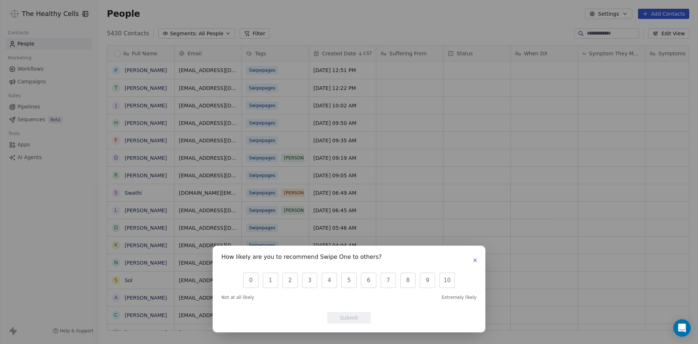
scroll to position [297, 594]
drag, startPoint x: 473, startPoint y: 259, endPoint x: 479, endPoint y: 262, distance: 7.2
click at [473, 259] on icon "button" at bounding box center [475, 260] width 6 height 6
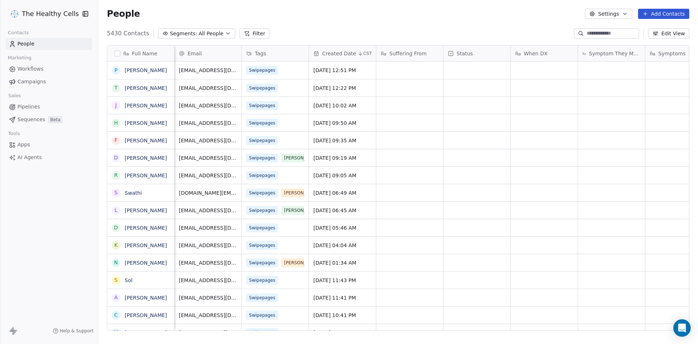
scroll to position [0, 248]
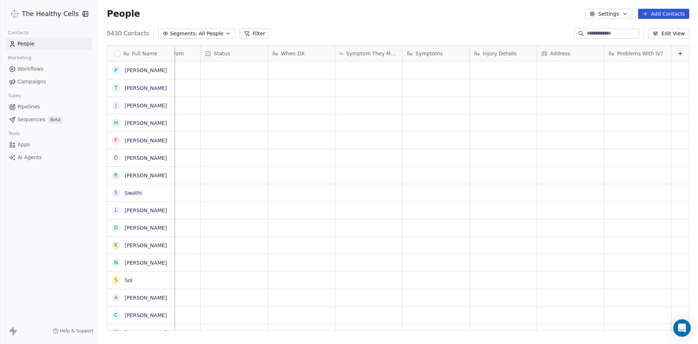
click at [677, 52] on icon at bounding box center [680, 54] width 6 height 6
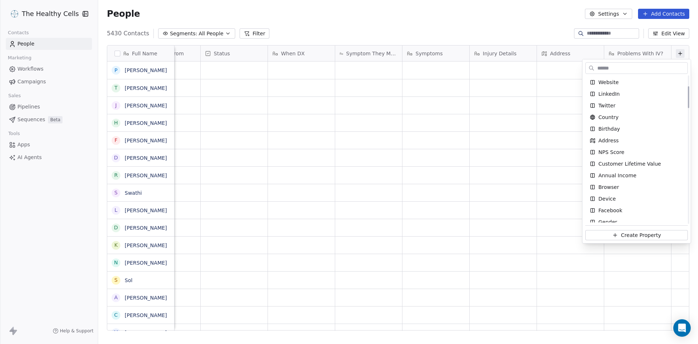
scroll to position [73, 0]
click at [613, 65] on input "text" at bounding box center [642, 68] width 92 height 11
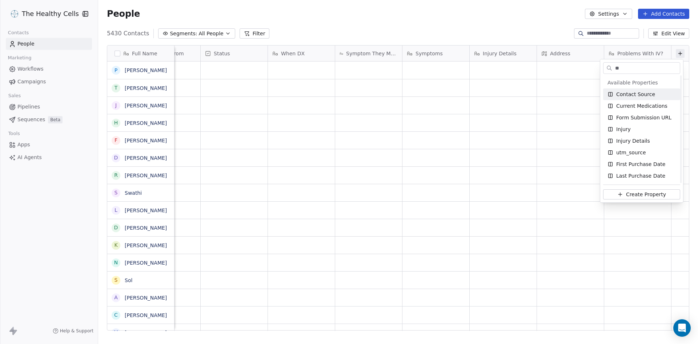
scroll to position [0, 0]
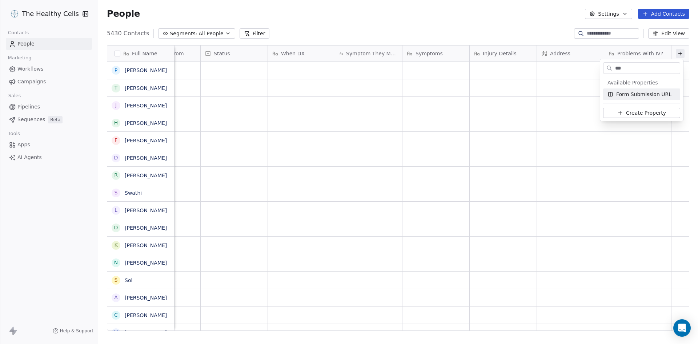
type input "***"
click at [615, 94] on div "Form Submission URL" at bounding box center [642, 94] width 68 height 7
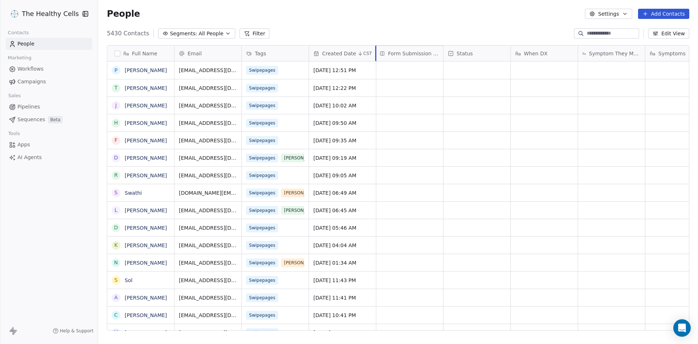
drag, startPoint x: 626, startPoint y: 54, endPoint x: 394, endPoint y: 60, distance: 232.0
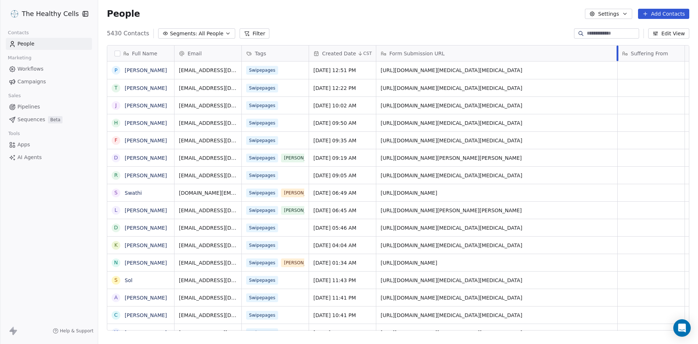
drag, startPoint x: 442, startPoint y: 50, endPoint x: 617, endPoint y: 45, distance: 174.2
click at [617, 45] on div "Full Name P Patricia T Thomas Comte J Jorge H Herminia F Fred D David R Rick S …" at bounding box center [398, 190] width 600 height 302
click at [28, 71] on span "Workflows" at bounding box center [30, 69] width 26 height 8
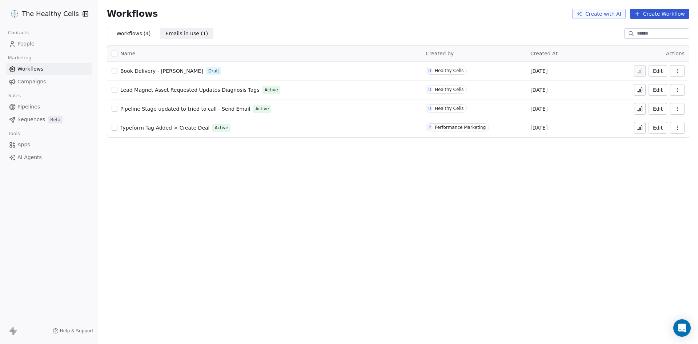
click at [34, 121] on span "Sequences" at bounding box center [31, 120] width 28 height 8
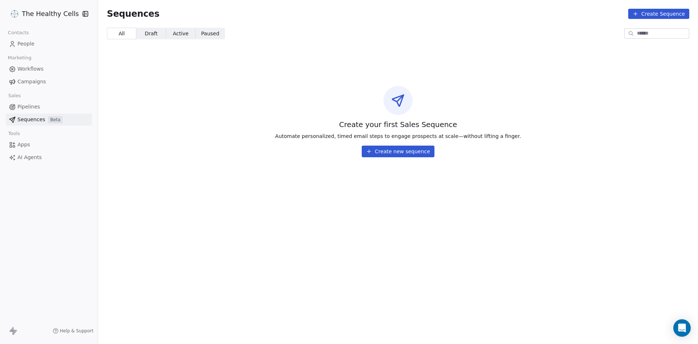
click at [31, 109] on span "Pipelines" at bounding box center [28, 107] width 23 height 8
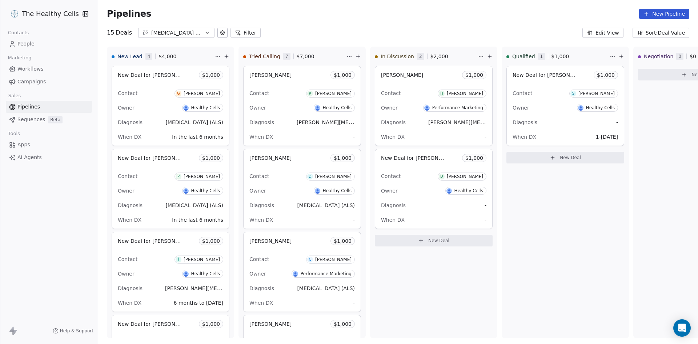
click at [25, 72] on span "Workflows" at bounding box center [30, 69] width 26 height 8
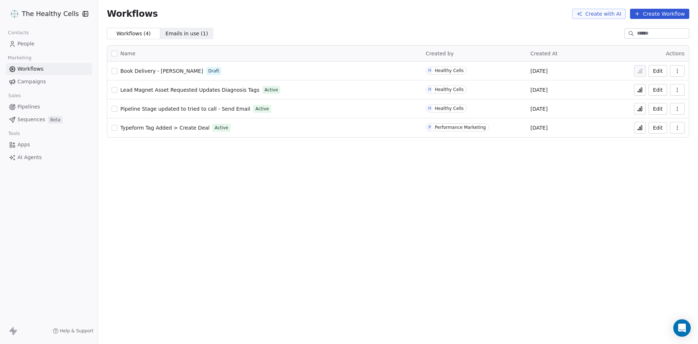
click at [176, 37] on span "Emails in use ( 1 )" at bounding box center [186, 34] width 43 height 8
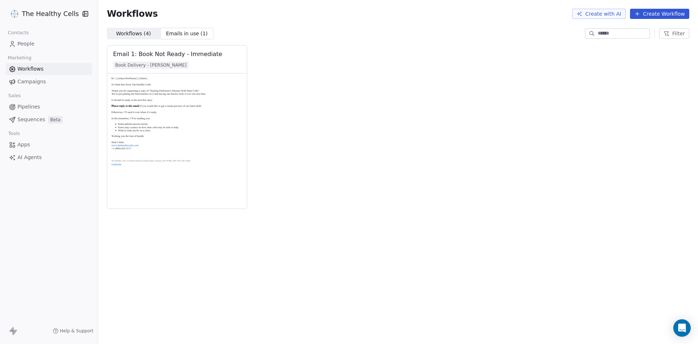
click at [138, 35] on span "Workflows ( 4 )" at bounding box center [133, 34] width 35 height 8
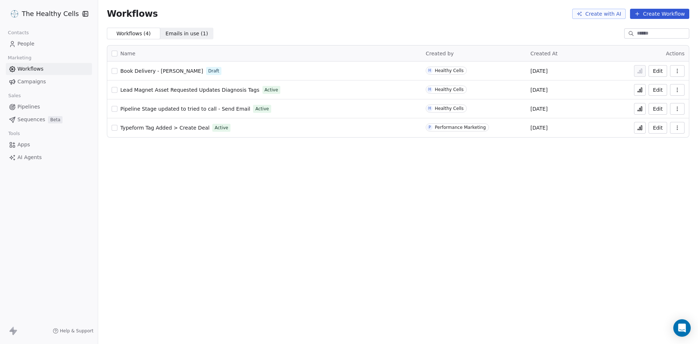
click at [30, 44] on span "People" at bounding box center [25, 44] width 17 height 8
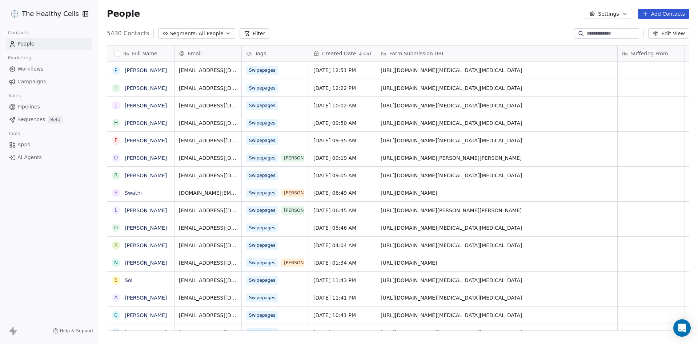
scroll to position [297, 594]
drag, startPoint x: 234, startPoint y: 70, endPoint x: 184, endPoint y: 73, distance: 49.9
click at [272, 66] on icon "grid" at bounding box center [275, 69] width 6 height 6
click at [24, 145] on span "Apps" at bounding box center [23, 145] width 13 height 8
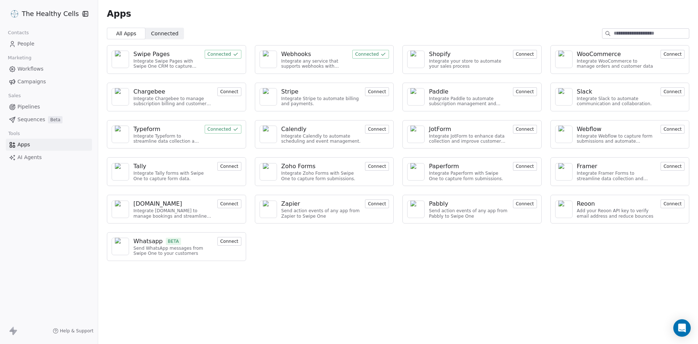
click at [309, 69] on div "Webhooks Integrate any service that supports webhooks with Swipe One to capture…" at bounding box center [324, 59] width 139 height 29
click at [371, 53] on button "Connected" at bounding box center [370, 54] width 37 height 9
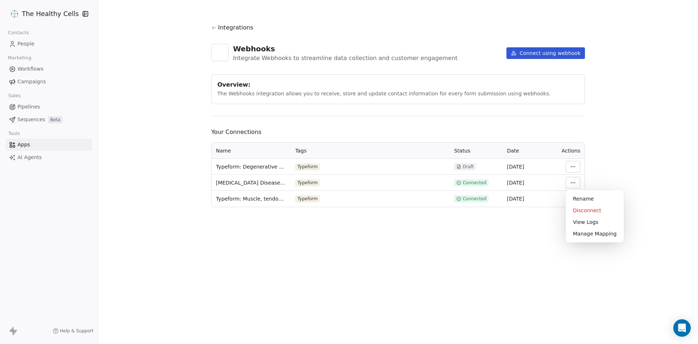
click at [578, 183] on html "The Healthy Cells Contacts People Marketing Workflows Campaigns Sales Pipelines…" at bounding box center [349, 172] width 698 height 344
click at [590, 224] on div "View Logs" at bounding box center [595, 222] width 52 height 12
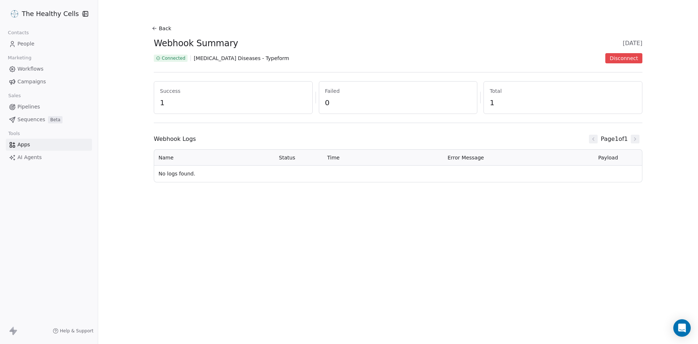
click at [159, 28] on button "Back" at bounding box center [162, 28] width 23 height 13
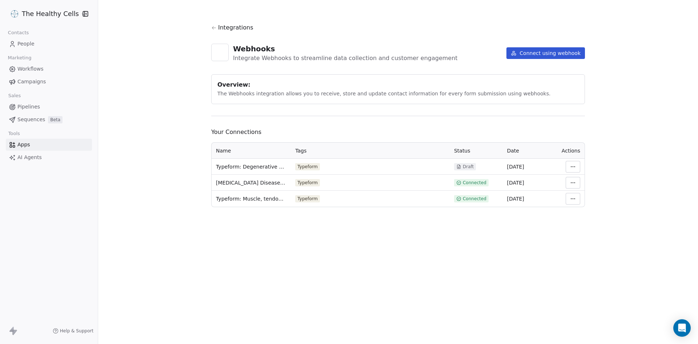
click at [575, 180] on html "The Healthy Cells Contacts People Marketing Workflows Campaigns Sales Pipelines…" at bounding box center [349, 172] width 698 height 344
click at [586, 233] on div "Manage Mapping" at bounding box center [595, 234] width 52 height 12
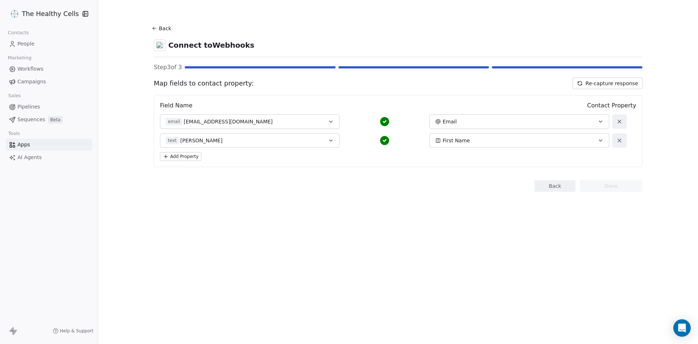
click at [193, 157] on button "Add Property" at bounding box center [180, 156] width 41 height 9
click at [190, 159] on span "Select a Field" at bounding box center [183, 159] width 34 height 7
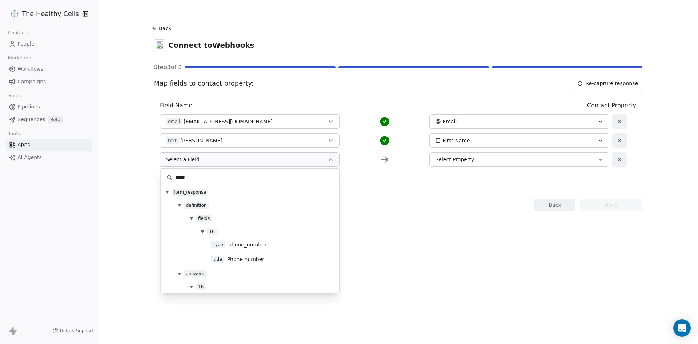
type input "*****"
click at [235, 249] on div "type phone_number" at bounding box center [265, 245] width 203 height 12
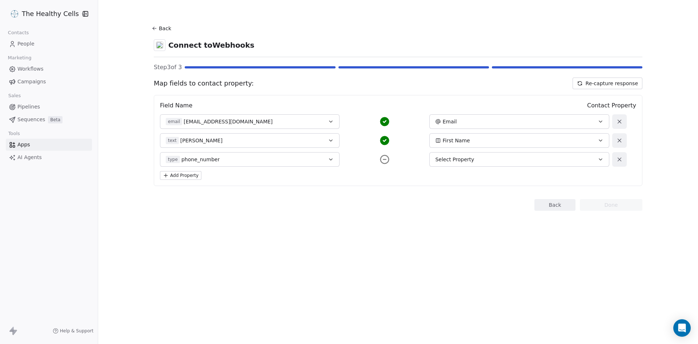
click at [476, 160] on div "Select Property" at bounding box center [510, 159] width 151 height 7
type input "*****"
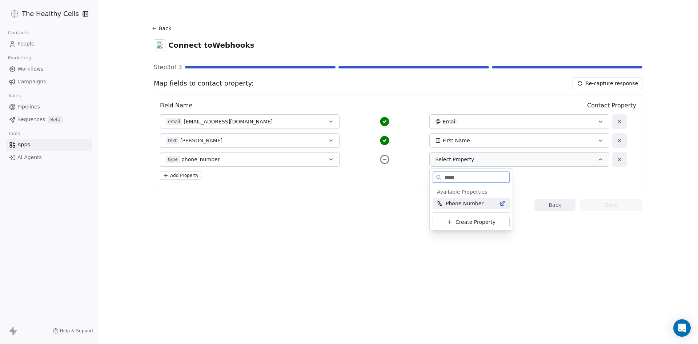
click at [468, 201] on span "Phone Number" at bounding box center [465, 203] width 38 height 7
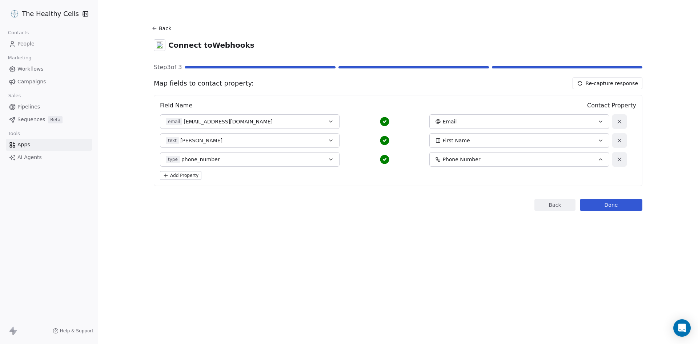
click at [366, 204] on div "Back Done" at bounding box center [398, 205] width 489 height 12
click at [622, 203] on button "Done" at bounding box center [611, 205] width 63 height 12
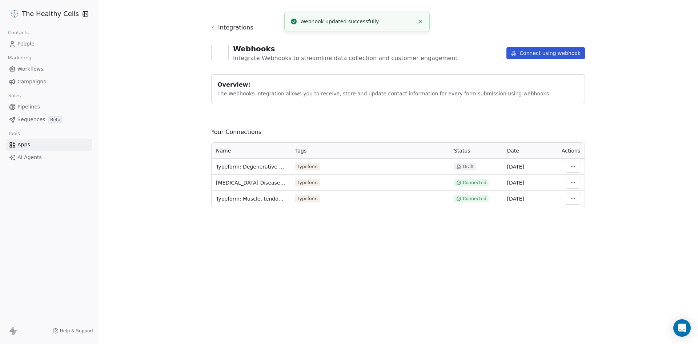
click at [574, 199] on html "The Healthy Cells Contacts People Marketing Workflows Campaigns Sales Pipelines…" at bounding box center [349, 172] width 698 height 344
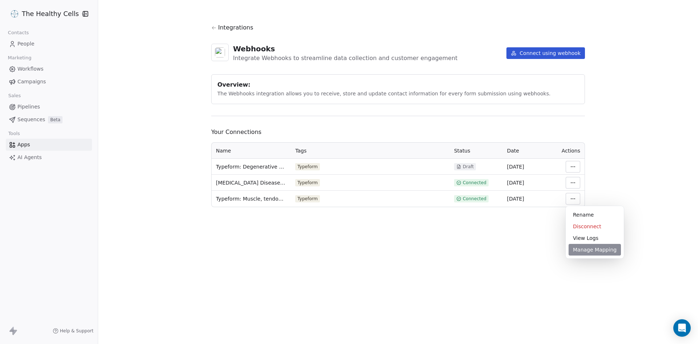
click at [587, 250] on div "Manage Mapping" at bounding box center [595, 250] width 52 height 12
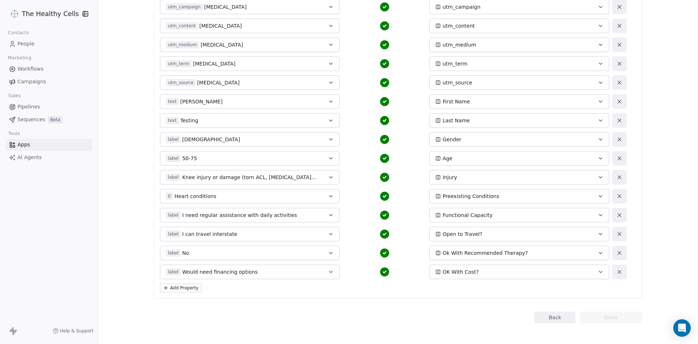
scroll to position [193, 0]
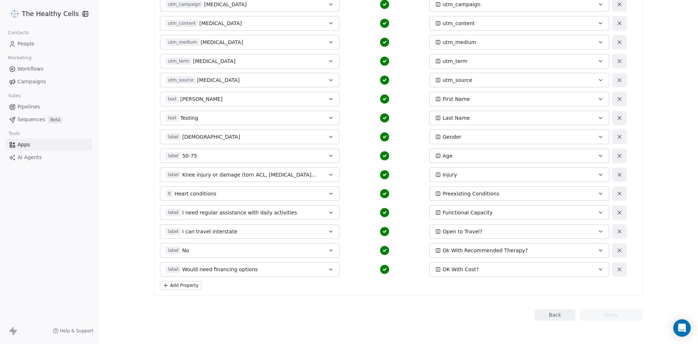
click at [193, 284] on button "Add Property" at bounding box center [180, 285] width 41 height 9
click at [193, 286] on span "Select a Field" at bounding box center [183, 287] width 34 height 7
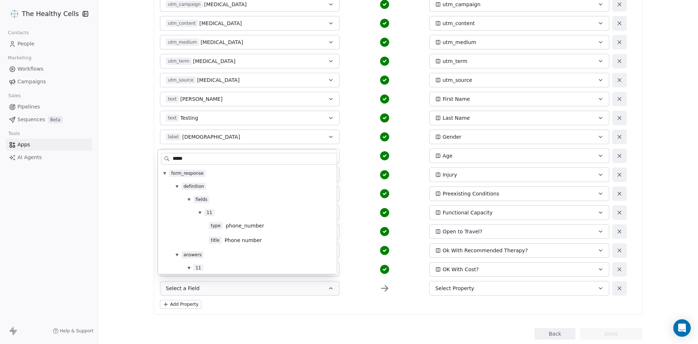
type input "*****"
click at [238, 225] on span "phone_number" at bounding box center [245, 225] width 38 height 7
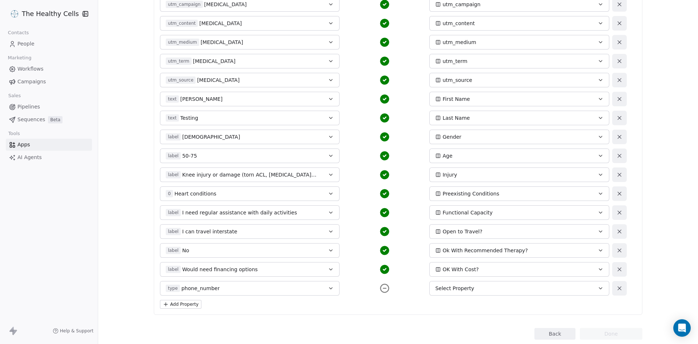
click at [457, 291] on span "Select Property" at bounding box center [454, 287] width 39 height 7
type input "*****"
click at [458, 251] on span "Phone Number" at bounding box center [462, 252] width 38 height 7
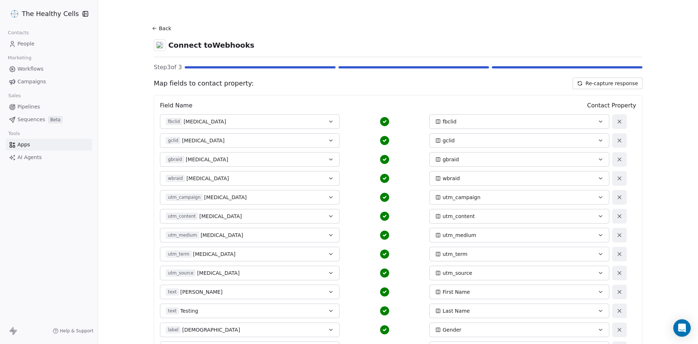
scroll to position [212, 0]
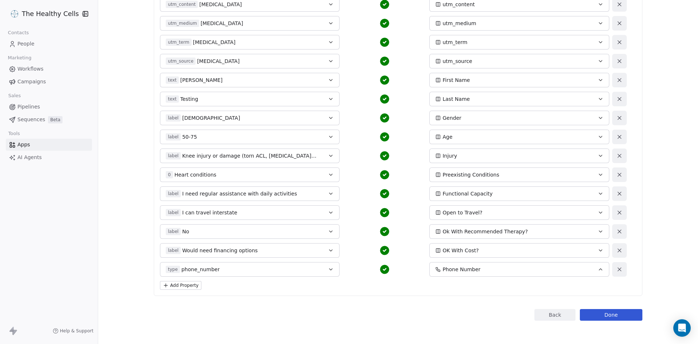
click at [615, 314] on button "Done" at bounding box center [611, 315] width 63 height 12
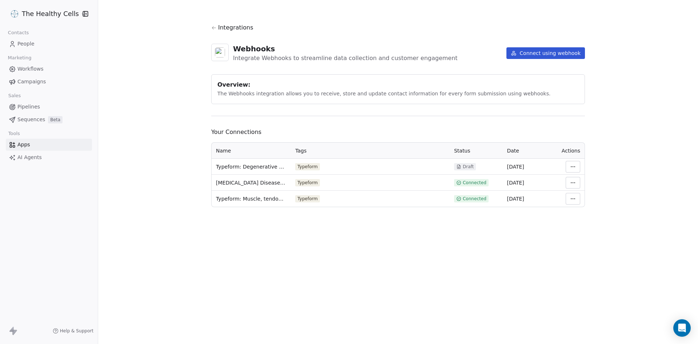
click at [33, 42] on span "People" at bounding box center [25, 44] width 17 height 8
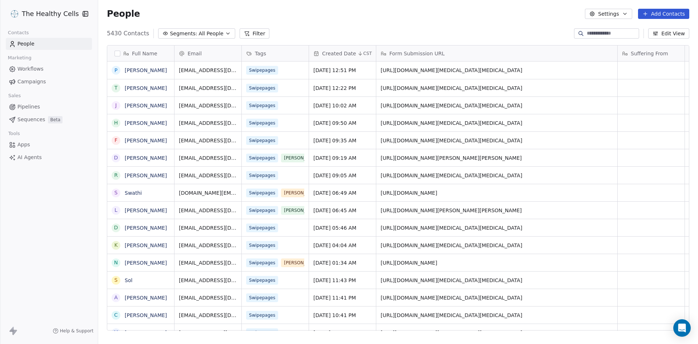
scroll to position [297, 594]
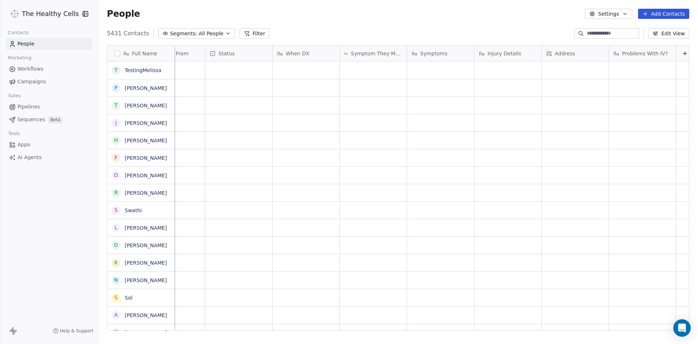
scroll to position [0, 490]
click at [676, 54] on button at bounding box center [680, 53] width 9 height 9
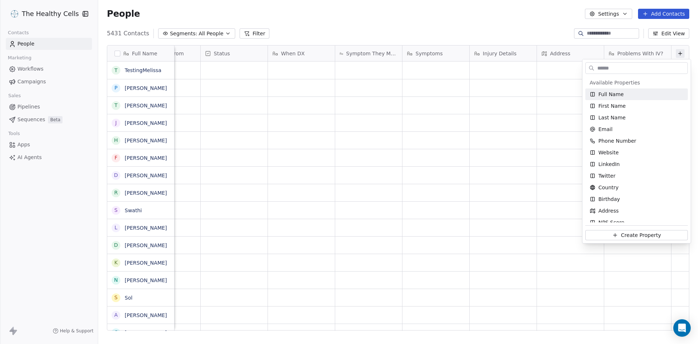
click at [606, 71] on input "text" at bounding box center [642, 68] width 92 height 11
click at [609, 138] on span "Phone Number" at bounding box center [617, 140] width 38 height 7
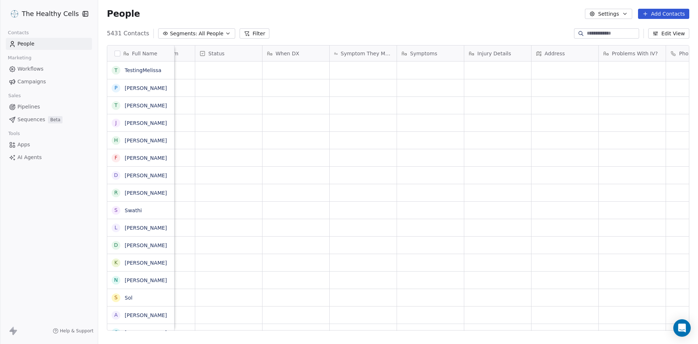
scroll to position [0, 557]
click at [639, 54] on span "Phone Number" at bounding box center [636, 53] width 38 height 7
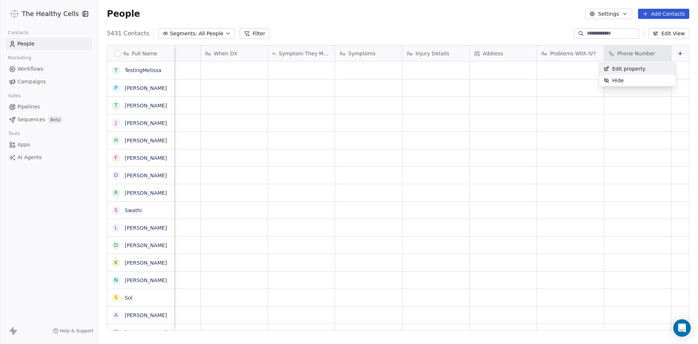
click at [615, 44] on html "The Healthy Cells Contacts People Marketing Workflows Campaigns Sales Pipelines…" at bounding box center [349, 172] width 698 height 344
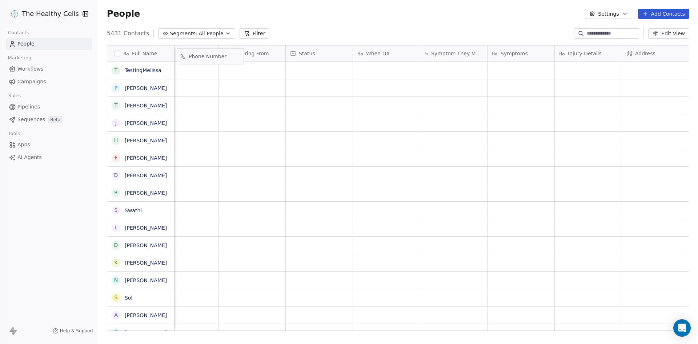
scroll to position [0, 364]
drag, startPoint x: 604, startPoint y: 54, endPoint x: 170, endPoint y: 55, distance: 434.1
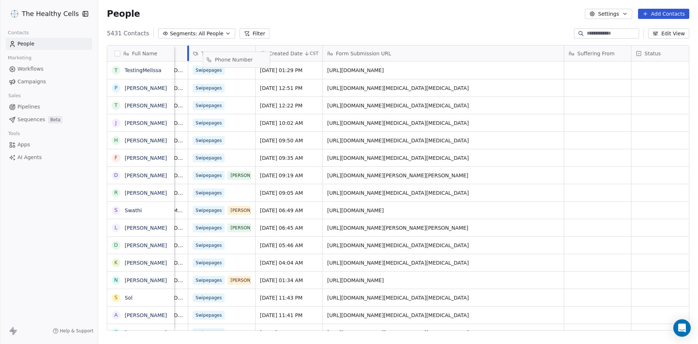
scroll to position [0, 0]
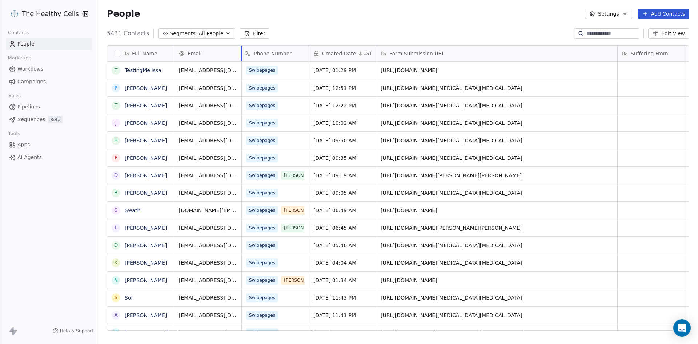
drag, startPoint x: 620, startPoint y: 54, endPoint x: 264, endPoint y: 60, distance: 356.7
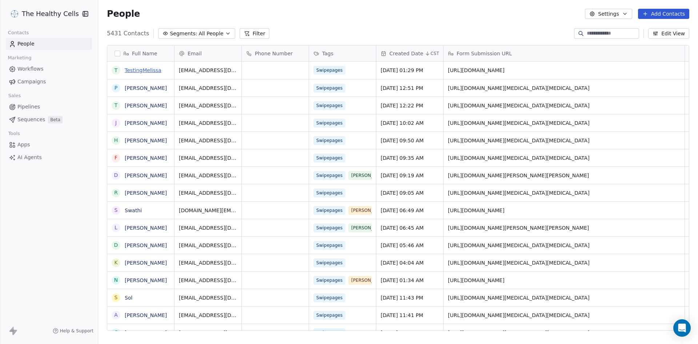
click at [159, 69] on link "TestingMelissa" at bounding box center [143, 70] width 37 height 6
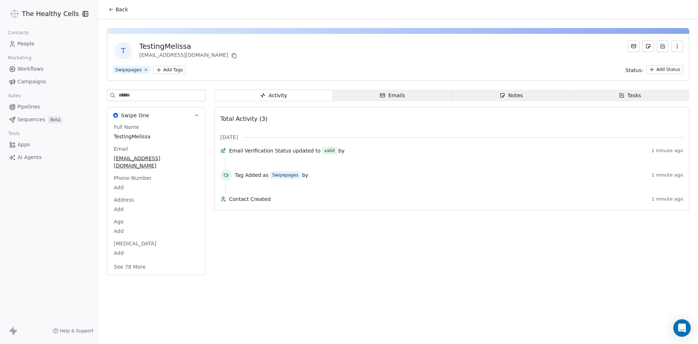
click at [401, 95] on div "Emails" at bounding box center [392, 96] width 25 height 8
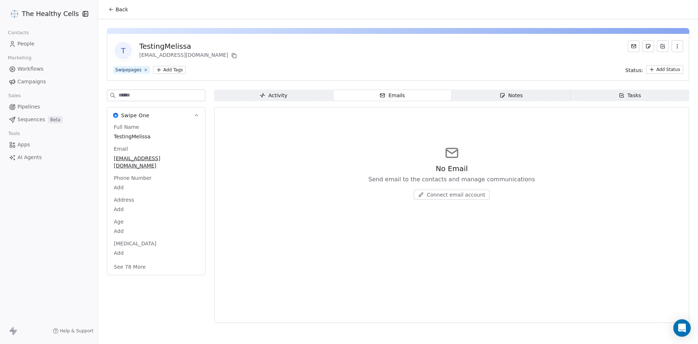
drag, startPoint x: 505, startPoint y: 95, endPoint x: 510, endPoint y: 95, distance: 5.5
click at [507, 95] on div "Notes" at bounding box center [511, 96] width 23 height 8
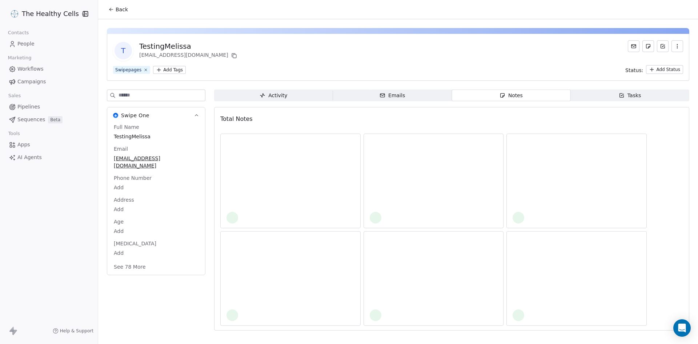
click at [626, 95] on div "Tasks" at bounding box center [630, 96] width 23 height 8
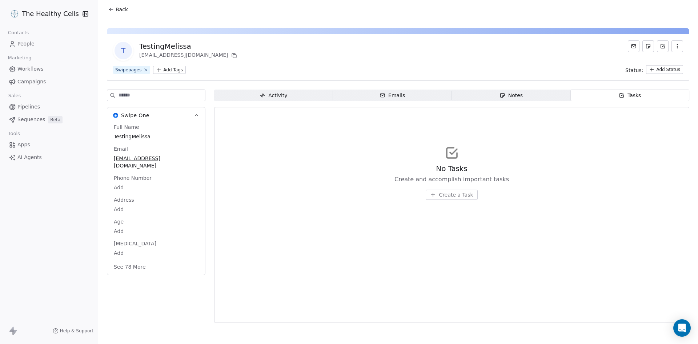
click at [177, 98] on input at bounding box center [162, 95] width 87 height 11
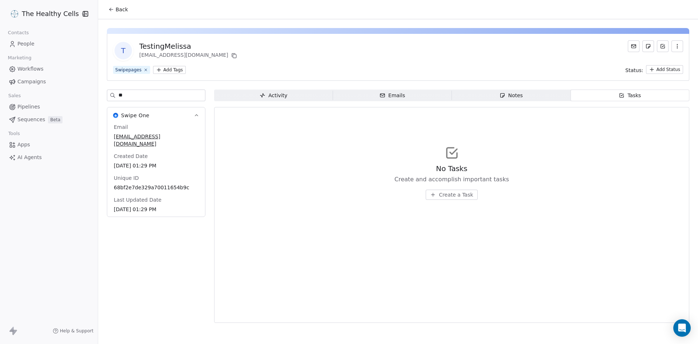
type input "***"
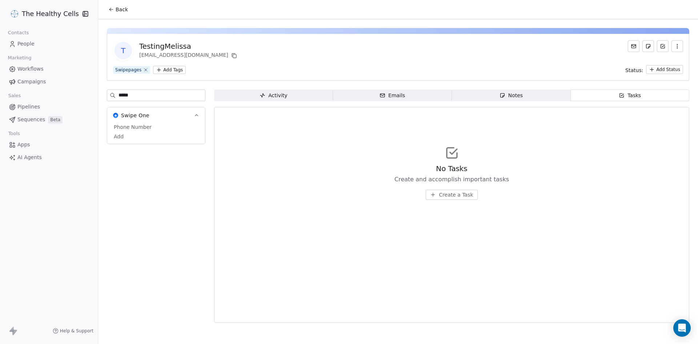
type input "*****"
click at [23, 48] on link "People" at bounding box center [49, 44] width 86 height 12
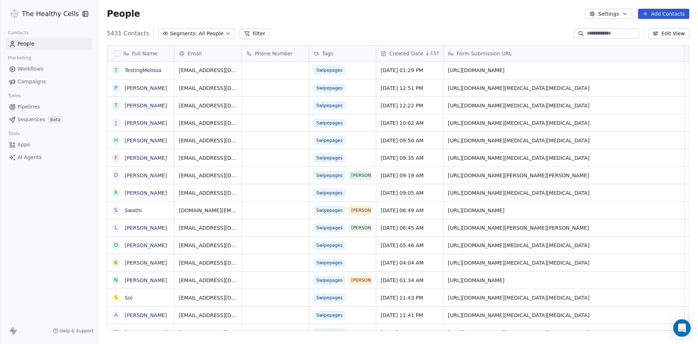
scroll to position [297, 594]
click at [129, 68] on link "TestingMelissa" at bounding box center [143, 70] width 37 height 6
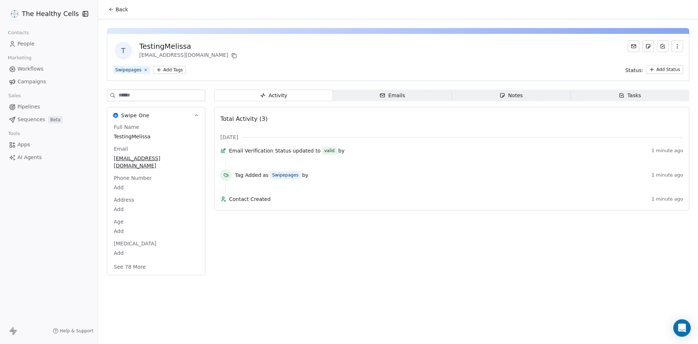
click at [127, 263] on button "See 78 More" at bounding box center [129, 266] width 41 height 13
click at [33, 151] on div "Apps AI Agents" at bounding box center [49, 151] width 86 height 25
click at [24, 119] on span "Sequences" at bounding box center [31, 120] width 28 height 8
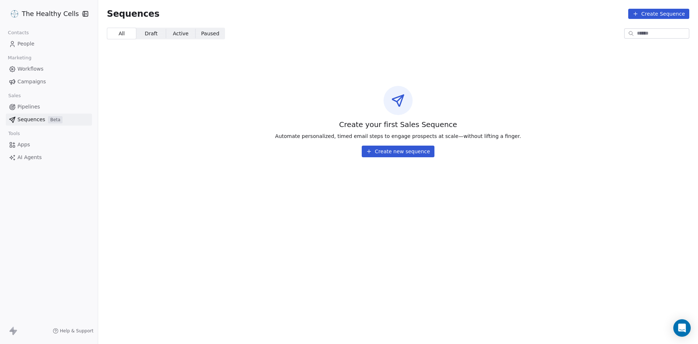
click at [25, 111] on link "Pipelines" at bounding box center [49, 107] width 86 height 12
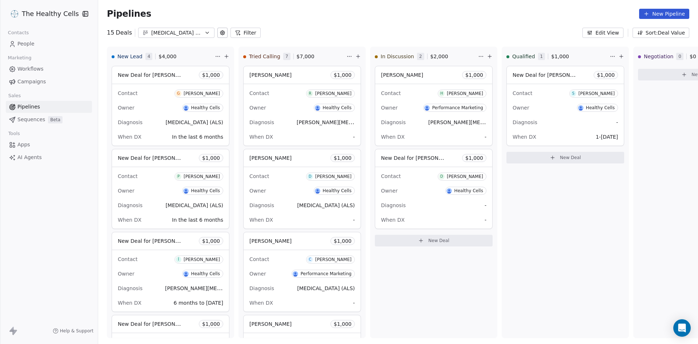
click at [27, 78] on span "Campaigns" at bounding box center [31, 82] width 28 height 8
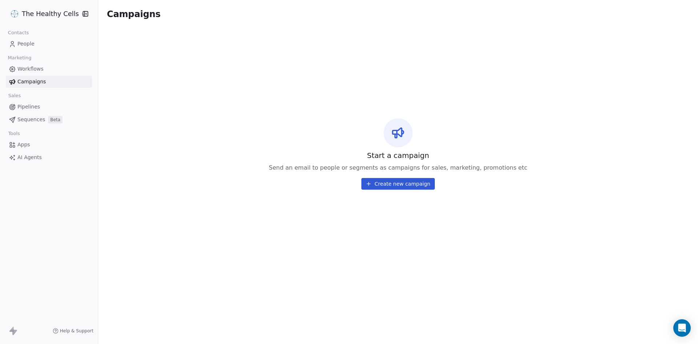
click at [28, 68] on span "Workflows" at bounding box center [30, 69] width 26 height 8
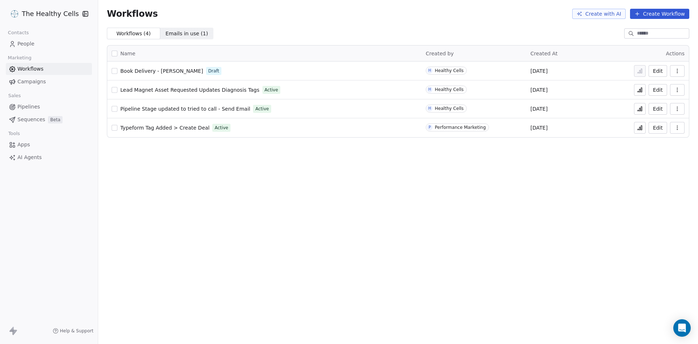
click at [29, 45] on span "People" at bounding box center [25, 44] width 17 height 8
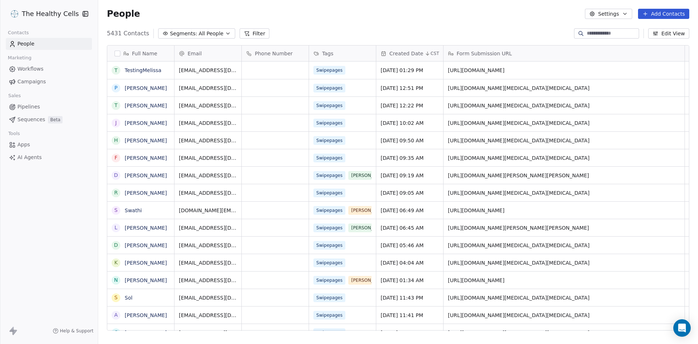
scroll to position [297, 594]
click at [24, 144] on span "Apps" at bounding box center [23, 145] width 13 height 8
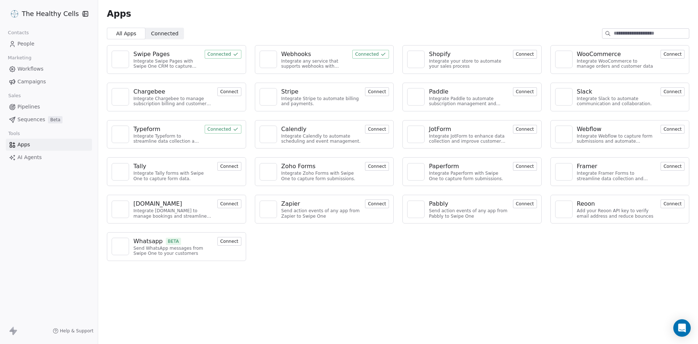
click at [153, 36] on span "Connected" at bounding box center [164, 34] width 27 height 8
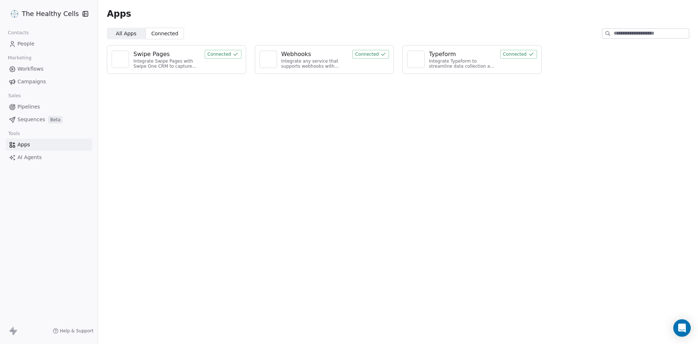
click at [190, 65] on div "Integrate Swipe Pages with Swipe One CRM to capture lead data." at bounding box center [166, 64] width 67 height 11
click at [206, 56] on button "Connected" at bounding box center [223, 54] width 37 height 9
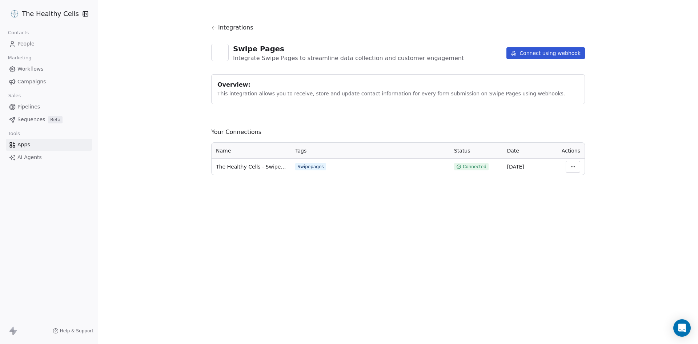
click at [570, 167] on html "The Healthy Cells Contacts People Marketing Workflows Campaigns Sales Pipelines…" at bounding box center [349, 172] width 698 height 344
click at [579, 220] on div "Manage Mapping" at bounding box center [595, 218] width 52 height 12
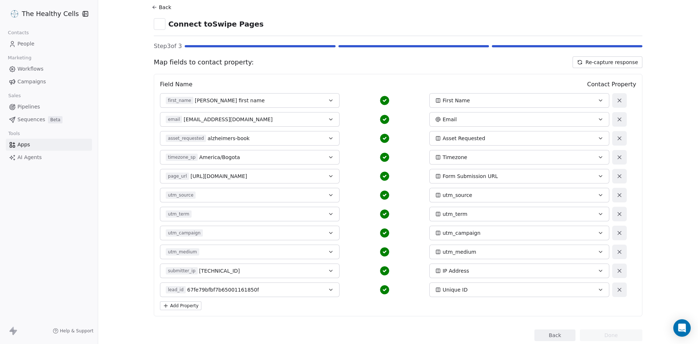
scroll to position [41, 0]
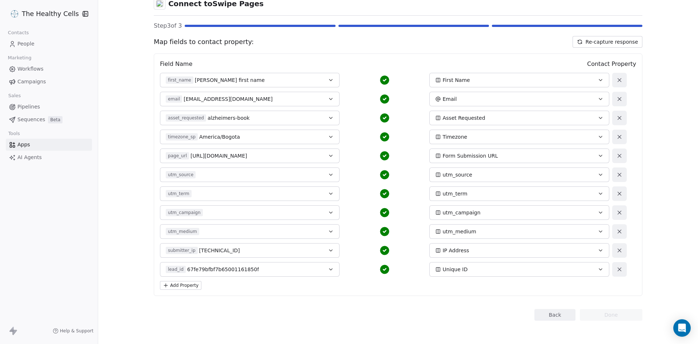
click at [185, 284] on button "Add Property" at bounding box center [180, 285] width 41 height 9
click at [189, 291] on span "Select a Field" at bounding box center [183, 287] width 34 height 7
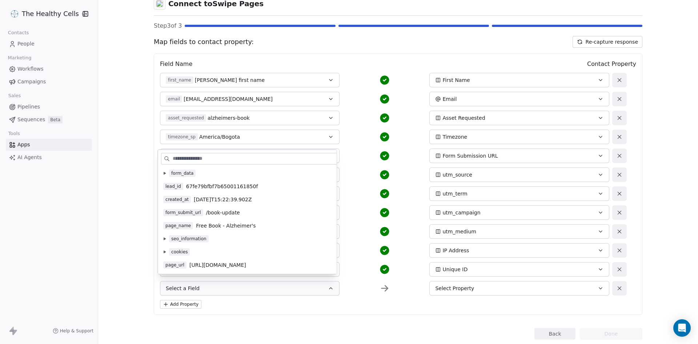
click at [118, 244] on div "Back Connect to Swipe Pages Step 3 of 3 Map fields to contact property: Re-capt…" at bounding box center [398, 172] width 600 height 344
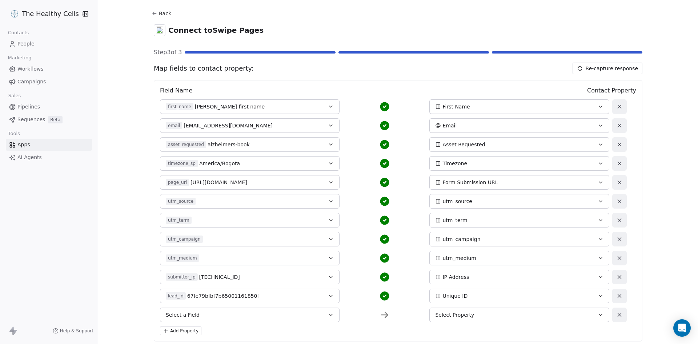
scroll to position [0, 0]
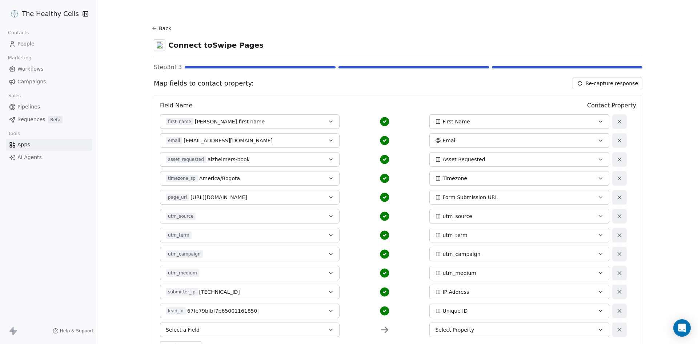
click at [602, 85] on button "Re-capture response" at bounding box center [608, 83] width 70 height 12
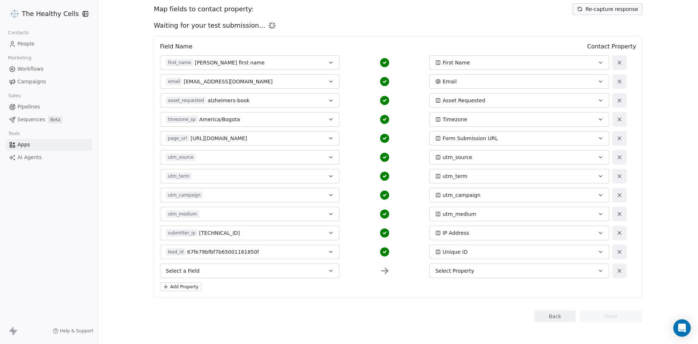
scroll to position [76, 0]
click at [473, 273] on button "Select Property" at bounding box center [519, 269] width 180 height 15
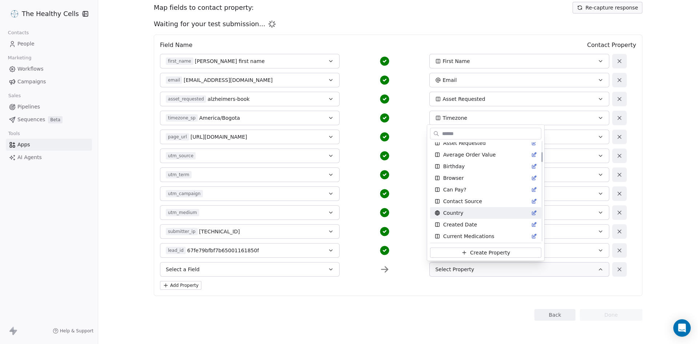
scroll to position [36, 0]
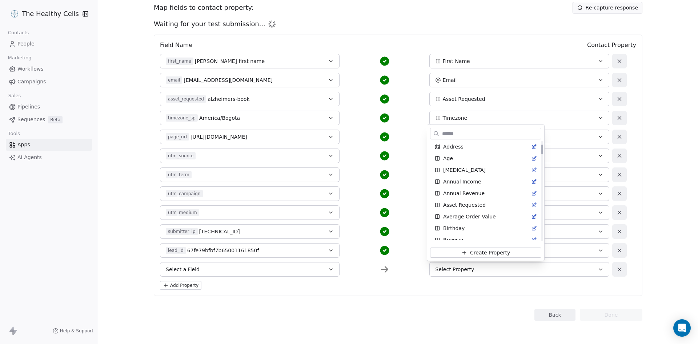
click at [201, 267] on html "The Healthy Cells Contacts People Marketing Workflows Campaigns Sales Pipelines…" at bounding box center [349, 172] width 698 height 344
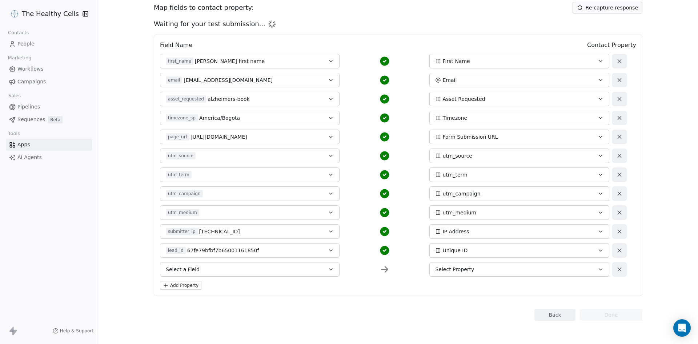
click at [201, 270] on button "Select a Field" at bounding box center [250, 269] width 180 height 15
type input "*****"
click at [346, 300] on div "Back Connect to Swipe Pages Step 3 of 3 Map fields to contact property: Re-capt…" at bounding box center [398, 134] width 489 height 373
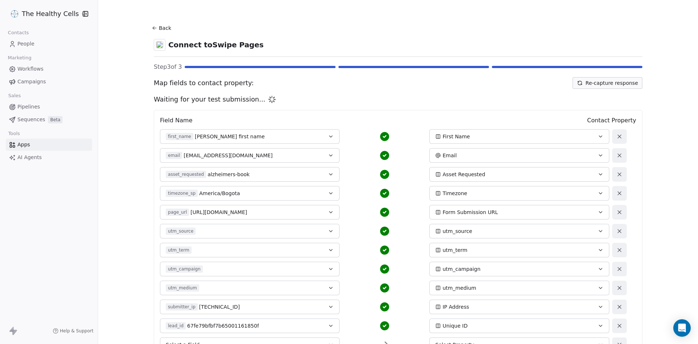
scroll to position [0, 0]
click at [152, 27] on icon at bounding box center [155, 28] width 6 height 6
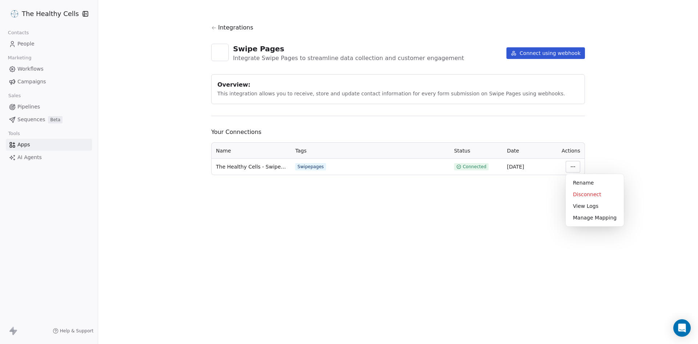
click at [576, 166] on html "The Healthy Cells Contacts People Marketing Workflows Campaigns Sales Pipelines…" at bounding box center [349, 172] width 698 height 344
click at [585, 209] on div "View Logs" at bounding box center [595, 206] width 52 height 12
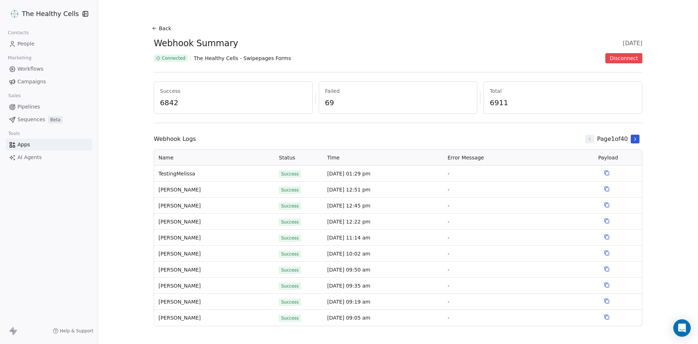
click at [599, 173] on div at bounding box center [618, 173] width 40 height 6
click at [453, 177] on td "-" at bounding box center [518, 173] width 151 height 16
click at [169, 172] on span "TestingMelissa" at bounding box center [215, 174] width 112 height 8
click at [606, 172] on icon at bounding box center [607, 173] width 3 height 3
click at [577, 178] on td "-" at bounding box center [518, 173] width 151 height 16
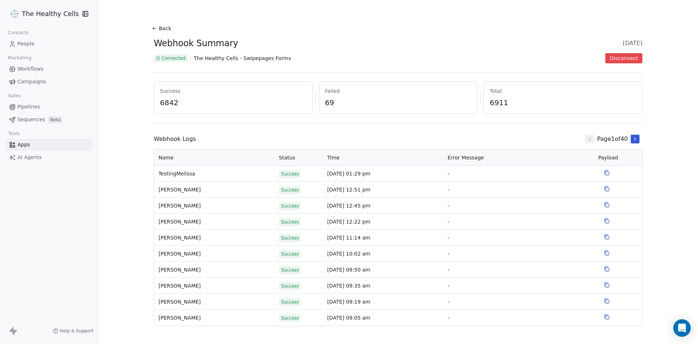
click at [153, 31] on icon at bounding box center [155, 28] width 6 height 6
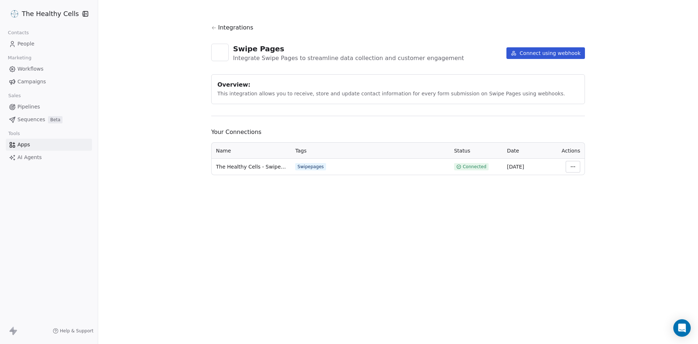
click at [584, 169] on td at bounding box center [570, 167] width 29 height 16
click at [578, 168] on html "The Healthy Cells Contacts People Marketing Workflows Campaigns Sales Pipelines…" at bounding box center [349, 172] width 698 height 344
click at [583, 219] on div "Manage Mapping" at bounding box center [595, 218] width 52 height 12
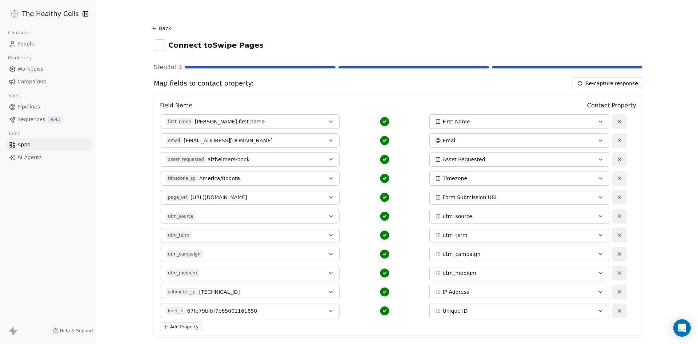
click at [581, 83] on icon at bounding box center [580, 83] width 6 height 6
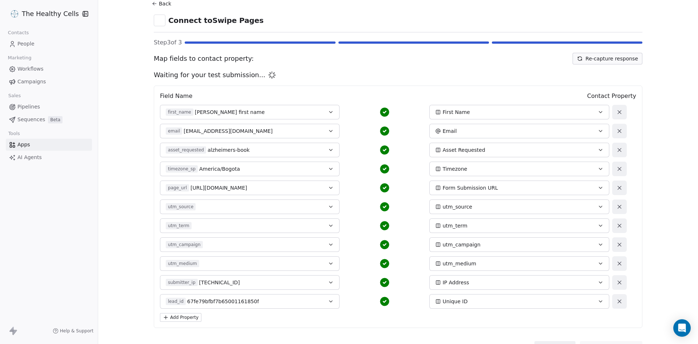
scroll to position [57, 0]
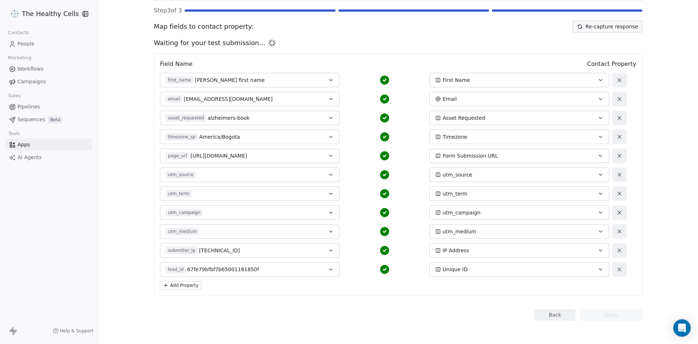
click at [214, 76] on button "first_name matt first name" at bounding box center [250, 80] width 180 height 15
click at [352, 59] on div "Field Name Contact Property first_name matt first name First Name email test@ab…" at bounding box center [398, 174] width 489 height 242
click at [607, 61] on span "Contact Property" at bounding box center [611, 64] width 49 height 9
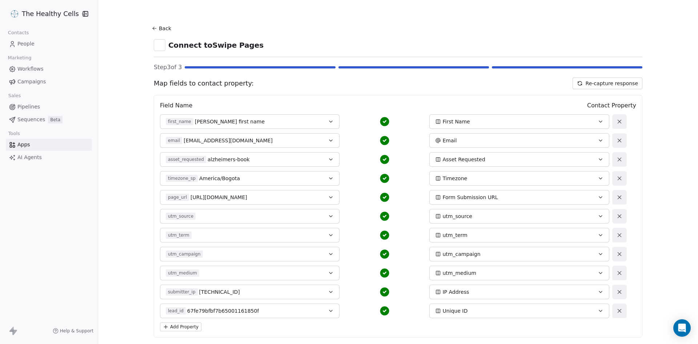
click at [153, 28] on icon at bounding box center [154, 28] width 3 height 0
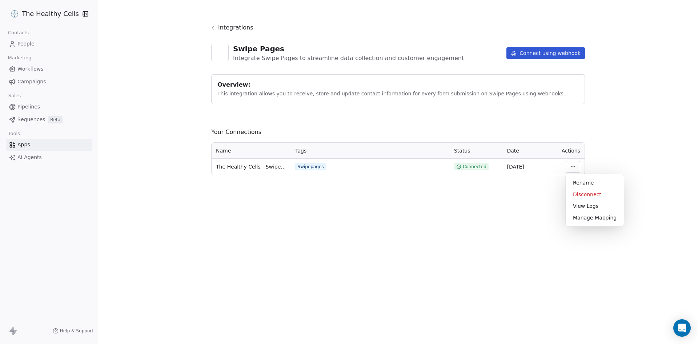
click at [574, 165] on html "The Healthy Cells Contacts People Marketing Workflows Campaigns Sales Pipelines…" at bounding box center [349, 172] width 698 height 344
click at [582, 219] on div "Manage Mapping" at bounding box center [595, 218] width 52 height 12
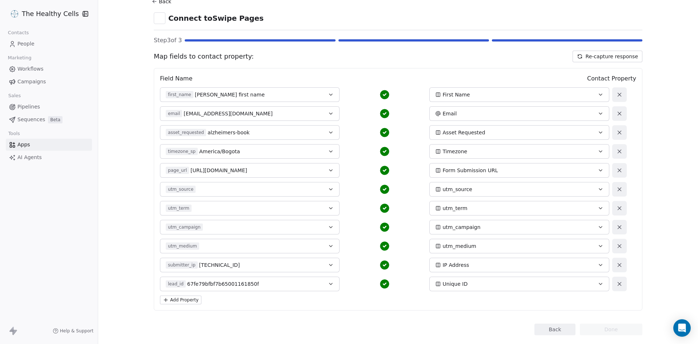
scroll to position [41, 0]
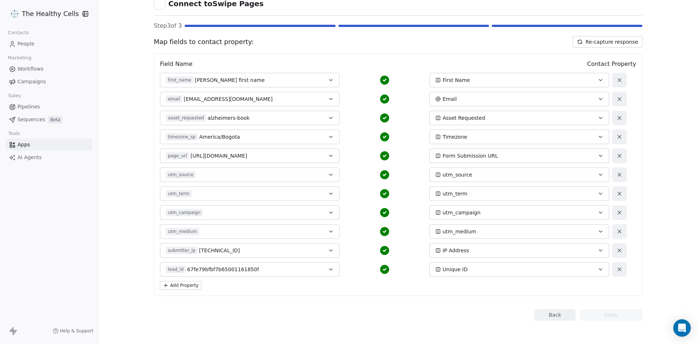
click at [227, 80] on span "[PERSON_NAME] first name" at bounding box center [230, 79] width 70 height 7
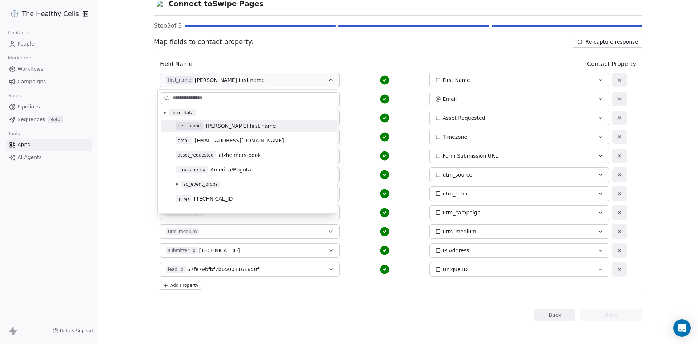
click at [165, 111] on button at bounding box center [165, 113] width 6 height 6
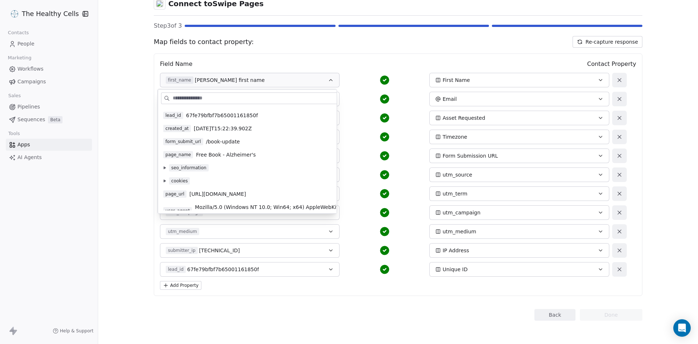
scroll to position [0, 0]
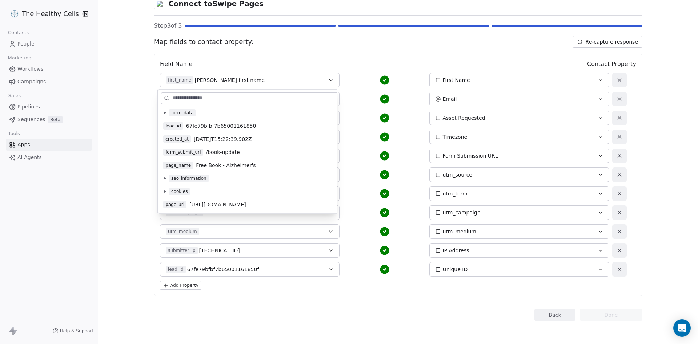
click at [618, 44] on button "Re-capture response" at bounding box center [608, 42] width 70 height 12
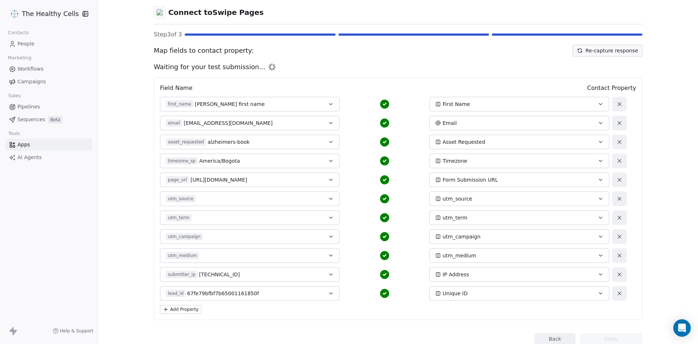
scroll to position [57, 0]
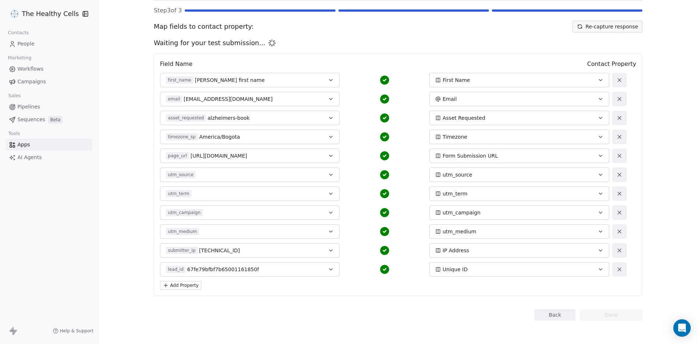
click at [183, 283] on button "Add Property" at bounding box center [180, 285] width 41 height 9
click at [184, 290] on button "Select a Field" at bounding box center [250, 288] width 180 height 15
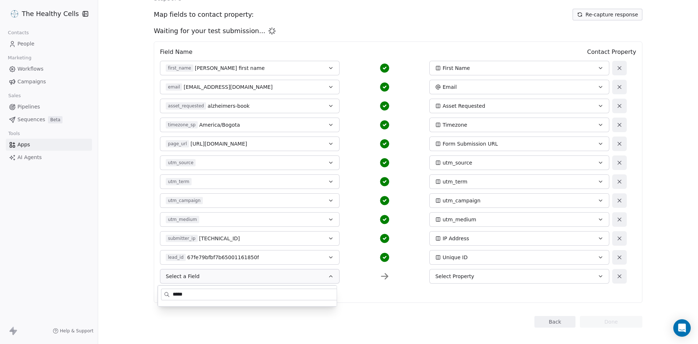
scroll to position [76, 0]
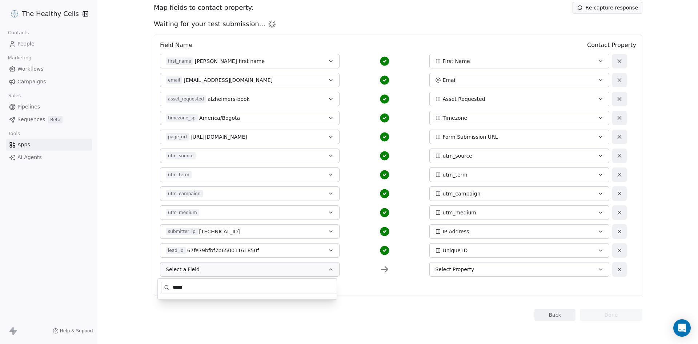
type input "*****"
click at [145, 272] on section "Back Connect to Swipe Pages Step 3 of 3 Map fields to contact property: Re-capt…" at bounding box center [398, 133] width 524 height 419
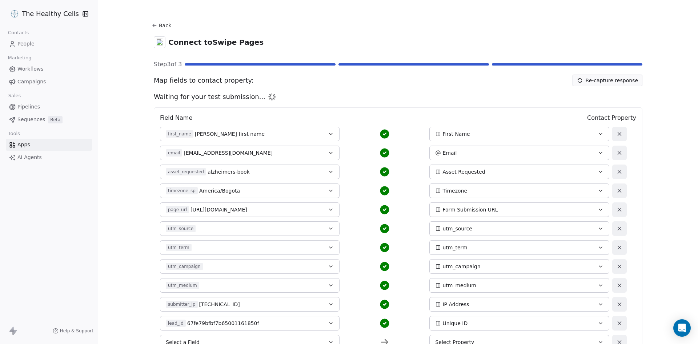
scroll to position [0, 0]
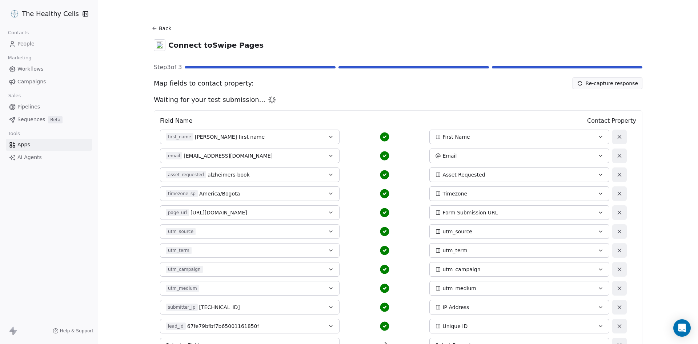
click at [162, 30] on button "Back" at bounding box center [162, 28] width 23 height 13
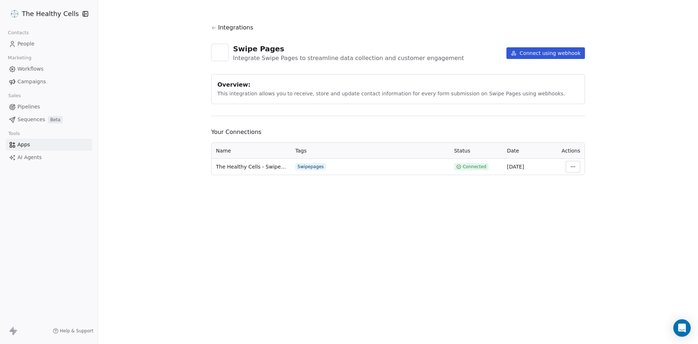
click at [242, 167] on span "The Healthy Cells - Swipepages Forms" at bounding box center [251, 166] width 71 height 7
click at [215, 26] on icon at bounding box center [213, 27] width 5 height 5
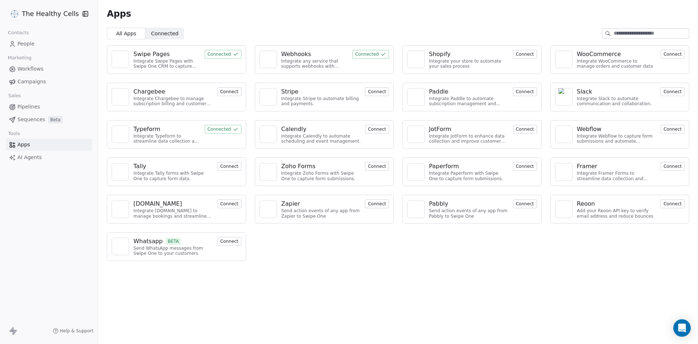
click at [305, 61] on div "Integrate any service that supports webhooks with Swipe One to capture and auto…" at bounding box center [314, 64] width 67 height 11
click at [365, 52] on button "Connected" at bounding box center [370, 54] width 37 height 9
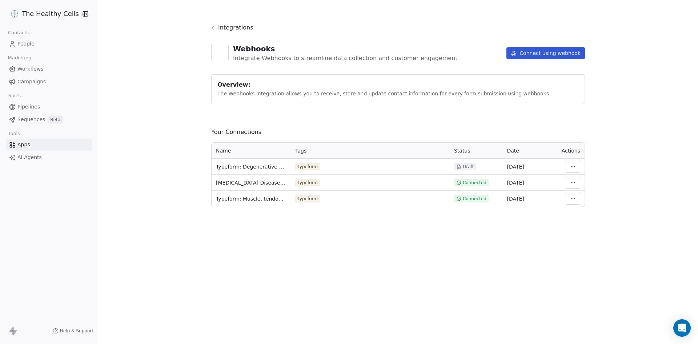
click at [575, 183] on html "The Healthy Cells Contacts People Marketing Workflows Campaigns Sales Pipelines…" at bounding box center [349, 172] width 698 height 344
click at [584, 235] on div "Manage Mapping" at bounding box center [595, 234] width 52 height 12
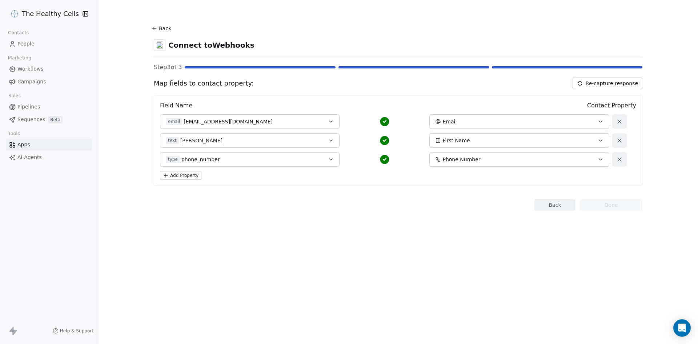
click at [156, 29] on icon at bounding box center [155, 28] width 6 height 6
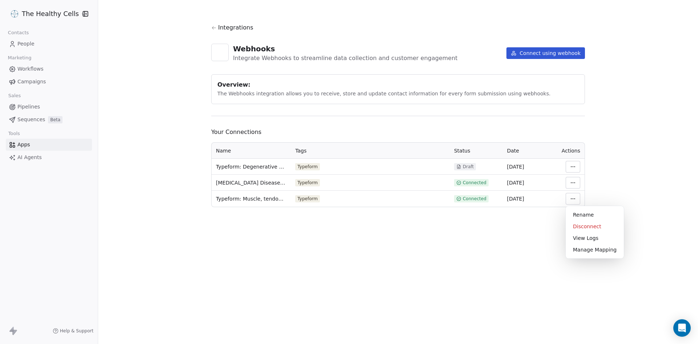
click at [569, 196] on html "The Healthy Cells Contacts People Marketing Workflows Campaigns Sales Pipelines…" at bounding box center [349, 172] width 698 height 344
click at [586, 251] on div "Manage Mapping" at bounding box center [595, 250] width 52 height 12
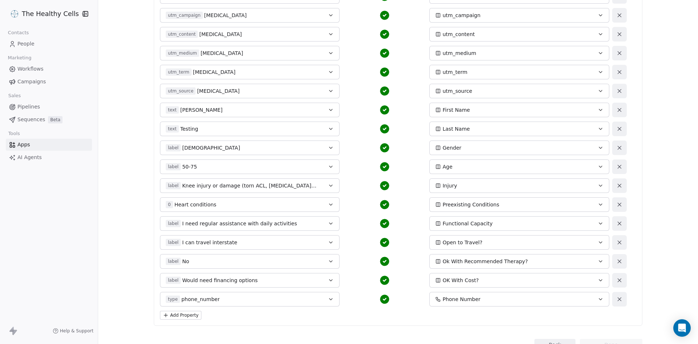
scroll to position [212, 0]
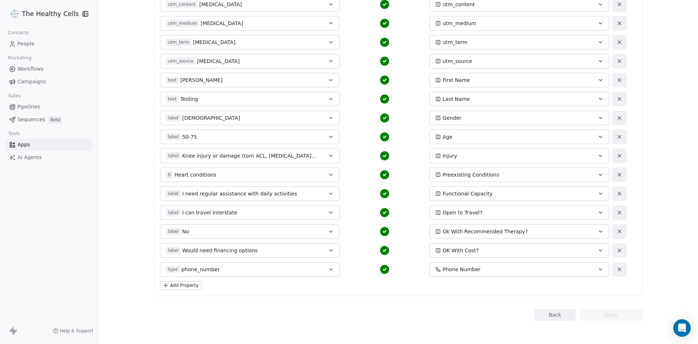
click at [200, 273] on button "type phone_number" at bounding box center [250, 269] width 180 height 15
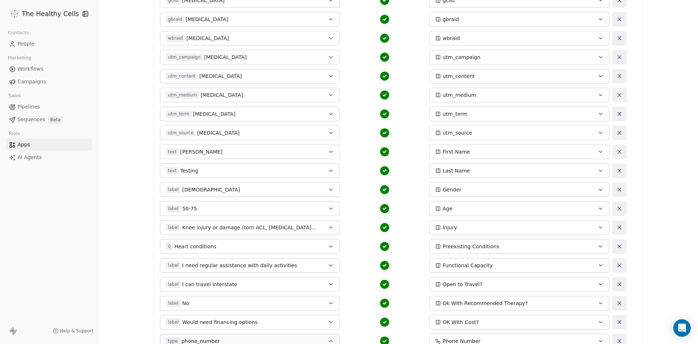
scroll to position [30, 0]
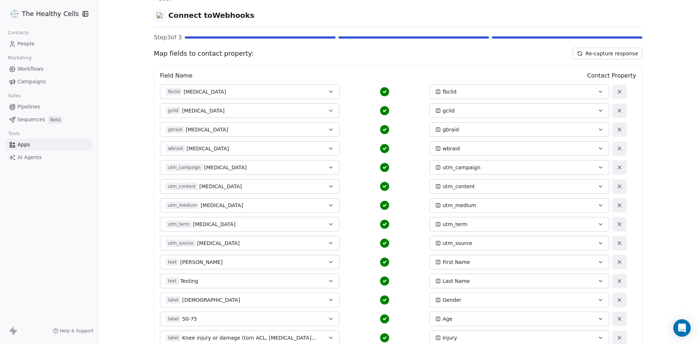
type input "*******"
click at [224, 88] on button "fbclid xxxxx" at bounding box center [250, 91] width 180 height 15
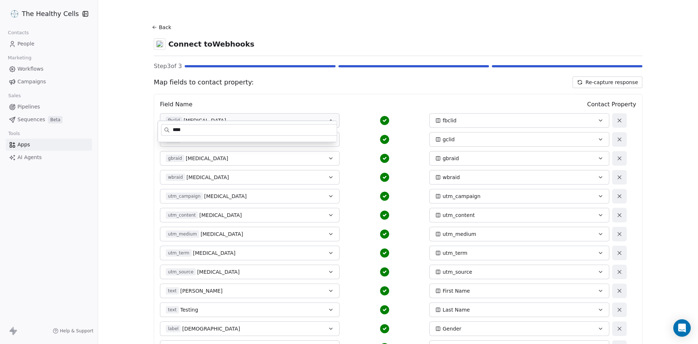
scroll to position [0, 0]
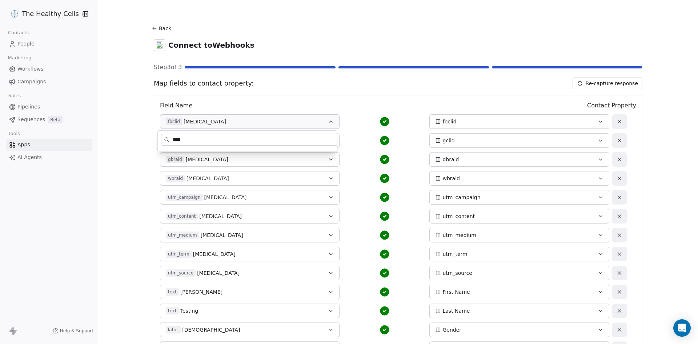
type input "****"
click at [152, 26] on icon at bounding box center [155, 28] width 6 height 6
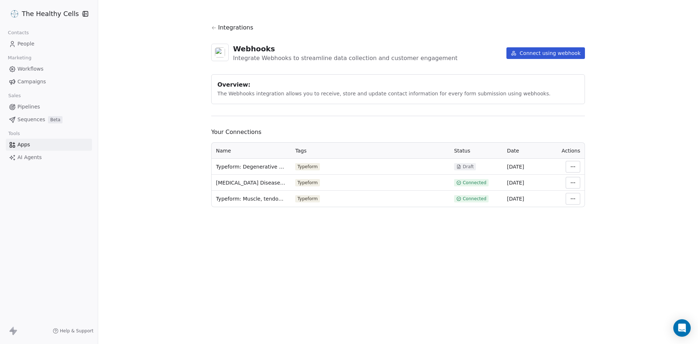
click at [212, 29] on icon at bounding box center [213, 27] width 5 height 5
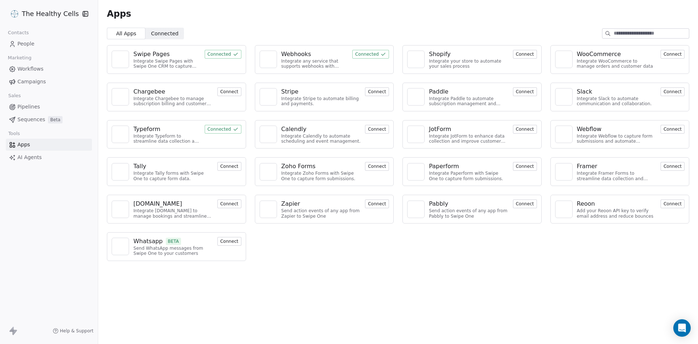
click at [213, 68] on div "Swipe Pages Integrate Swipe Pages with Swipe One CRM to capture lead data. Conn…" at bounding box center [176, 59] width 139 height 29
click at [217, 58] on button "Connected" at bounding box center [223, 54] width 37 height 9
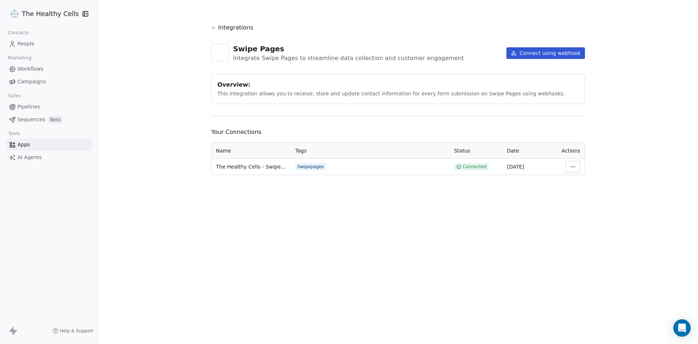
click at [239, 166] on span "The Healthy Cells - Swipepages Forms" at bounding box center [251, 166] width 71 height 7
click at [544, 54] on button "Connect using webhook" at bounding box center [545, 53] width 79 height 12
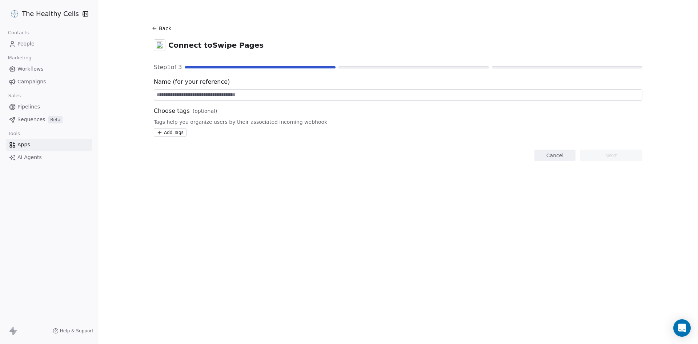
click at [157, 27] on icon at bounding box center [155, 28] width 6 height 6
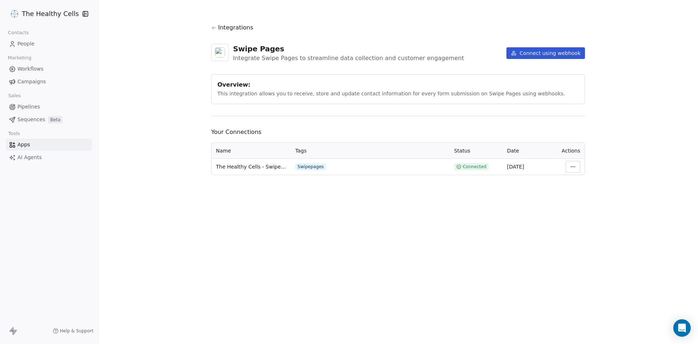
click at [271, 171] on td "The Healthy Cells - Swipepages Forms" at bounding box center [251, 167] width 79 height 16
click at [574, 168] on html "The Healthy Cells Contacts People Marketing Workflows Campaigns Sales Pipelines…" at bounding box center [349, 172] width 698 height 344
click at [578, 206] on div "View Logs" at bounding box center [595, 206] width 52 height 12
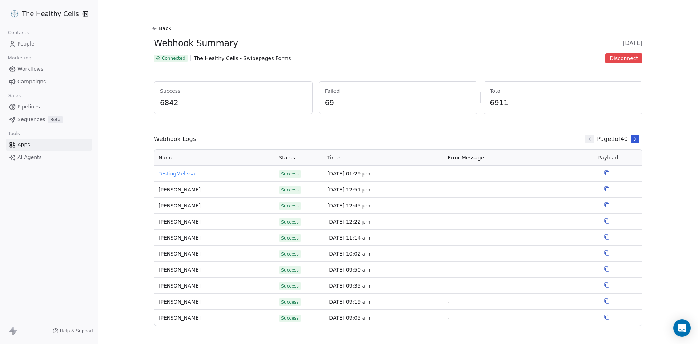
click at [183, 173] on span "TestingMelissa" at bounding box center [215, 174] width 112 height 8
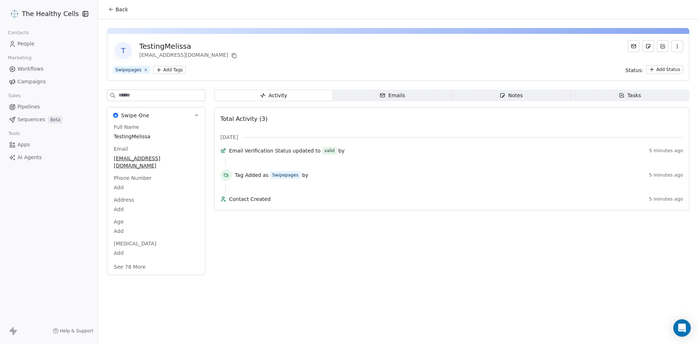
click at [677, 47] on icon "button" at bounding box center [677, 46] width 6 height 6
click at [530, 61] on div "T TestingMelissa operations+1@stemcellleads.com Swipepages Add Tags Status: Add…" at bounding box center [398, 57] width 582 height 47
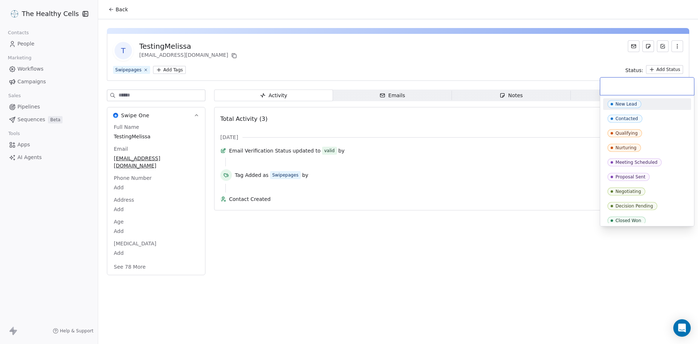
click at [664, 69] on html "The Healthy Cells Contacts People Marketing Workflows Campaigns Sales Pipelines…" at bounding box center [349, 172] width 698 height 344
click at [131, 69] on html "The Healthy Cells Contacts People Marketing Workflows Campaigns Sales Pipelines…" at bounding box center [349, 172] width 698 height 344
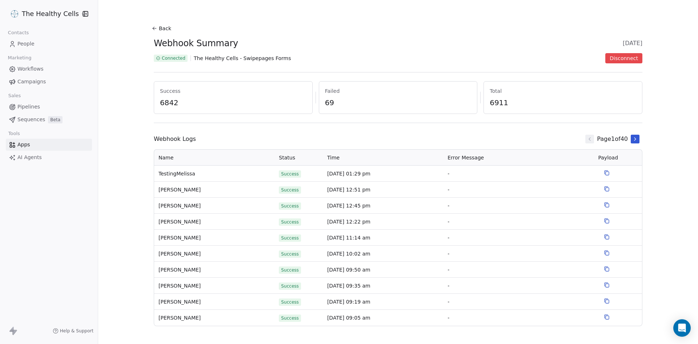
click at [152, 29] on icon at bounding box center [155, 28] width 6 height 6
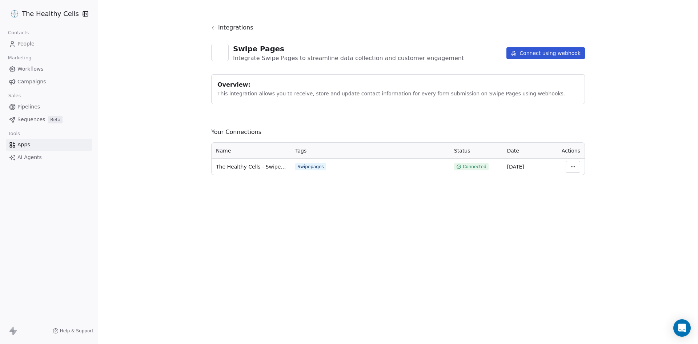
click at [573, 167] on html "The Healthy Cells Contacts People Marketing Workflows Campaigns Sales Pipelines…" at bounding box center [349, 172] width 698 height 344
click at [581, 221] on div "Manage Mapping" at bounding box center [595, 218] width 52 height 12
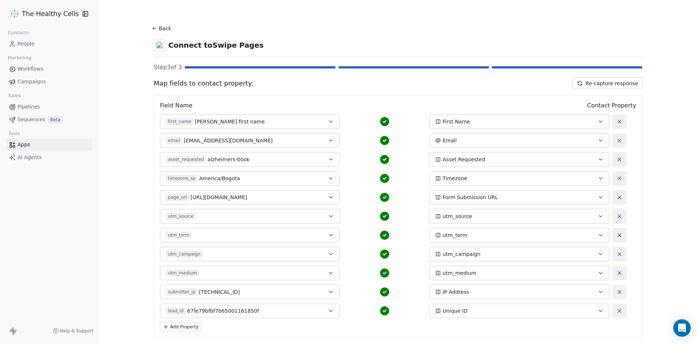
click at [610, 84] on button "Re-capture response" at bounding box center [608, 83] width 70 height 12
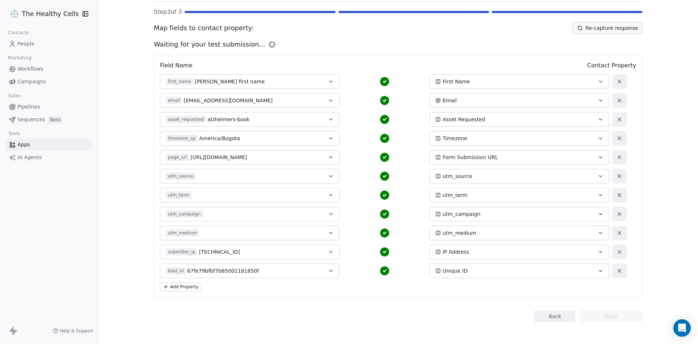
scroll to position [57, 0]
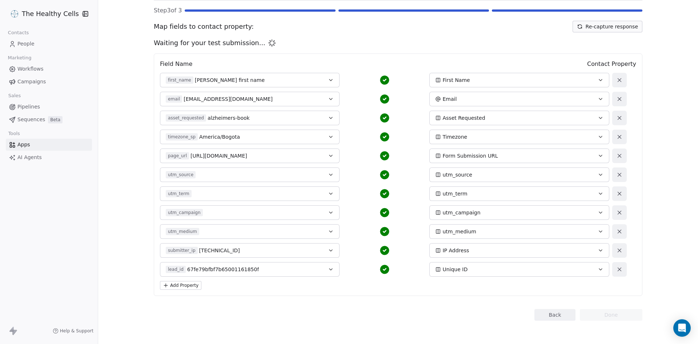
click at [229, 82] on div "first_name matt first name" at bounding box center [241, 79] width 151 height 7
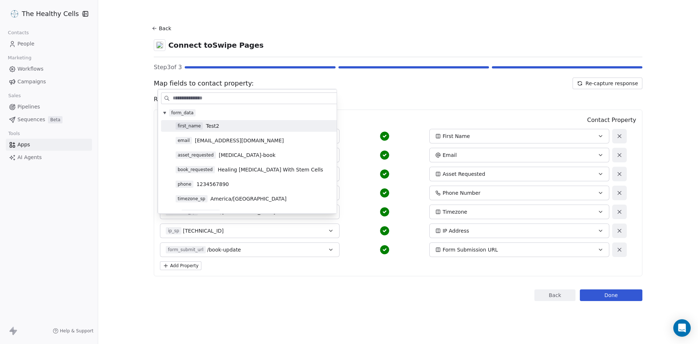
scroll to position [0, 0]
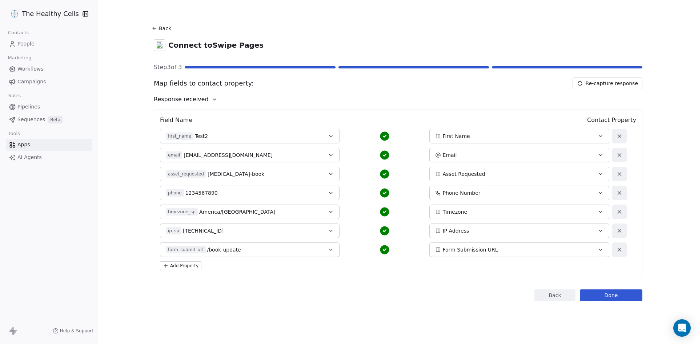
click at [204, 137] on span "Test2" at bounding box center [201, 135] width 13 height 7
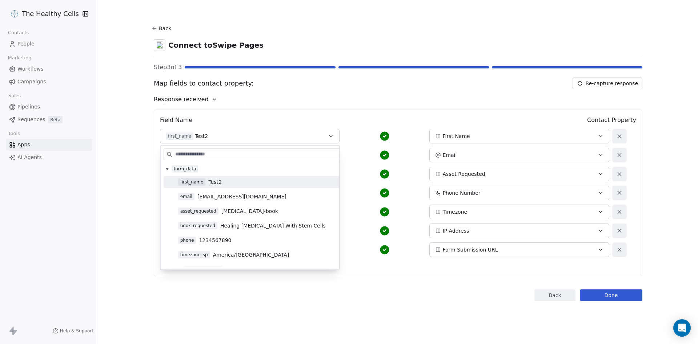
click at [159, 135] on div "Field Name Contact Property first_name Test2 First Name email operations+3@stem…" at bounding box center [398, 192] width 489 height 167
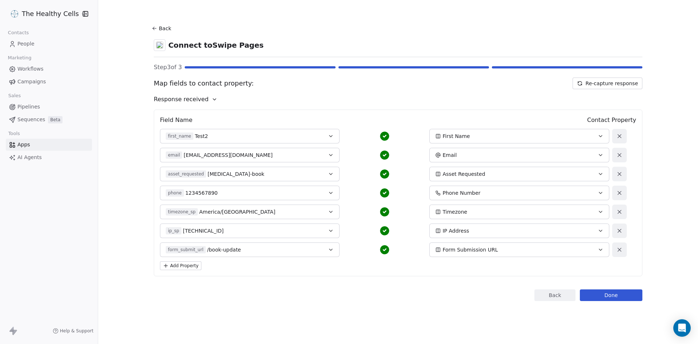
click at [187, 266] on button "Add Property" at bounding box center [180, 265] width 41 height 9
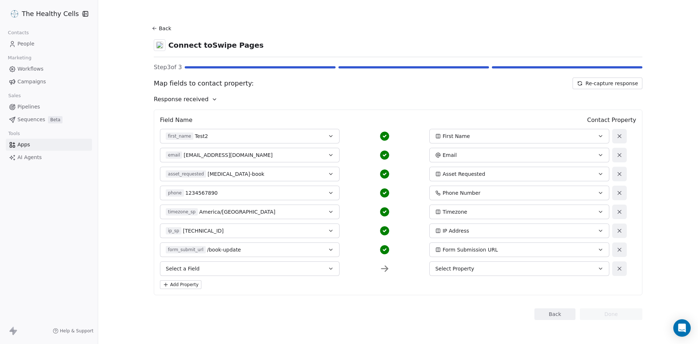
click at [205, 267] on button "Select a Field" at bounding box center [250, 268] width 180 height 15
type input "*****"
click at [204, 310] on span "1234567890" at bounding box center [215, 313] width 32 height 7
click at [444, 269] on span "Select Property" at bounding box center [454, 268] width 39 height 7
type input "*****"
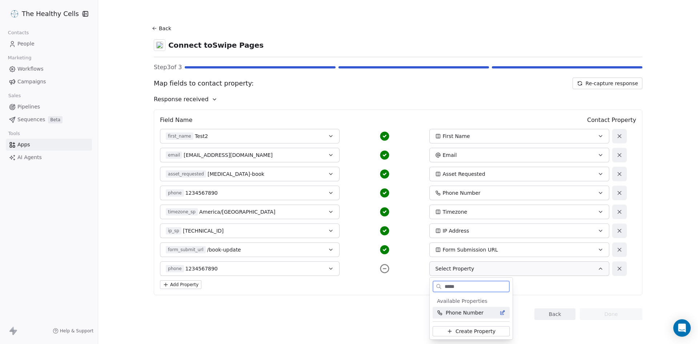
click at [449, 315] on span "Phone Number" at bounding box center [465, 312] width 38 height 7
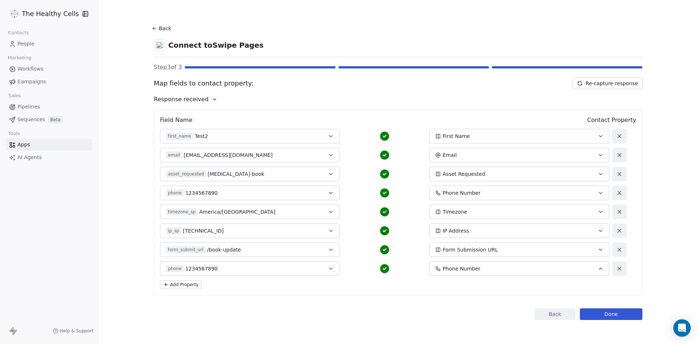
click at [388, 317] on div "Back Done" at bounding box center [398, 314] width 489 height 12
click at [616, 316] on button "Done" at bounding box center [611, 314] width 63 height 12
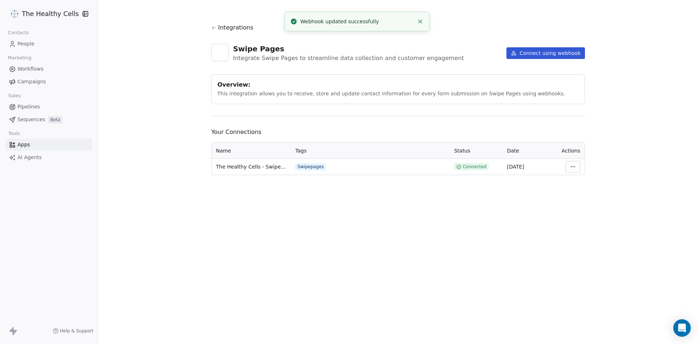
click at [36, 40] on link "People" at bounding box center [49, 44] width 86 height 12
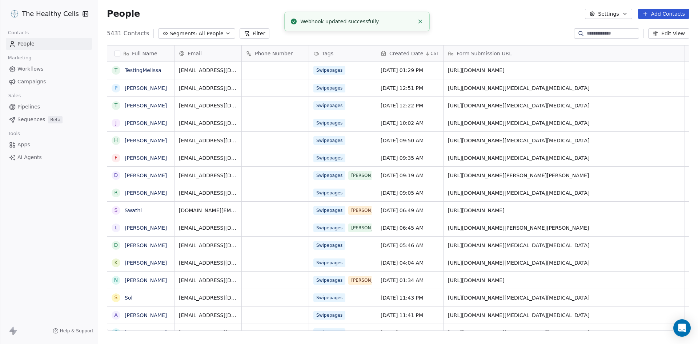
scroll to position [297, 594]
click at [623, 33] on input at bounding box center [612, 33] width 51 height 7
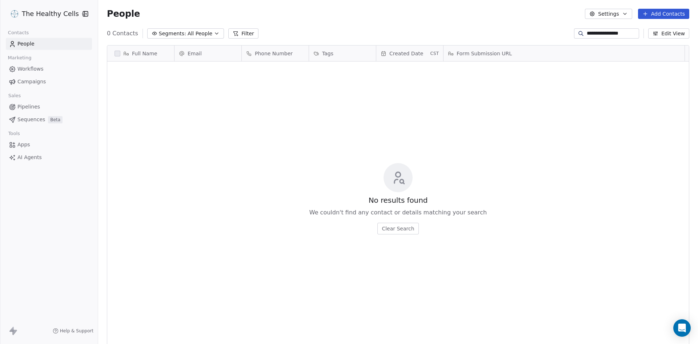
type input "**********"
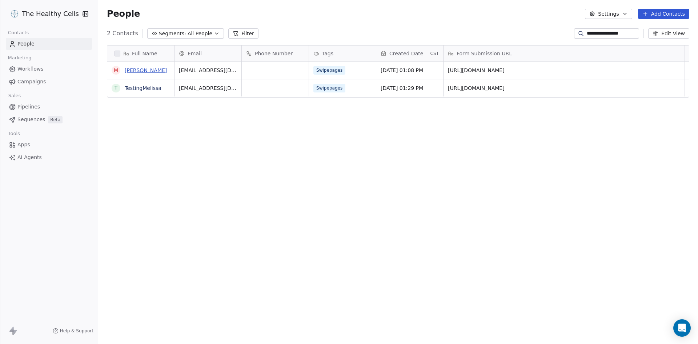
click at [144, 70] on link "[PERSON_NAME]" at bounding box center [146, 70] width 42 height 6
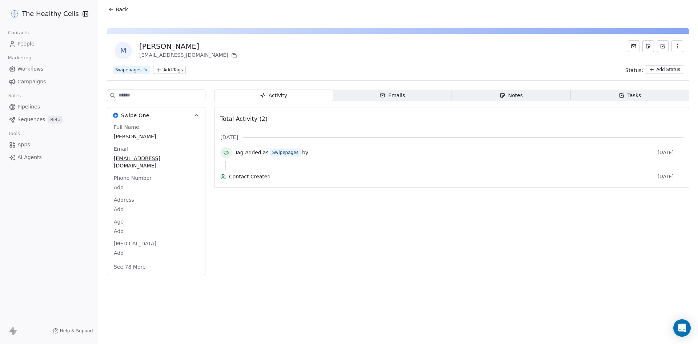
click at [683, 45] on button "button" at bounding box center [678, 46] width 12 height 12
click at [654, 61] on div "Delete" at bounding box center [667, 62] width 49 height 12
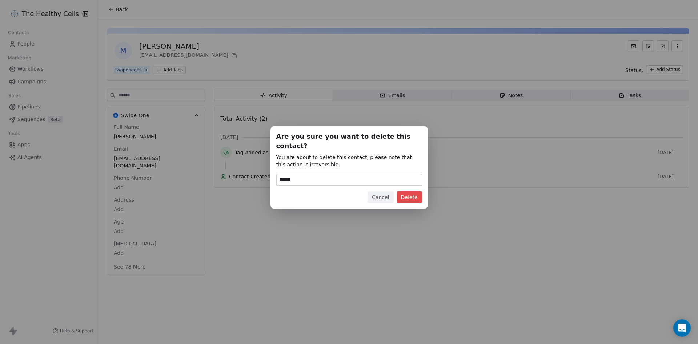
type input "******"
click at [413, 186] on div "Are you sure you want to delete this contact? You are about to delete this cont…" at bounding box center [349, 167] width 146 height 71
click at [414, 193] on button "Delete" at bounding box center [409, 197] width 25 height 12
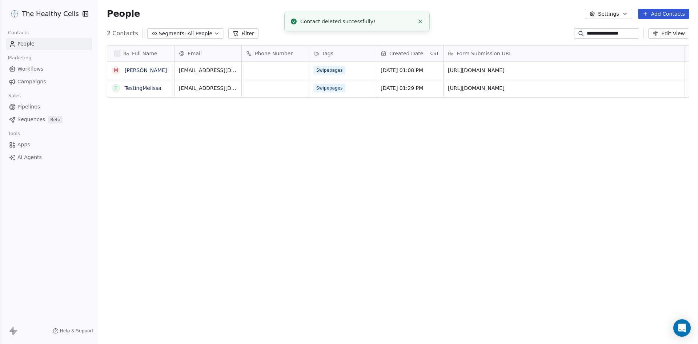
scroll to position [297, 594]
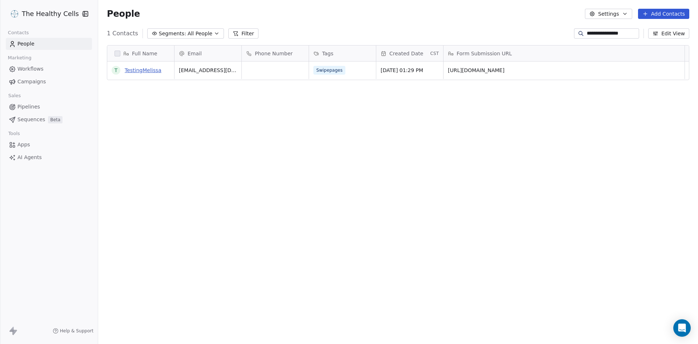
click at [149, 72] on link "TestingMelissa" at bounding box center [143, 70] width 37 height 6
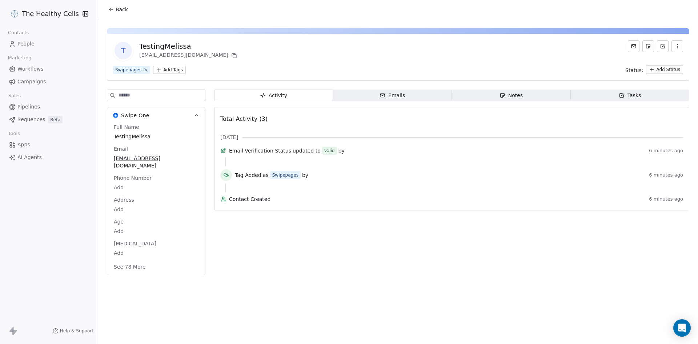
click at [678, 48] on icon "button" at bounding box center [677, 46] width 6 height 6
click at [659, 66] on div "Delete" at bounding box center [667, 62] width 49 height 12
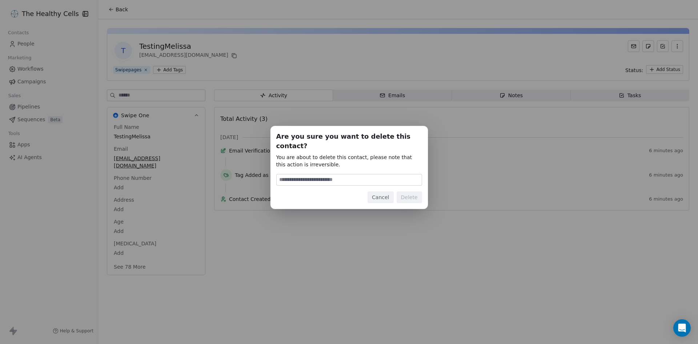
click at [384, 167] on div "Are you sure you want to delete this contact? You are about to delete this cont…" at bounding box center [349, 167] width 146 height 71
click at [384, 175] on input at bounding box center [349, 179] width 145 height 11
paste input "******"
type input "******"
click at [410, 191] on button "Delete" at bounding box center [409, 197] width 25 height 12
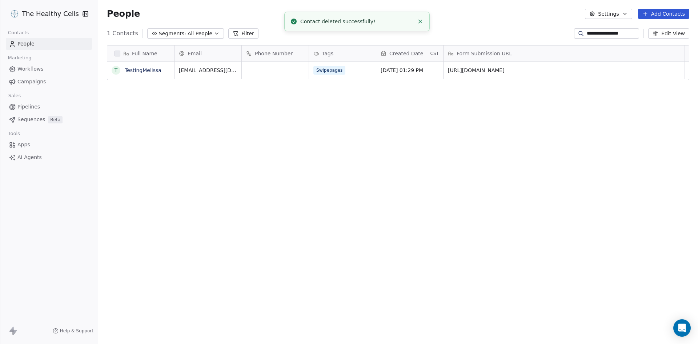
scroll to position [297, 594]
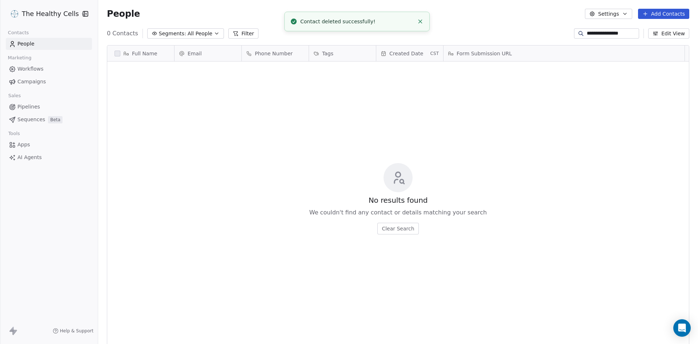
click at [42, 43] on link "People" at bounding box center [49, 44] width 86 height 12
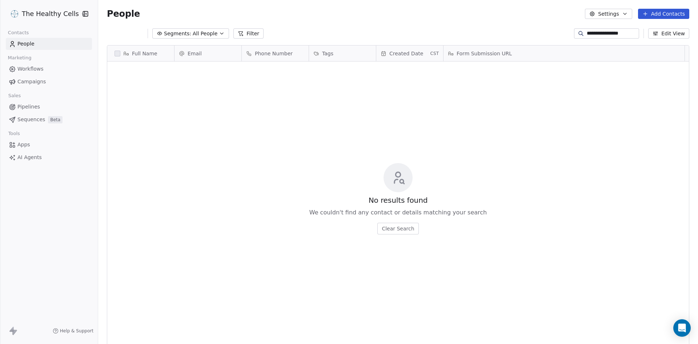
click at [28, 46] on span "People" at bounding box center [25, 44] width 17 height 8
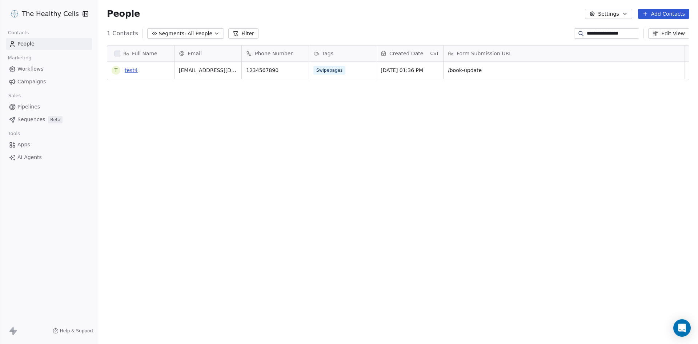
click at [134, 72] on link "test4" at bounding box center [131, 70] width 13 height 6
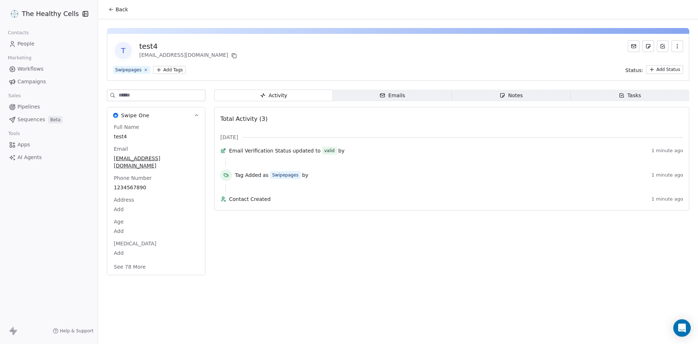
click at [398, 95] on div "Emails" at bounding box center [392, 96] width 25 height 8
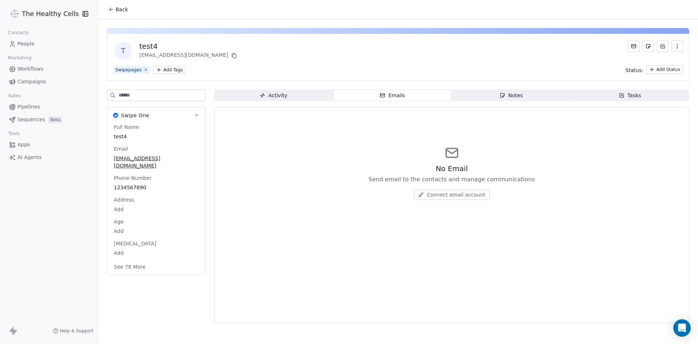
click at [112, 11] on icon at bounding box center [111, 10] width 6 height 6
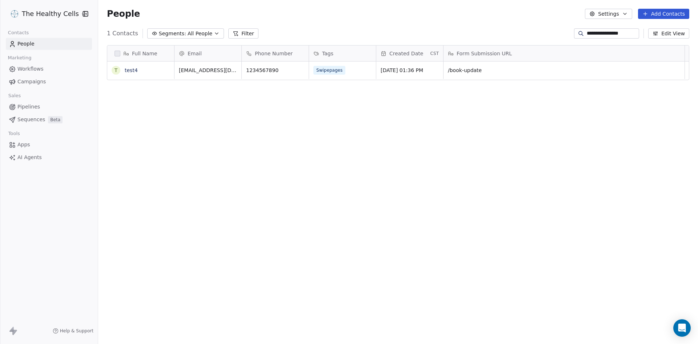
scroll to position [297, 594]
click at [30, 81] on span "Campaigns" at bounding box center [31, 82] width 28 height 8
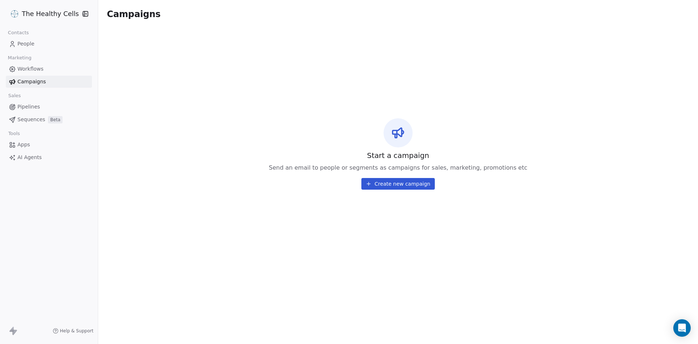
click at [29, 70] on span "Workflows" at bounding box center [30, 69] width 26 height 8
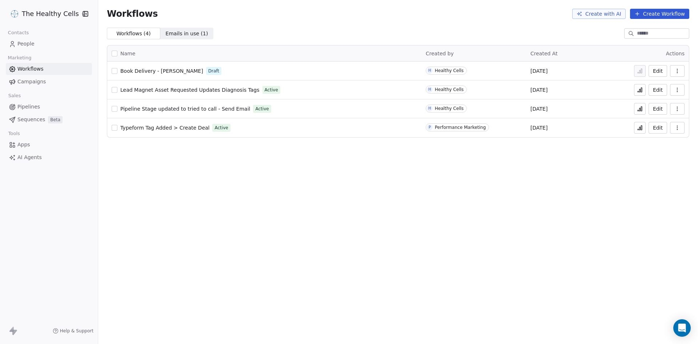
click at [172, 34] on span "Emails in use ( 1 )" at bounding box center [186, 34] width 43 height 8
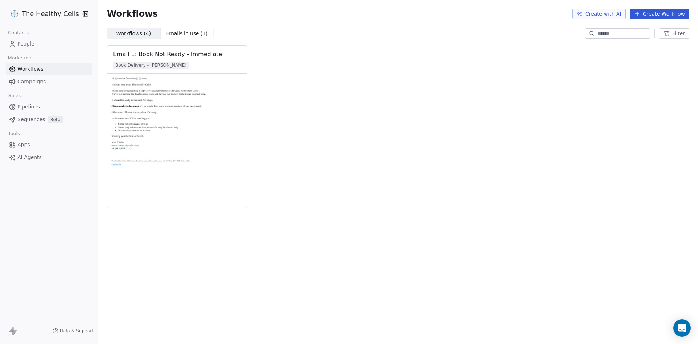
click at [141, 34] on span "Workflows ( 4 )" at bounding box center [133, 34] width 35 height 8
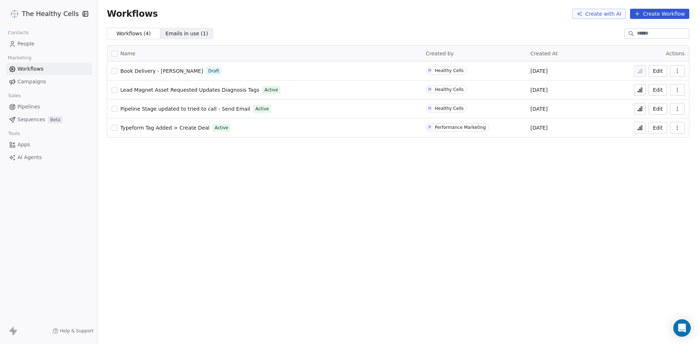
click at [184, 89] on span "Lead Magnet Asset Requested Updates Diagnosis Tags" at bounding box center [189, 90] width 139 height 6
click at [137, 107] on span "Pipeline Stage updated to tried to call - Send Email" at bounding box center [185, 109] width 130 height 6
click at [23, 48] on link "People" at bounding box center [49, 44] width 86 height 12
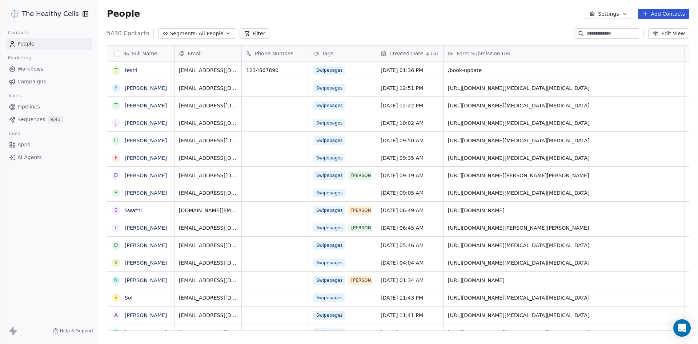
scroll to position [297, 594]
click at [617, 13] on button "Settings" at bounding box center [608, 14] width 47 height 10
click at [494, 24] on html "The Healthy Cells Contacts People Marketing Workflows Campaigns Sales Pipelines…" at bounding box center [349, 172] width 698 height 344
click at [133, 70] on link "test4" at bounding box center [131, 70] width 13 height 6
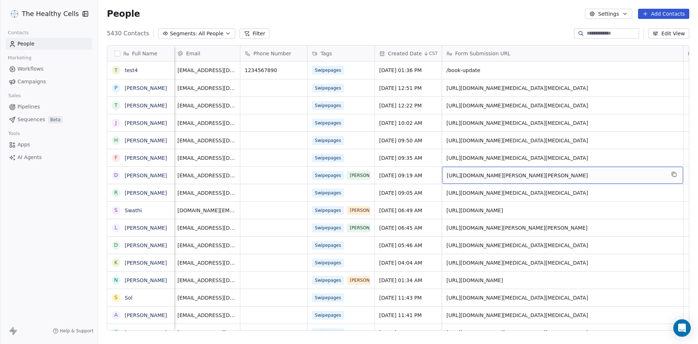
drag, startPoint x: 448, startPoint y: 176, endPoint x: 537, endPoint y: 175, distance: 89.1
drag, startPoint x: 567, startPoint y: 173, endPoint x: 450, endPoint y: 173, distance: 116.7
click at [449, 173] on span "https://secure.thehealthycells.com/parkinsons-book?utm_source=facebook&utm_medi…" at bounding box center [556, 175] width 219 height 7
drag, startPoint x: 446, startPoint y: 173, endPoint x: 467, endPoint y: 174, distance: 20.4
click at [467, 174] on div "[URL][DOMAIN_NAME][PERSON_NAME][PERSON_NAME]" at bounding box center [562, 175] width 241 height 17
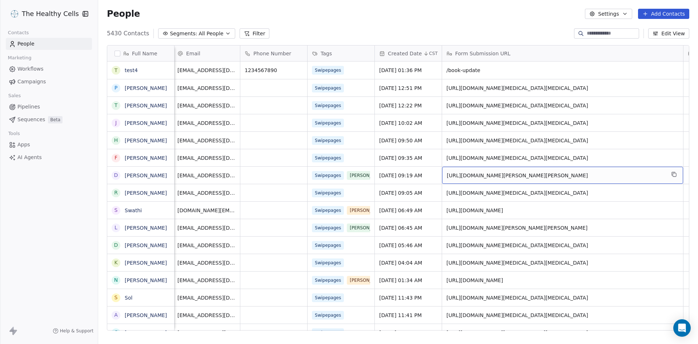
drag, startPoint x: 448, startPoint y: 173, endPoint x: 521, endPoint y: 173, distance: 73.8
click at [521, 173] on span "[URL][DOMAIN_NAME][PERSON_NAME][PERSON_NAME]" at bounding box center [556, 175] width 219 height 7
click at [528, 175] on span "[URL][DOMAIN_NAME][PERSON_NAME][PERSON_NAME]" at bounding box center [556, 175] width 219 height 7
click at [528, 175] on span "https://secure.thehealthycells.com/parkinsons-book?utm_source=facebook&utm_medi…" at bounding box center [556, 175] width 219 height 7
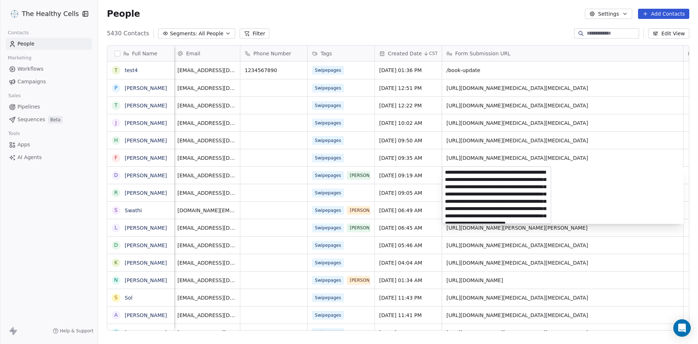
scroll to position [56, 0]
click at [544, 176] on textarea "**********" at bounding box center [496, 195] width 108 height 57
click at [504, 194] on textarea "**********" at bounding box center [496, 195] width 108 height 57
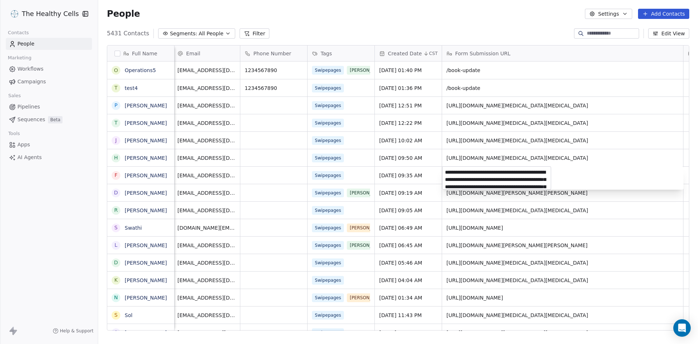
scroll to position [83, 0]
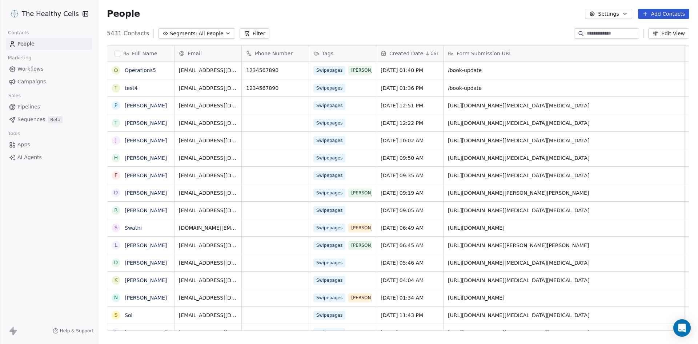
click at [29, 120] on span "Sequences" at bounding box center [31, 120] width 28 height 8
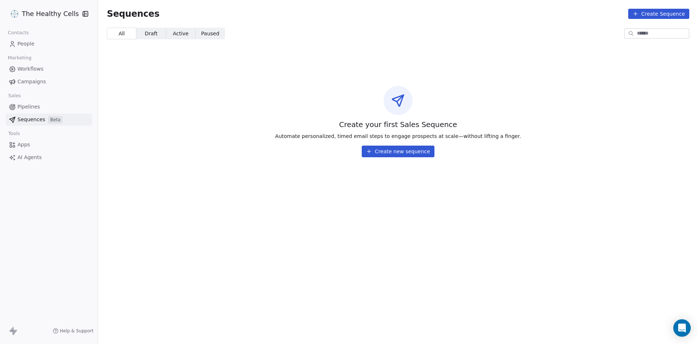
click at [29, 69] on span "Workflows" at bounding box center [30, 69] width 26 height 8
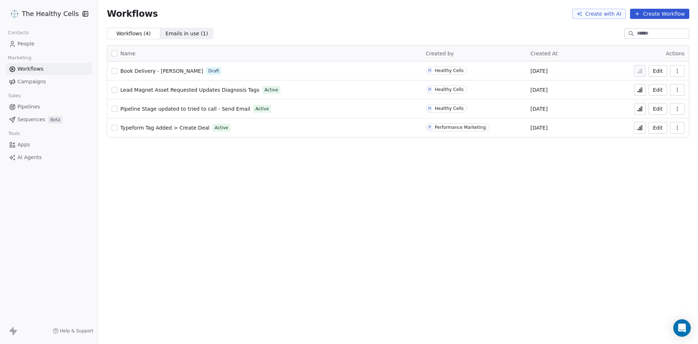
click at [183, 89] on span "Lead Magnet Asset Requested Updates Diagnosis Tags" at bounding box center [189, 90] width 139 height 6
click at [25, 121] on span "Sequences" at bounding box center [31, 120] width 28 height 8
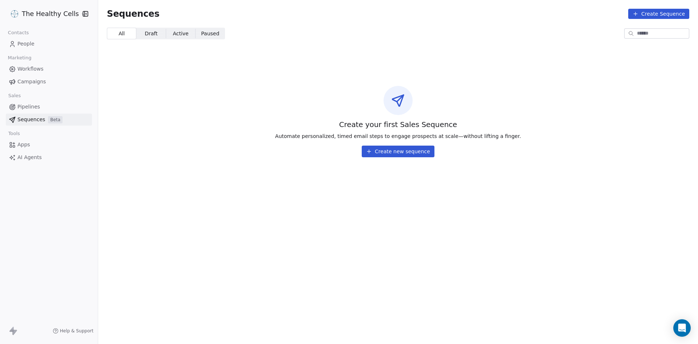
click at [24, 105] on span "Pipelines" at bounding box center [28, 107] width 23 height 8
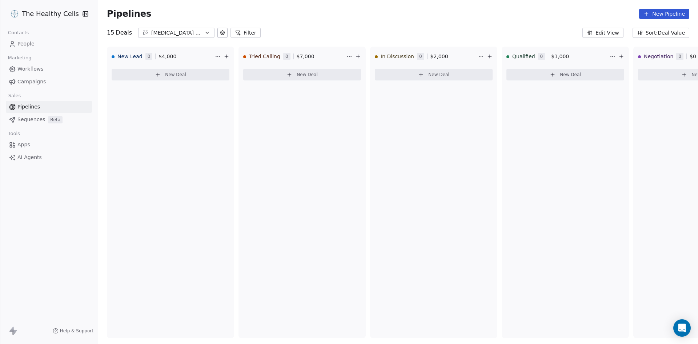
click at [31, 81] on span "Campaigns" at bounding box center [31, 82] width 28 height 8
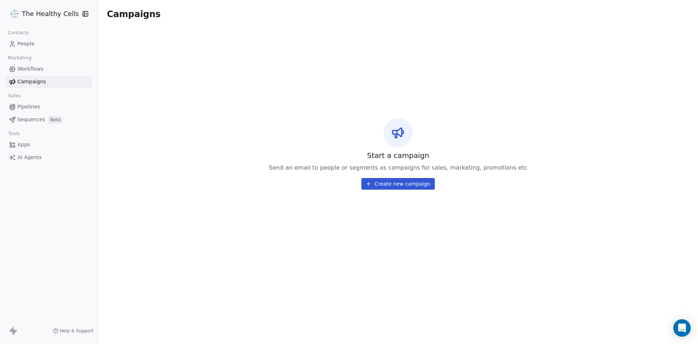
click at [33, 71] on span "Workflows" at bounding box center [30, 69] width 26 height 8
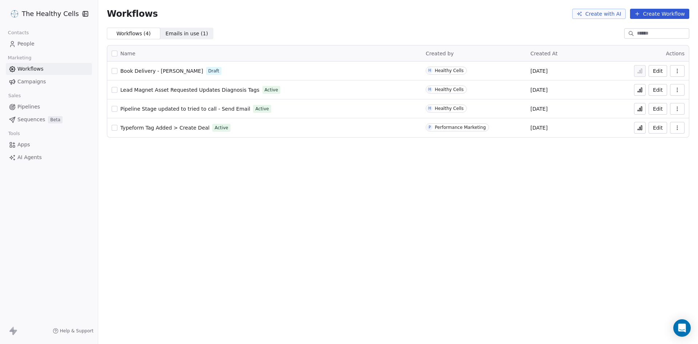
click at [153, 90] on span "Lead Magnet Asset Requested Updates Diagnosis Tags" at bounding box center [189, 90] width 139 height 6
click at [49, 81] on link "Campaigns" at bounding box center [49, 82] width 86 height 12
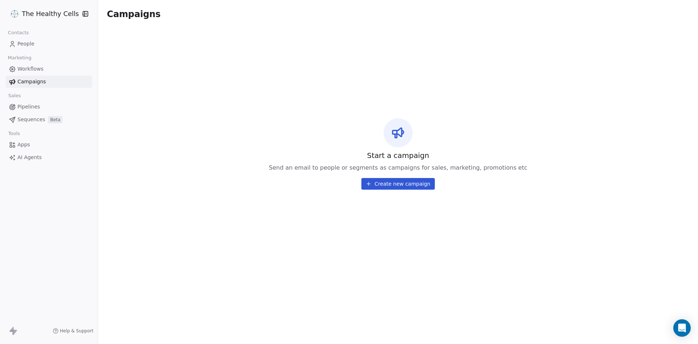
click at [27, 120] on span "Sequences" at bounding box center [31, 120] width 28 height 8
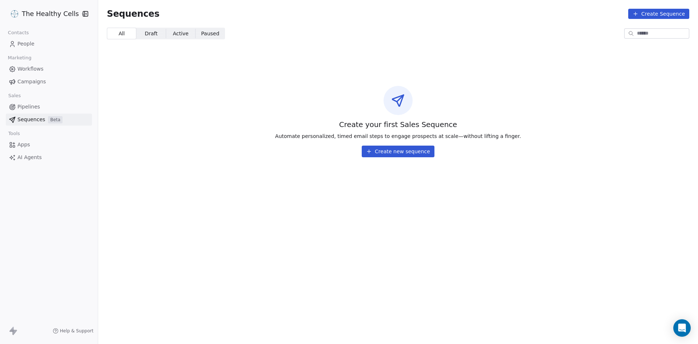
click at [24, 143] on span "Apps" at bounding box center [23, 145] width 13 height 8
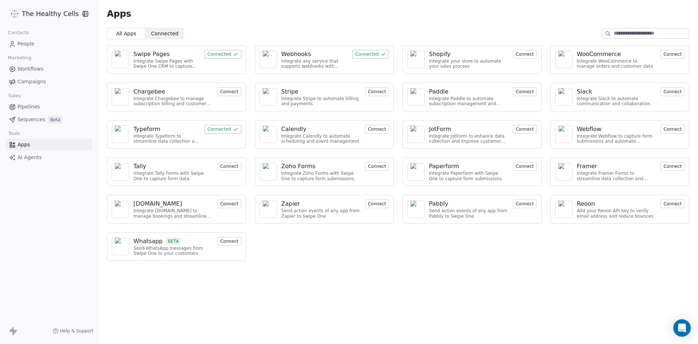
click at [375, 53] on button "Connected" at bounding box center [370, 54] width 37 height 9
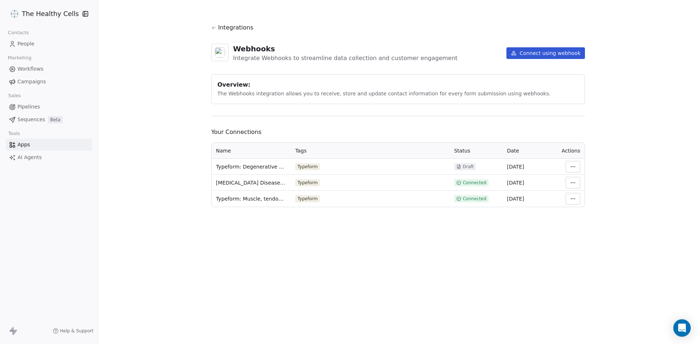
click at [215, 25] on icon at bounding box center [213, 27] width 5 height 5
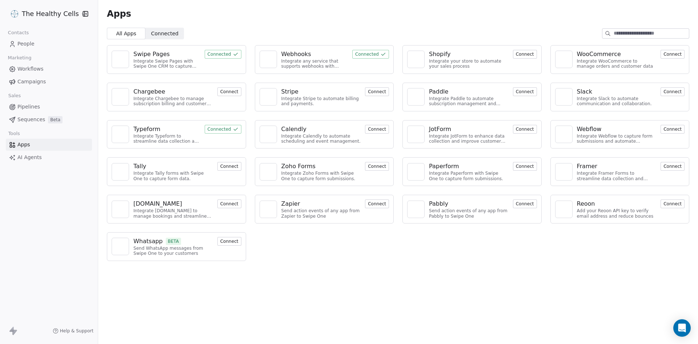
click at [208, 60] on div "Swipe Pages Integrate Swipe Pages with Swipe One CRM to capture lead data. Conn…" at bounding box center [176, 59] width 139 height 29
click at [213, 55] on button "Connected" at bounding box center [223, 54] width 37 height 9
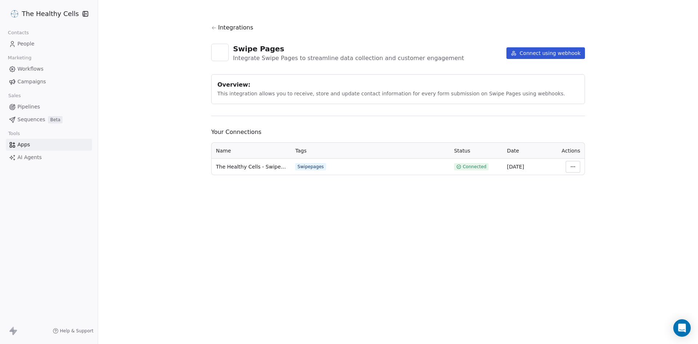
click at [579, 167] on html "The Healthy Cells Contacts People Marketing Workflows Campaigns Sales Pipelines…" at bounding box center [349, 172] width 698 height 344
click at [585, 206] on div "View Logs" at bounding box center [595, 206] width 52 height 12
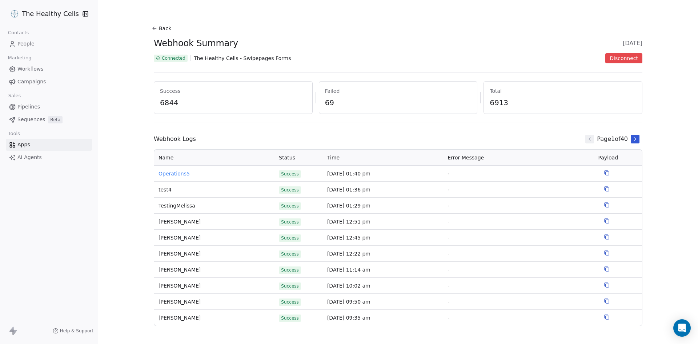
click at [164, 173] on span "Operations5" at bounding box center [215, 174] width 112 height 8
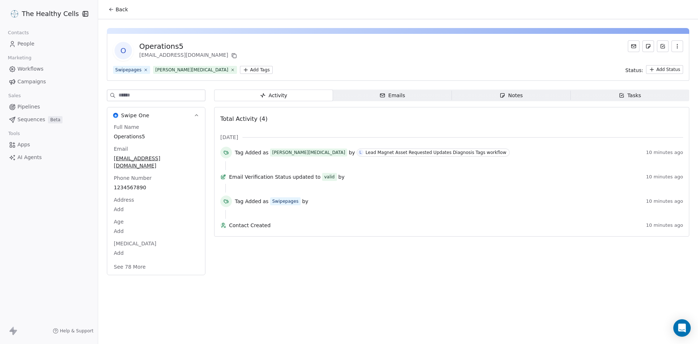
click at [22, 142] on span "Apps" at bounding box center [23, 145] width 13 height 8
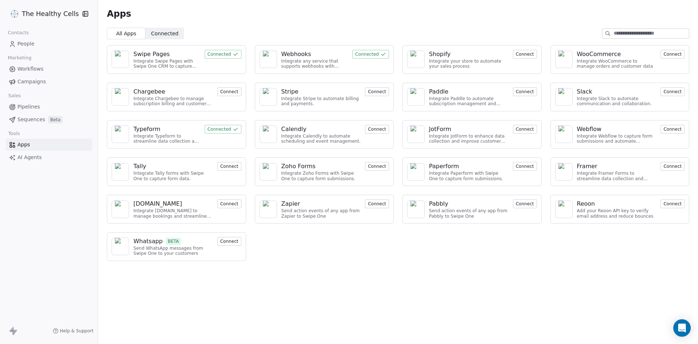
click at [366, 55] on button "Connected" at bounding box center [370, 54] width 37 height 9
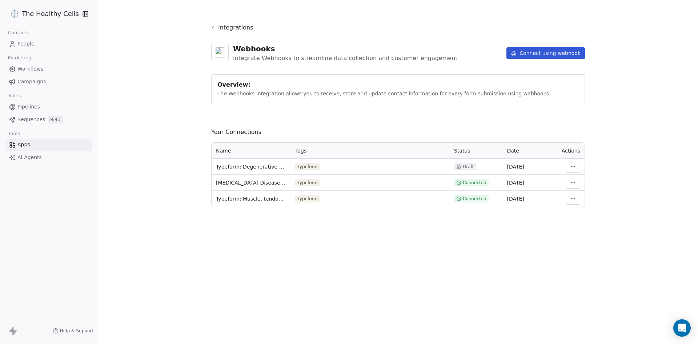
click at [215, 27] on icon at bounding box center [213, 27] width 5 height 5
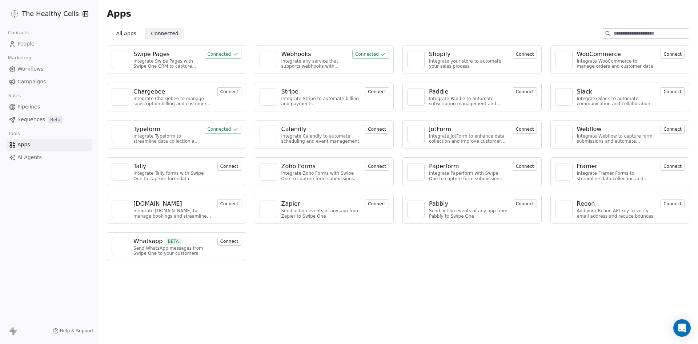
click at [16, 46] on link "People" at bounding box center [49, 44] width 86 height 12
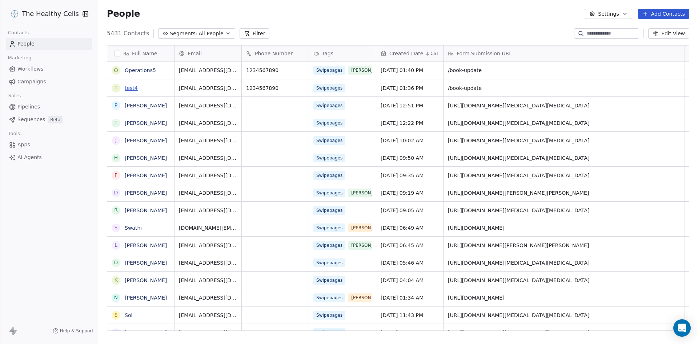
click at [133, 89] on link "test4" at bounding box center [131, 88] width 13 height 6
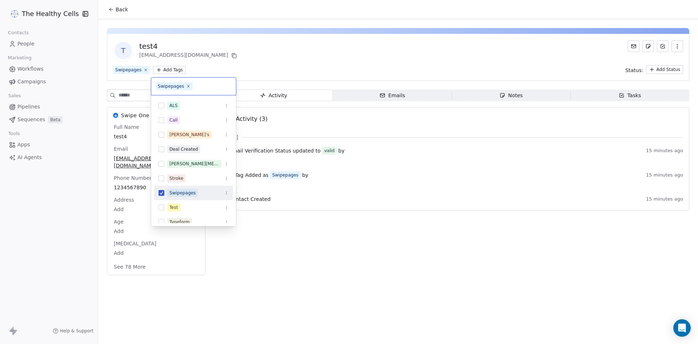
click at [175, 69] on html "The Healthy Cells Contacts People Marketing Workflows Campaigns Sales Pipelines…" at bounding box center [349, 172] width 698 height 344
click at [130, 304] on html "The Healthy Cells Contacts People Marketing Workflows Campaigns Sales Pipelines…" at bounding box center [349, 172] width 698 height 344
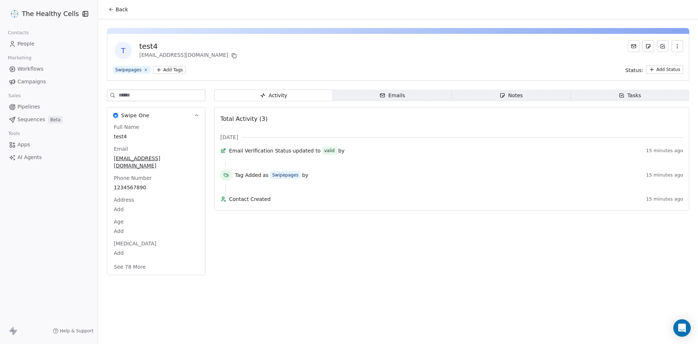
click at [136, 260] on button "See 78 More" at bounding box center [129, 266] width 41 height 13
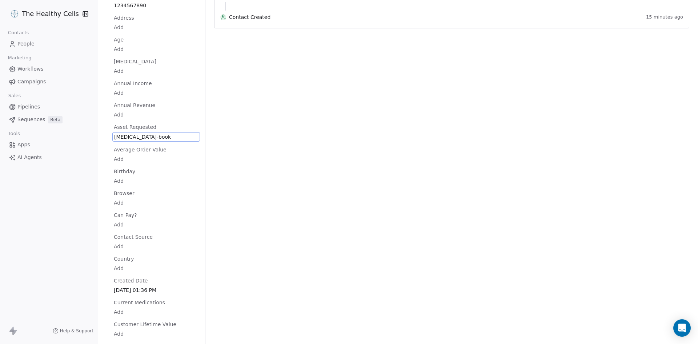
scroll to position [140, 0]
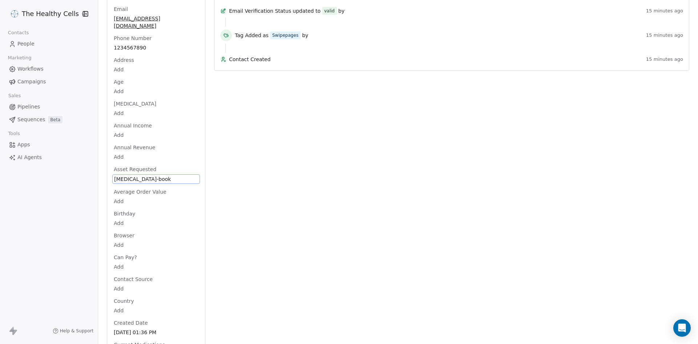
drag, startPoint x: 180, startPoint y: 128, endPoint x: 129, endPoint y: 131, distance: 51.3
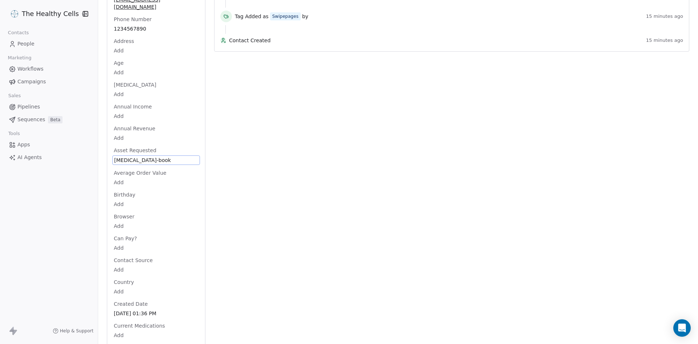
scroll to position [54, 0]
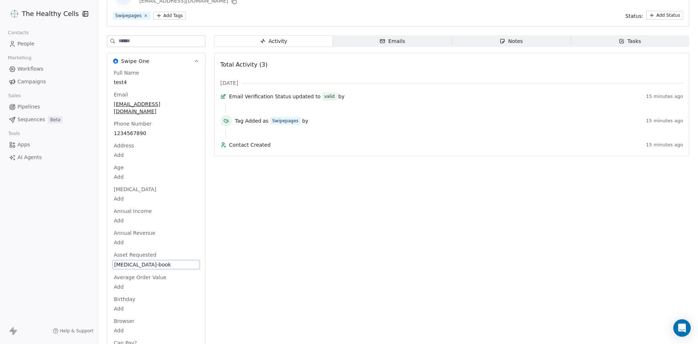
drag, startPoint x: 167, startPoint y: 259, endPoint x: 123, endPoint y: 257, distance: 43.6
click at [123, 261] on span "pulmonary-fibrosis-book" at bounding box center [156, 264] width 84 height 7
click at [318, 232] on html "The Healthy Cells Contacts People Marketing Workflows Campaigns Sales Pipelines…" at bounding box center [349, 172] width 698 height 344
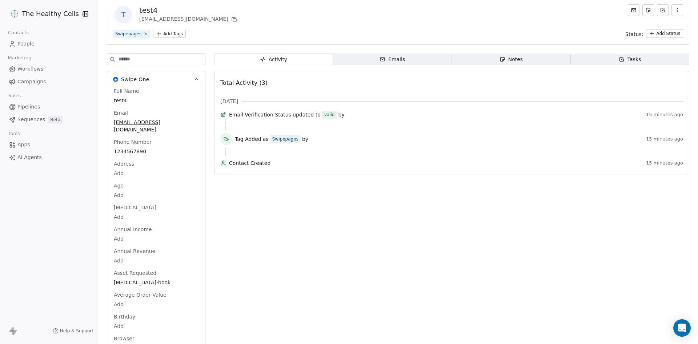
scroll to position [0, 0]
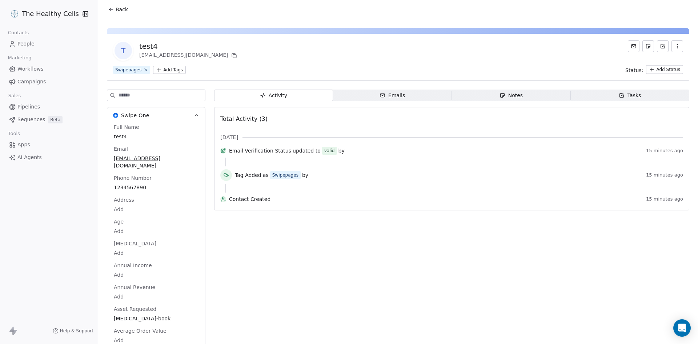
click at [173, 70] on html "The Healthy Cells Contacts People Marketing Workflows Campaigns Sales Pipelines…" at bounding box center [349, 172] width 698 height 344
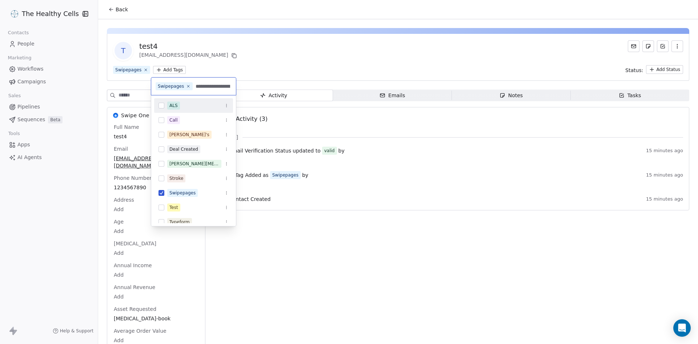
scroll to position [0, 21]
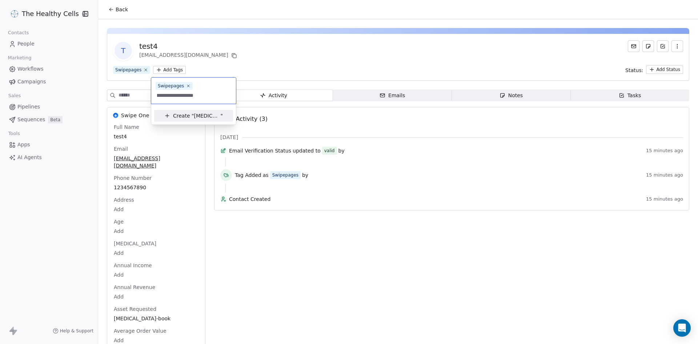
click at [195, 91] on input "**********" at bounding box center [175, 95] width 39 height 8
type input "**********"
click at [174, 112] on span "Create "" at bounding box center [183, 116] width 21 height 8
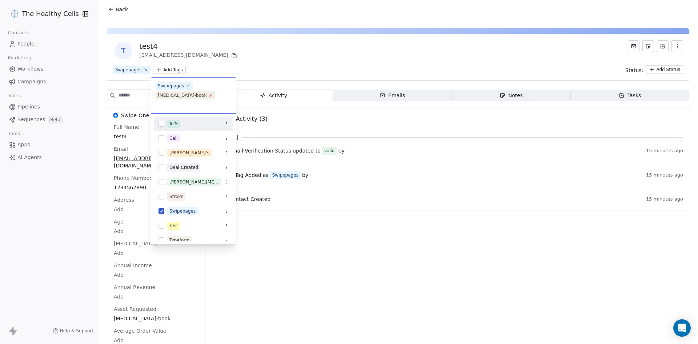
click at [213, 94] on icon at bounding box center [211, 95] width 5 height 5
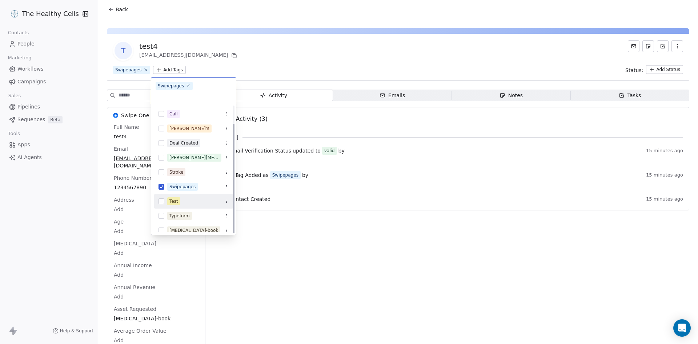
scroll to position [21, 0]
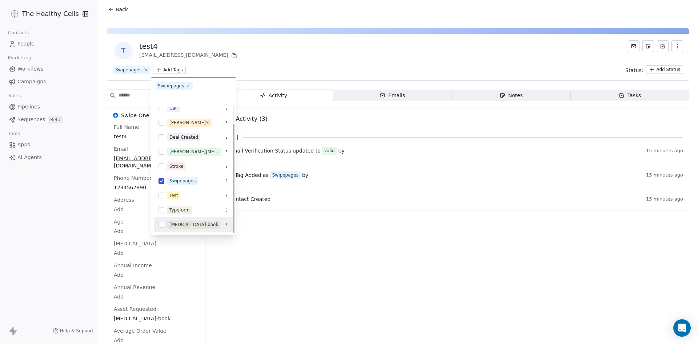
click at [224, 222] on icon "Suggestions" at bounding box center [226, 224] width 4 height 4
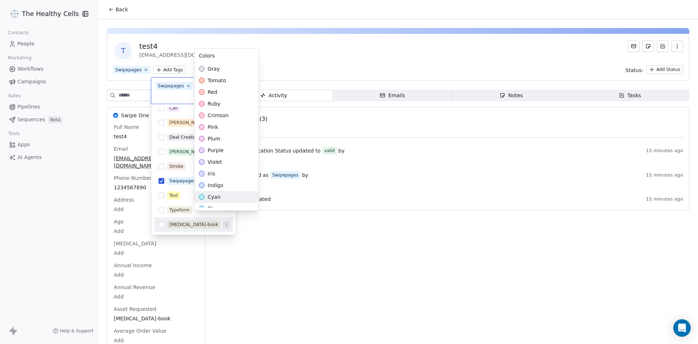
click at [176, 212] on html "The Healthy Cells Contacts People Marketing Workflows Campaigns Sales Pipelines…" at bounding box center [349, 172] width 698 height 344
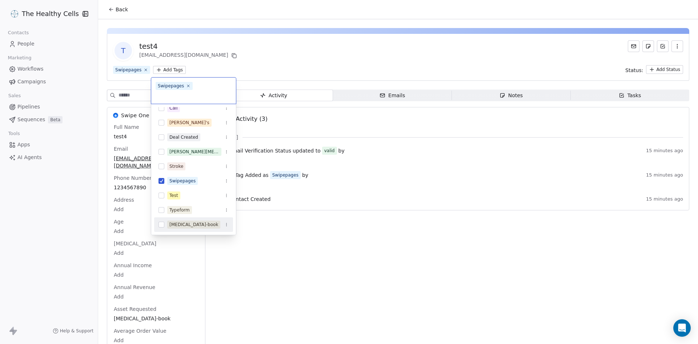
click at [173, 221] on div "pulmonary-fibrosis-book" at bounding box center [193, 224] width 49 height 7
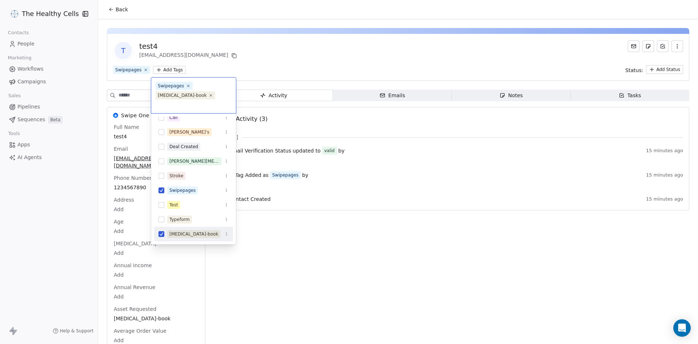
click at [161, 235] on button "Suggestions" at bounding box center [162, 234] width 6 height 6
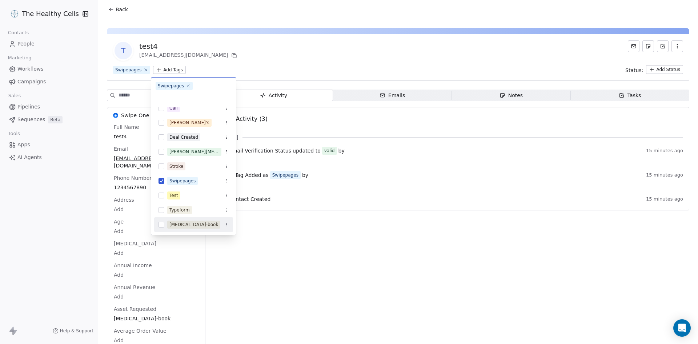
click at [227, 222] on icon "Suggestions" at bounding box center [226, 224] width 4 height 4
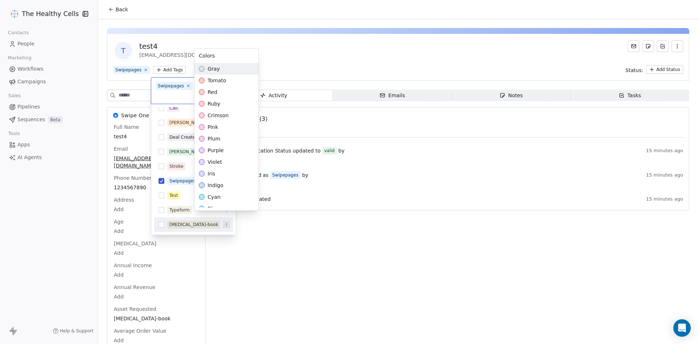
click at [227, 215] on html "The Healthy Cells Contacts People Marketing Workflows Campaigns Sales Pipelines…" at bounding box center [349, 172] width 698 height 344
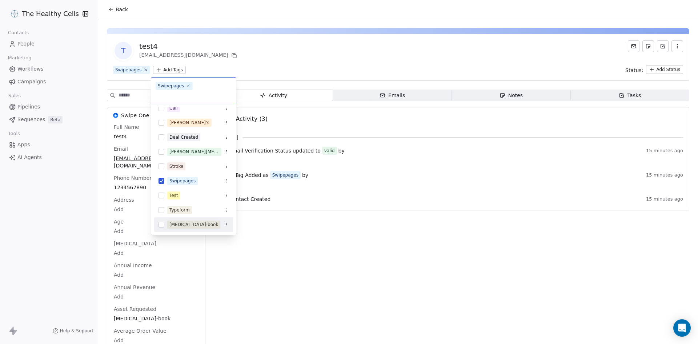
click at [227, 222] on icon "Suggestions" at bounding box center [226, 224] width 4 height 4
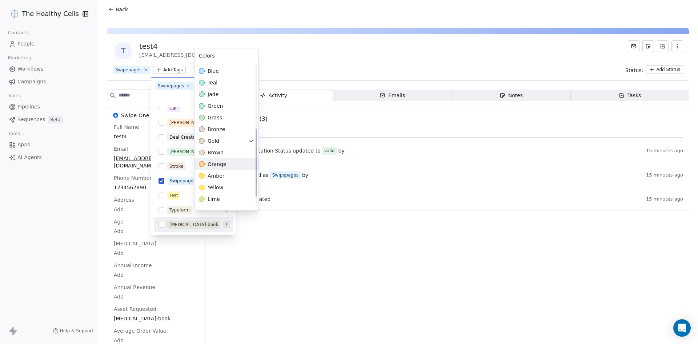
scroll to position [145, 0]
click at [61, 189] on html "The Healthy Cells Contacts People Marketing Workflows Campaigns Sales Pipelines…" at bounding box center [349, 172] width 698 height 344
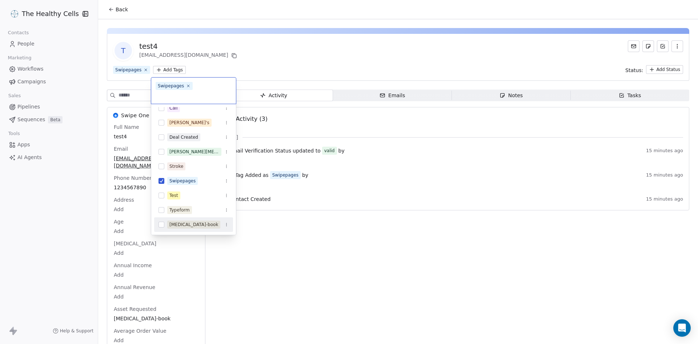
scroll to position [0, 0]
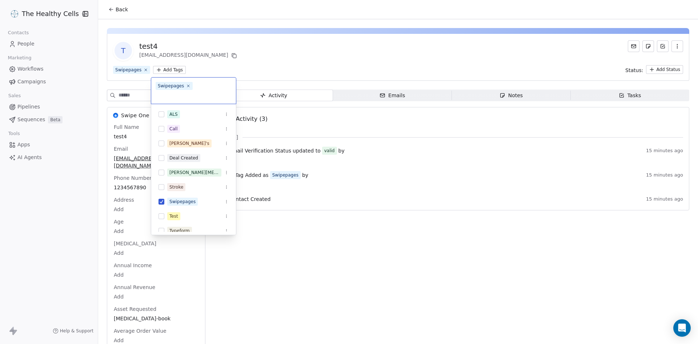
click at [23, 16] on html "The Healthy Cells Contacts People Marketing Workflows Campaigns Sales Pipelines…" at bounding box center [349, 172] width 698 height 344
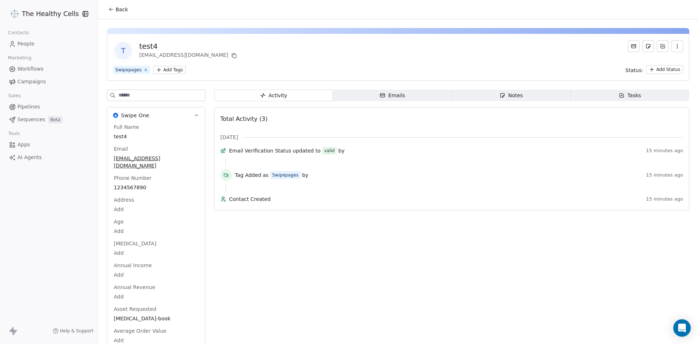
click at [21, 45] on span "People" at bounding box center [25, 44] width 17 height 8
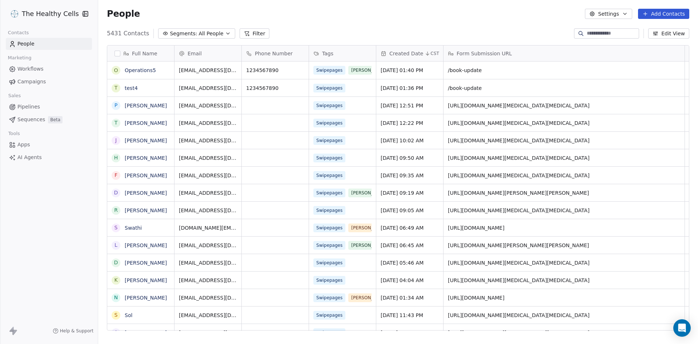
scroll to position [297, 594]
click at [36, 13] on html "The Healthy Cells Contacts People Marketing Workflows Campaigns Sales Pipelines…" at bounding box center [349, 172] width 698 height 344
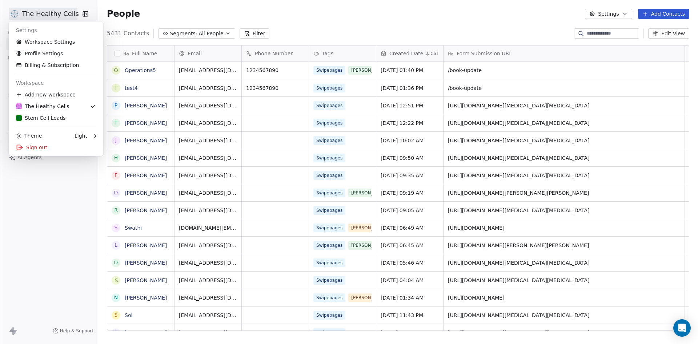
click at [363, 85] on html "The Healthy Cells Contacts People Marketing Workflows Campaigns Sales Pipelines…" at bounding box center [349, 172] width 698 height 344
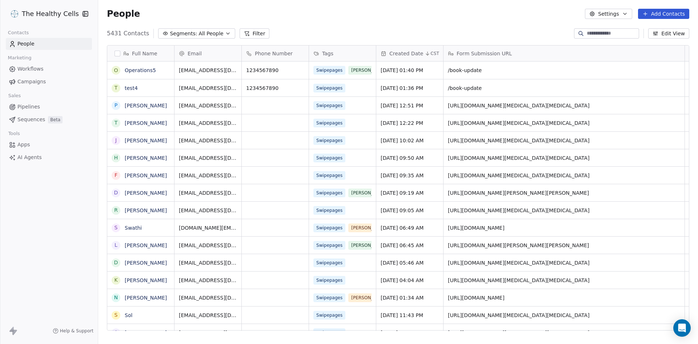
click at [23, 145] on span "Apps" at bounding box center [23, 145] width 13 height 8
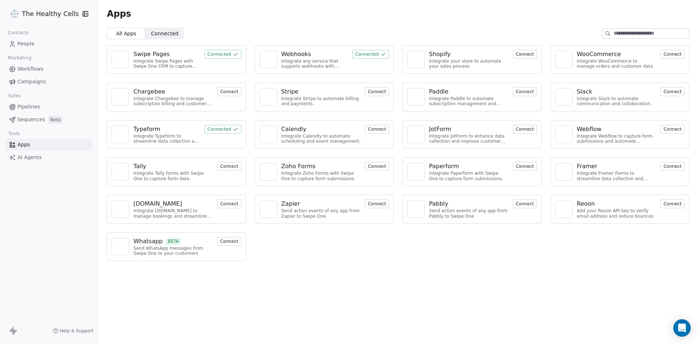
click at [161, 32] on span "Connected" at bounding box center [164, 34] width 27 height 8
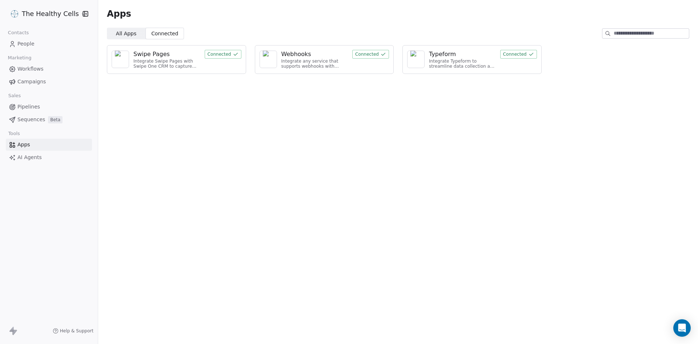
click at [27, 120] on span "Sequences" at bounding box center [31, 120] width 28 height 8
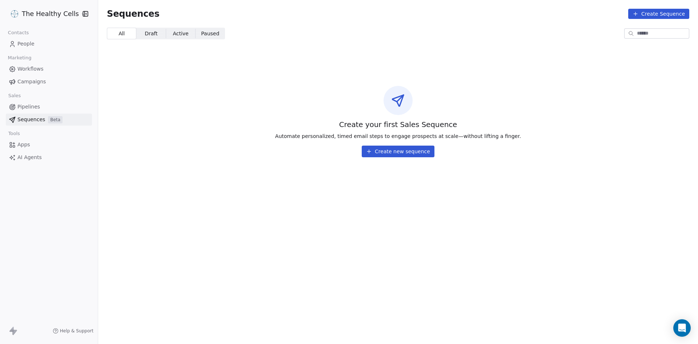
click at [41, 81] on span "Campaigns" at bounding box center [31, 82] width 28 height 8
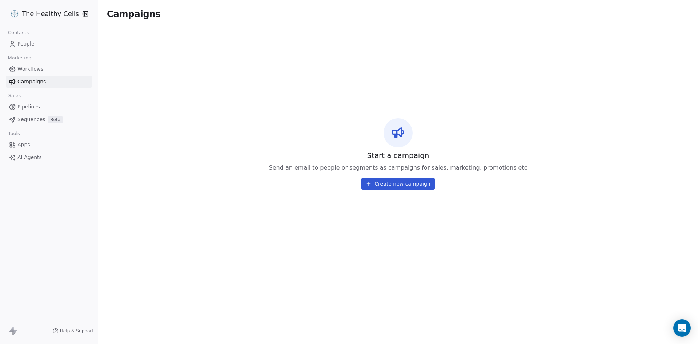
click at [38, 69] on span "Workflows" at bounding box center [30, 69] width 26 height 8
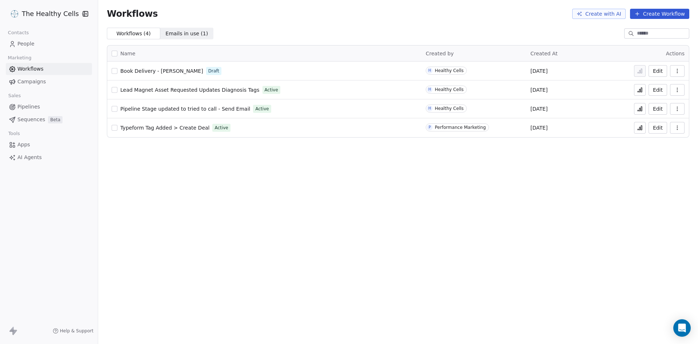
click at [674, 87] on button "button" at bounding box center [677, 90] width 15 height 12
click at [514, 230] on div "Workflows Create with AI Create Workflow Workflows ( 4 ) Workflows ( 4 ) Emails…" at bounding box center [398, 172] width 600 height 344
click at [150, 91] on span "Lead Magnet Asset Requested Updates Diagnosis Tags" at bounding box center [189, 90] width 139 height 6
click at [681, 129] on button "button" at bounding box center [677, 128] width 15 height 12
click at [28, 156] on span "AI Agents" at bounding box center [29, 157] width 24 height 8
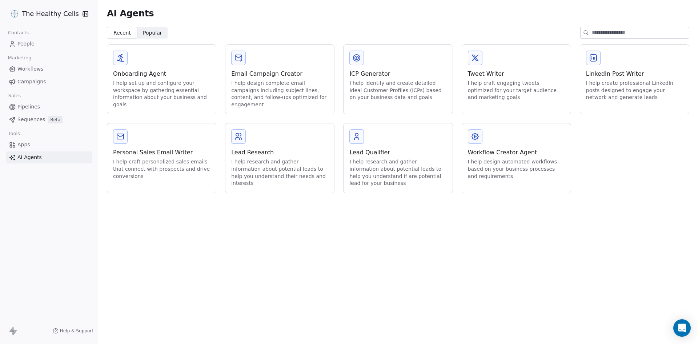
click at [21, 144] on span "Apps" at bounding box center [23, 145] width 13 height 8
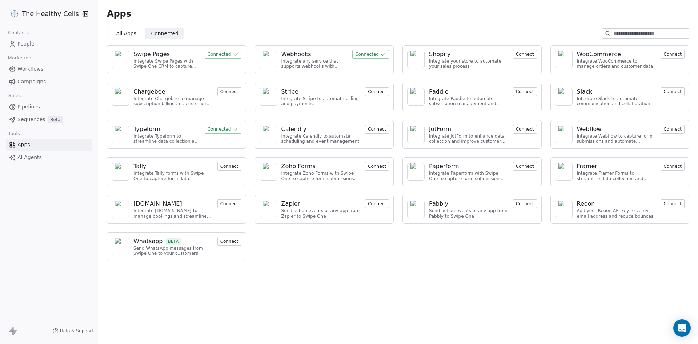
click at [341, 58] on div "Webhooks" at bounding box center [314, 54] width 67 height 9
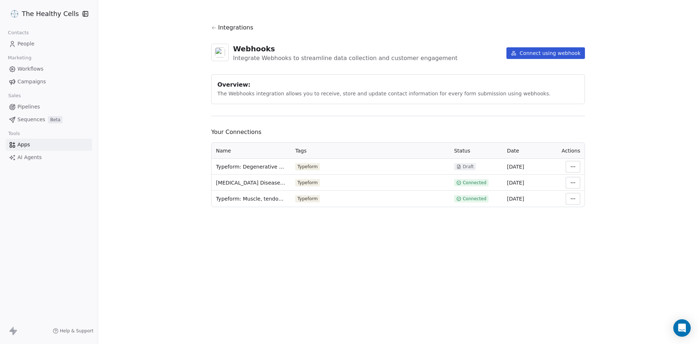
click at [216, 26] on icon at bounding box center [213, 27] width 5 height 5
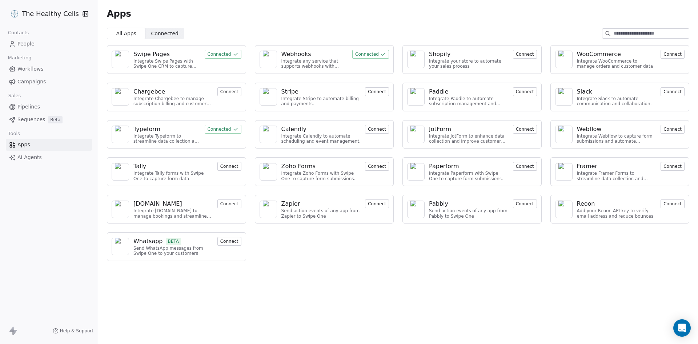
click at [26, 43] on span "People" at bounding box center [25, 44] width 17 height 8
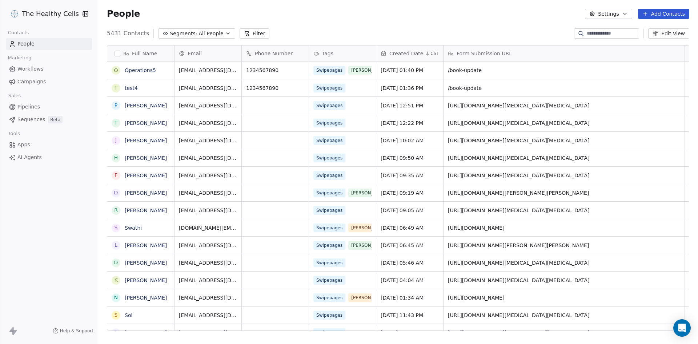
scroll to position [297, 594]
click at [131, 86] on link "test4" at bounding box center [131, 88] width 13 height 6
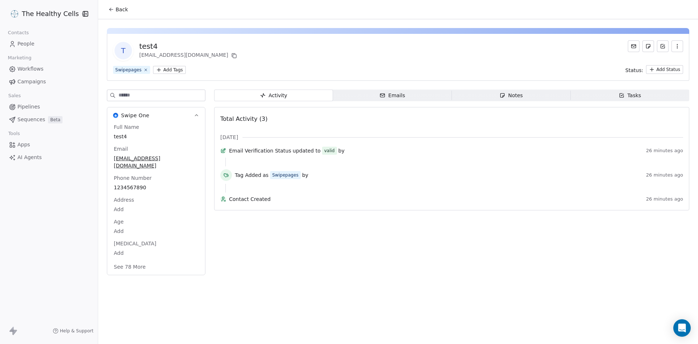
click at [133, 260] on button "See 78 More" at bounding box center [129, 266] width 41 height 13
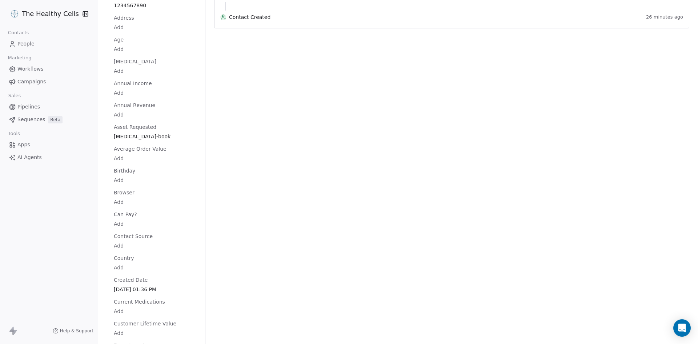
scroll to position [140, 0]
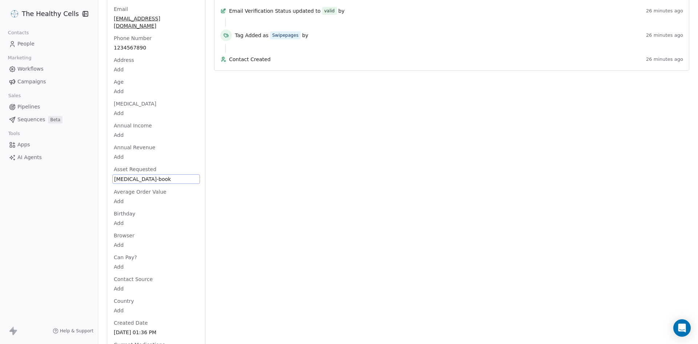
drag, startPoint x: 113, startPoint y: 131, endPoint x: 117, endPoint y: 129, distance: 5.4
click at [156, 175] on span "pulmonary-fibrosis-book" at bounding box center [156, 178] width 84 height 7
drag, startPoint x: 183, startPoint y: 173, endPoint x: 104, endPoint y: 180, distance: 78.5
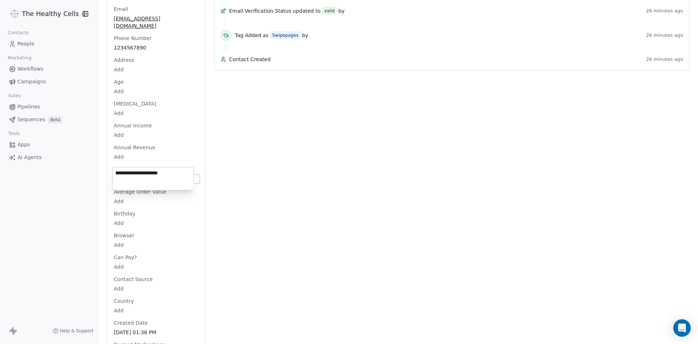
click at [104, 180] on html "The Healthy Cells Contacts People Marketing Workflows Campaigns Sales Pipelines…" at bounding box center [349, 172] width 698 height 344
click at [128, 175] on textarea "**********" at bounding box center [153, 178] width 81 height 23
click at [283, 171] on html "The Healthy Cells Contacts People Marketing Workflows Campaigns Sales Pipelines…" at bounding box center [349, 172] width 698 height 344
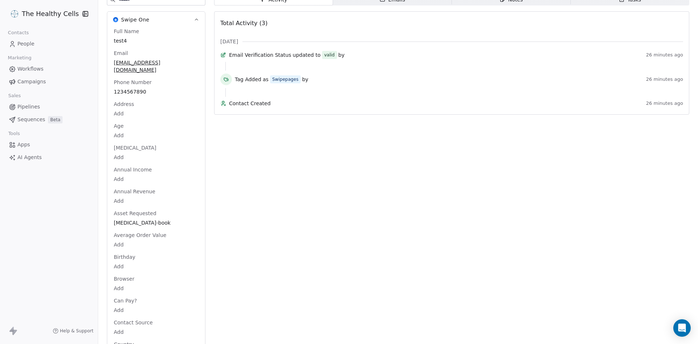
scroll to position [0, 0]
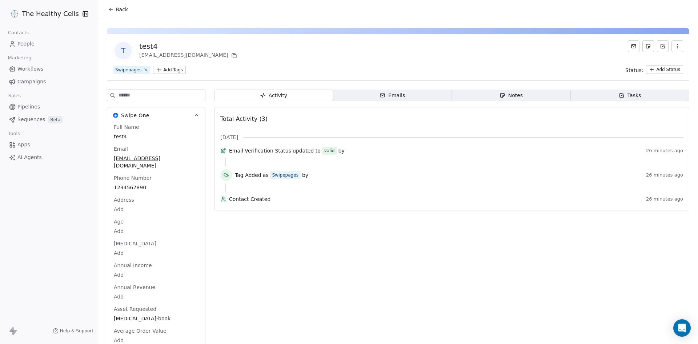
click at [166, 67] on html "The Healthy Cells Contacts People Marketing Workflows Campaigns Sales Pipelines…" at bounding box center [349, 172] width 698 height 344
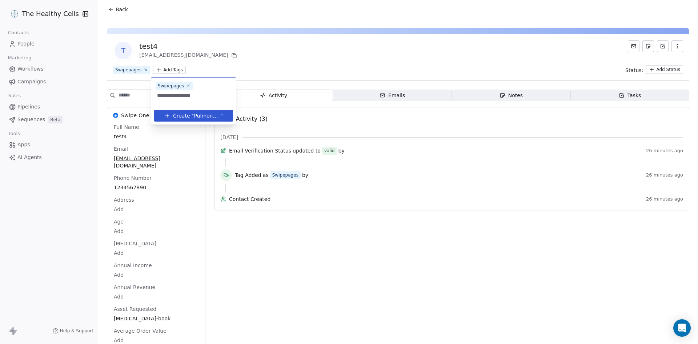
scroll to position [0, 8]
type input "**********"
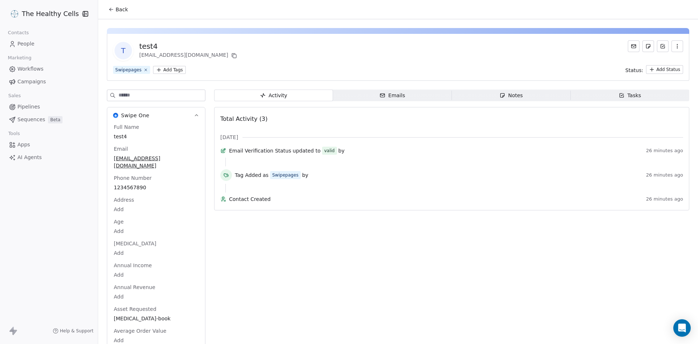
drag, startPoint x: 179, startPoint y: 307, endPoint x: 129, endPoint y: 312, distance: 50.4
click at [129, 312] on html "The Healthy Cells Contacts People Marketing Workflows Campaigns Sales Pipelines…" at bounding box center [349, 172] width 698 height 344
drag, startPoint x: 109, startPoint y: 312, endPoint x: 182, endPoint y: 312, distance: 73.4
click at [160, 70] on html "The Healthy Cells Contacts People Marketing Workflows Campaigns Sales Pipelines…" at bounding box center [349, 172] width 698 height 344
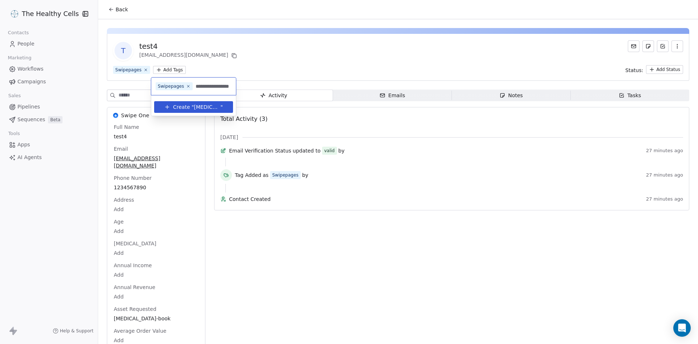
scroll to position [0, 7]
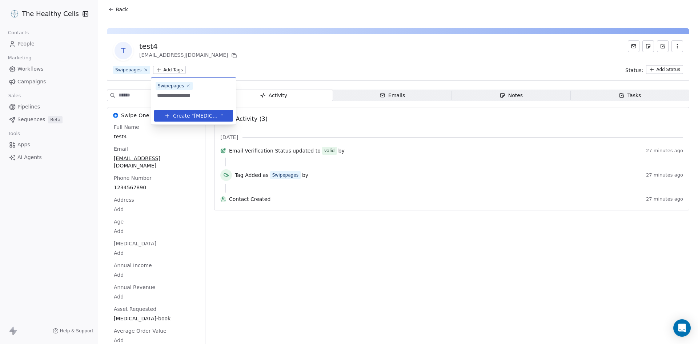
type input "**********"
click at [209, 112] on span "[MEDICAL_DATA]" at bounding box center [207, 116] width 27 height 8
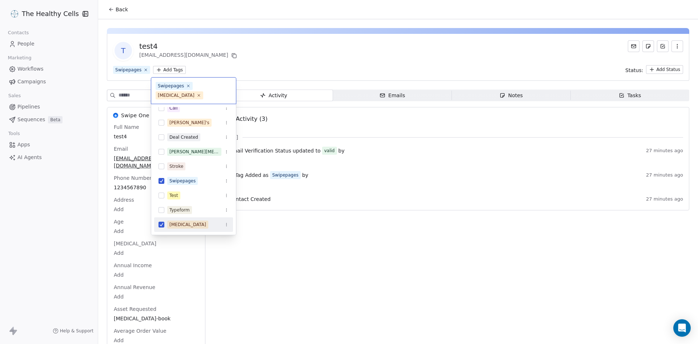
scroll to position [6, 0]
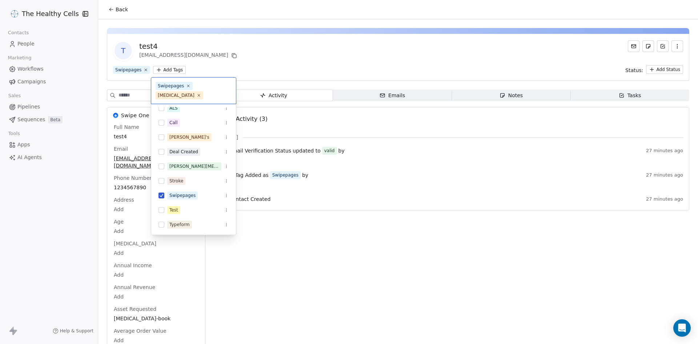
click at [324, 309] on html "The Healthy Cells Contacts People Marketing Workflows Campaigns Sales Pipelines…" at bounding box center [349, 172] width 698 height 344
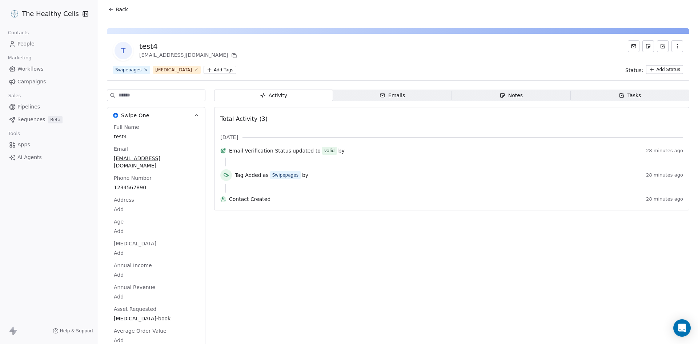
click at [40, 45] on link "People" at bounding box center [49, 44] width 86 height 12
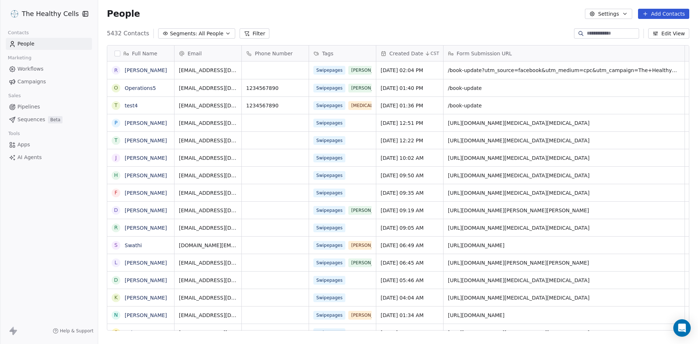
scroll to position [297, 594]
click at [135, 69] on link "[PERSON_NAME]" at bounding box center [146, 70] width 42 height 6
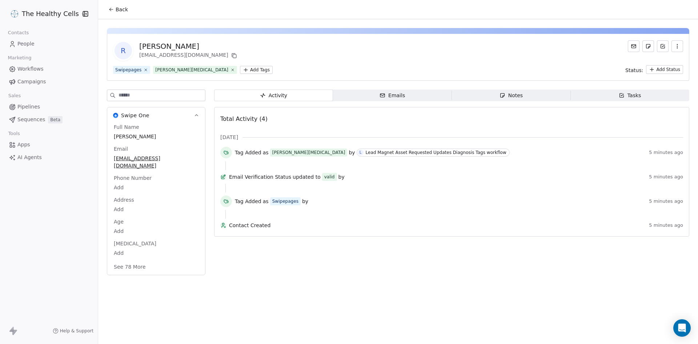
click at [136, 260] on button "See 78 More" at bounding box center [129, 266] width 41 height 13
click at [28, 43] on span "People" at bounding box center [25, 44] width 17 height 8
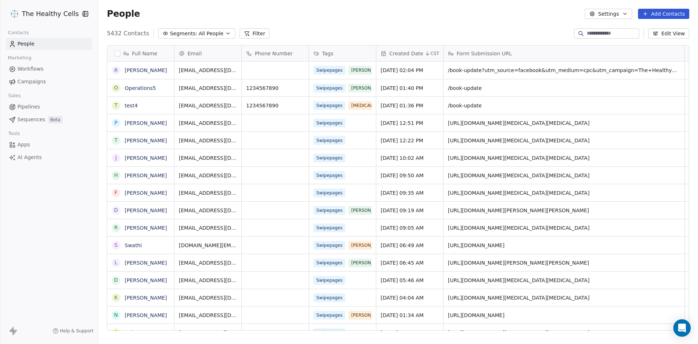
scroll to position [297, 594]
click at [35, 123] on link "Sequences Beta" at bounding box center [49, 119] width 86 height 12
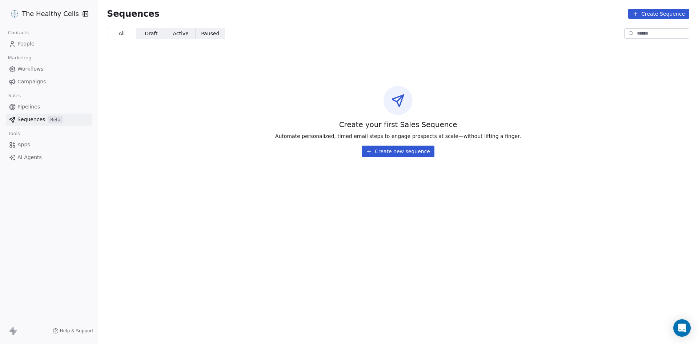
click at [29, 108] on span "Pipelines" at bounding box center [28, 107] width 23 height 8
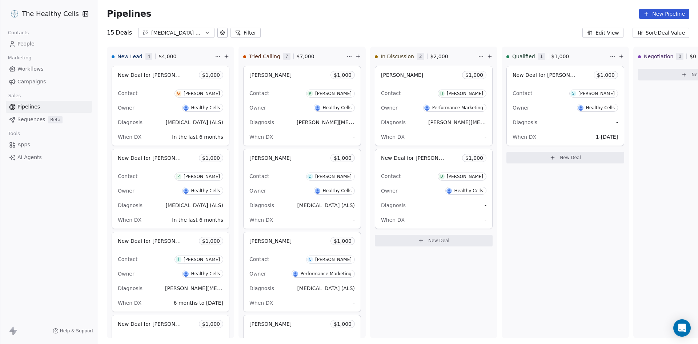
click at [23, 85] on span "Campaigns" at bounding box center [31, 82] width 28 height 8
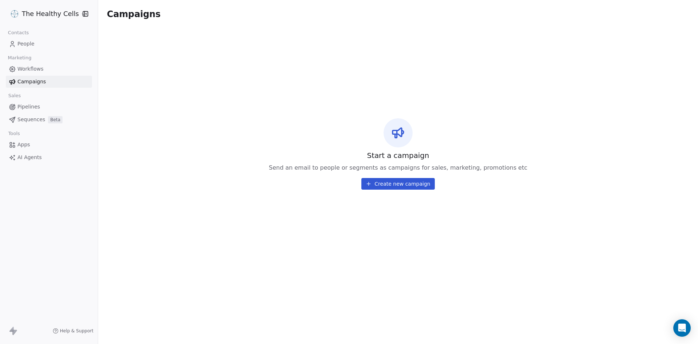
click at [28, 70] on span "Workflows" at bounding box center [30, 69] width 26 height 8
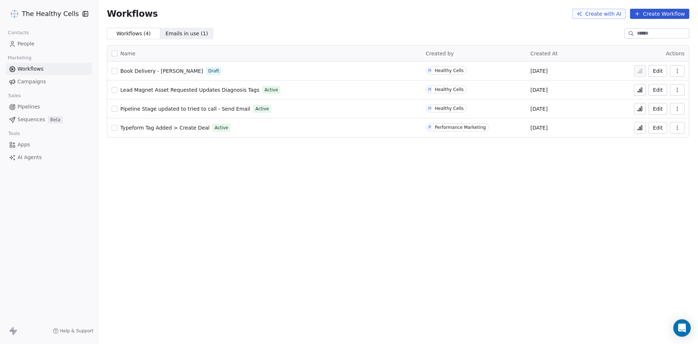
click at [225, 89] on span "Lead Magnet Asset Requested Updates Diagnosis Tags" at bounding box center [189, 90] width 139 height 6
click at [184, 92] on span "Lead Magnet Asset Requested Updates Diagnosis Tags" at bounding box center [189, 90] width 139 height 6
click at [157, 89] on span "Lead Magnet Asset Requested Updates Diagnosis Tags" at bounding box center [189, 90] width 139 height 6
click at [165, 90] on span "Lead Magnet Asset Requested Updates Diagnosis Tags" at bounding box center [189, 90] width 139 height 6
click at [29, 45] on span "People" at bounding box center [25, 44] width 17 height 8
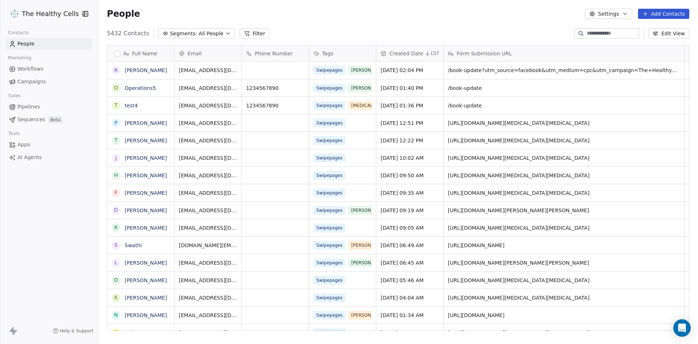
scroll to position [0, 1]
drag, startPoint x: 448, startPoint y: 123, endPoint x: 579, endPoint y: 124, distance: 130.5
drag, startPoint x: 588, startPoint y: 120, endPoint x: 472, endPoint y: 121, distance: 115.3
click at [522, 121] on span "[URL][DOMAIN_NAME][MEDICAL_DATA][MEDICAL_DATA]" at bounding box center [556, 122] width 219 height 7
drag, startPoint x: 447, startPoint y: 120, endPoint x: 534, endPoint y: 120, distance: 86.5
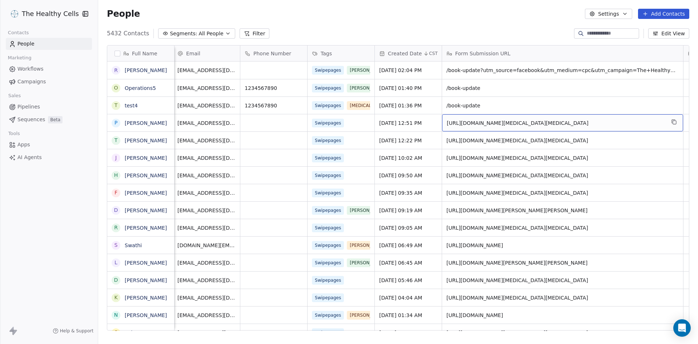
click at [533, 121] on span "[URL][DOMAIN_NAME][MEDICAL_DATA][MEDICAL_DATA]" at bounding box center [556, 122] width 219 height 7
click at [534, 120] on span "[URL][DOMAIN_NAME][MEDICAL_DATA][MEDICAL_DATA]" at bounding box center [556, 122] width 219 height 7
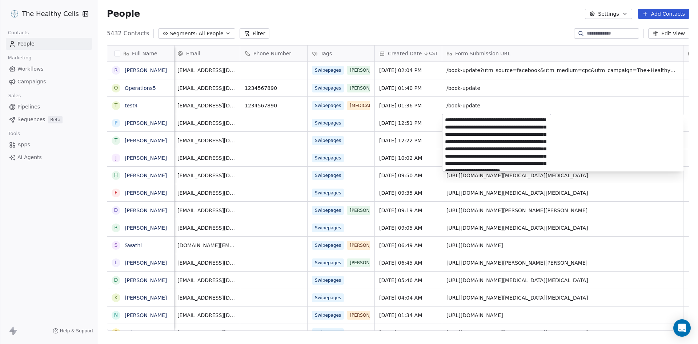
scroll to position [49, 0]
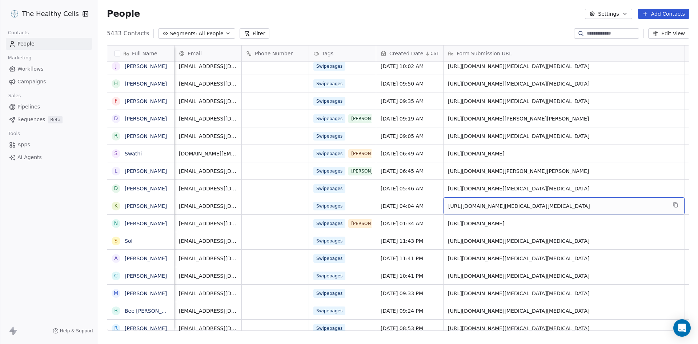
scroll to position [0, 1]
drag, startPoint x: 529, startPoint y: 205, endPoint x: 546, endPoint y: 205, distance: 17.5
drag, startPoint x: 553, startPoint y: 203, endPoint x: 530, endPoint y: 204, distance: 23.0
click at [530, 204] on span "[URL][DOMAIN_NAME][MEDICAL_DATA][MEDICAL_DATA]" at bounding box center [556, 205] width 219 height 7
click at [529, 204] on span "[URL][DOMAIN_NAME][MEDICAL_DATA][MEDICAL_DATA]" at bounding box center [556, 205] width 219 height 7
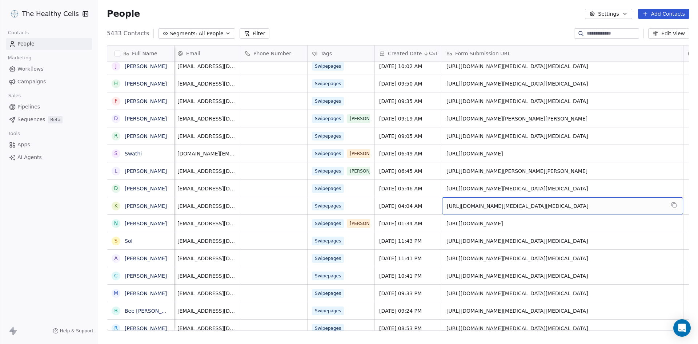
click at [529, 204] on span "[URL][DOMAIN_NAME][MEDICAL_DATA][MEDICAL_DATA]" at bounding box center [556, 205] width 219 height 7
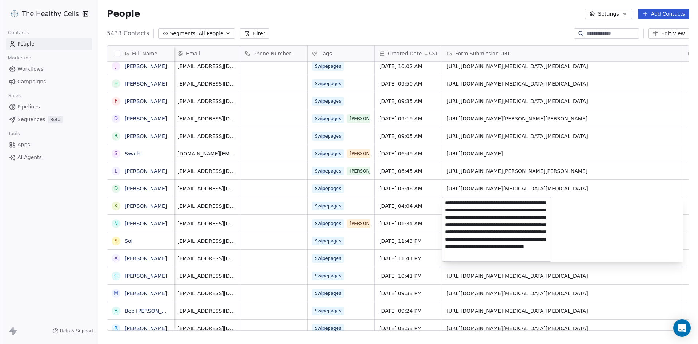
click at [530, 204] on textarea "**********" at bounding box center [496, 229] width 108 height 64
click at [27, 120] on html "The Healthy Cells Contacts People Marketing Workflows Campaigns Sales Pipelines…" at bounding box center [349, 172] width 698 height 344
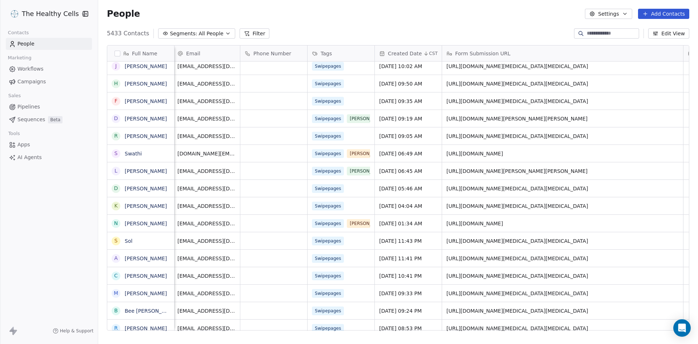
click at [27, 120] on span "Sequences" at bounding box center [31, 120] width 28 height 8
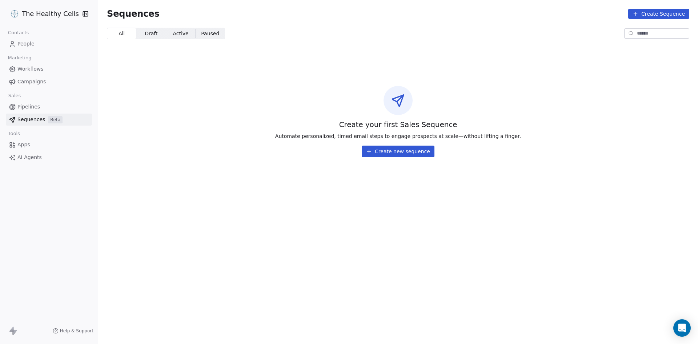
click at [27, 108] on span "Pipelines" at bounding box center [28, 107] width 23 height 8
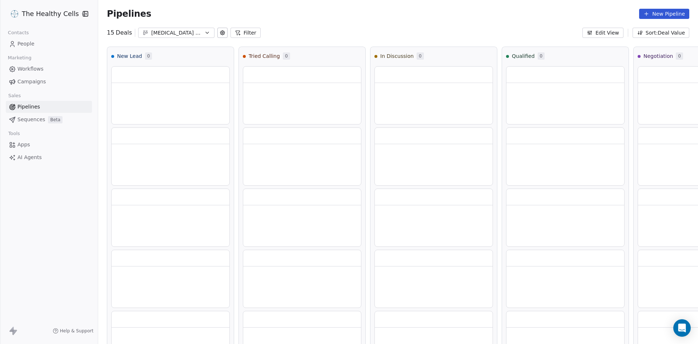
click at [27, 71] on span "Workflows" at bounding box center [30, 69] width 26 height 8
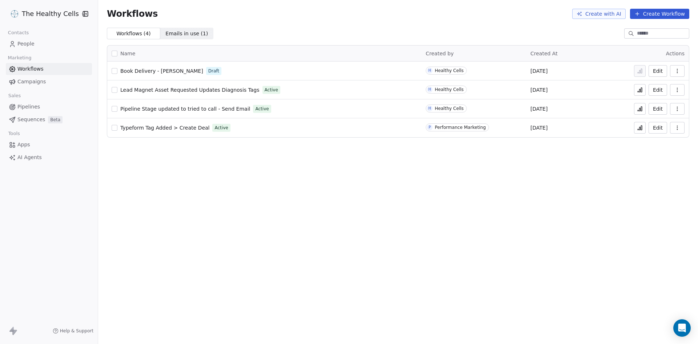
click at [215, 90] on span "Lead Magnet Asset Requested Updates Diagnosis Tags" at bounding box center [189, 90] width 139 height 6
click at [168, 87] on span "Lead Magnet Asset Requested Updates Diagnosis Tags" at bounding box center [189, 90] width 139 height 6
click at [197, 91] on span "Lead Magnet Asset Requested Updates Diagnosis Tags" at bounding box center [189, 90] width 139 height 6
click at [24, 43] on span "People" at bounding box center [25, 44] width 17 height 8
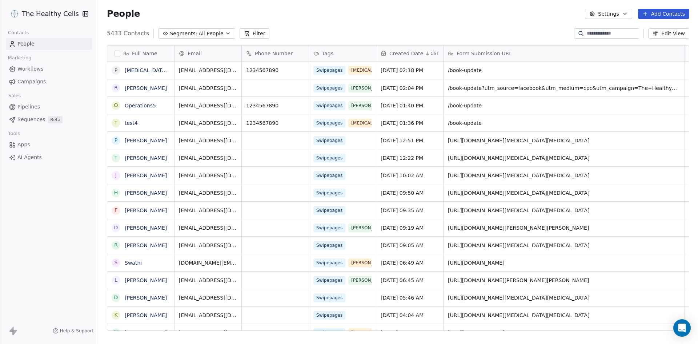
scroll to position [297, 594]
click at [132, 72] on link "[MEDICAL_DATA]-book" at bounding box center [153, 70] width 57 height 6
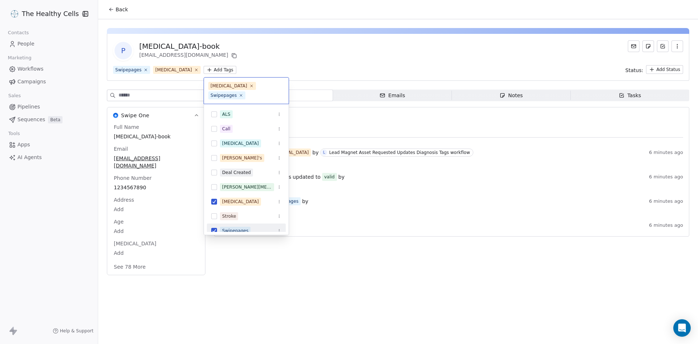
click at [230, 71] on html "The Healthy Cells Contacts People Marketing Workflows Campaigns Sales Pipelines…" at bounding box center [349, 172] width 698 height 344
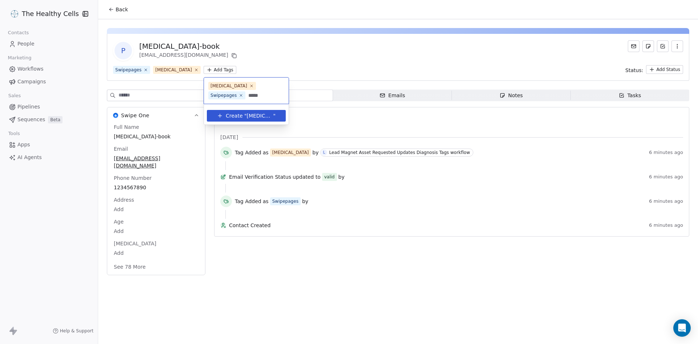
type input "*****"
click at [225, 114] on button "Create " Lupus "" at bounding box center [246, 116] width 70 height 12
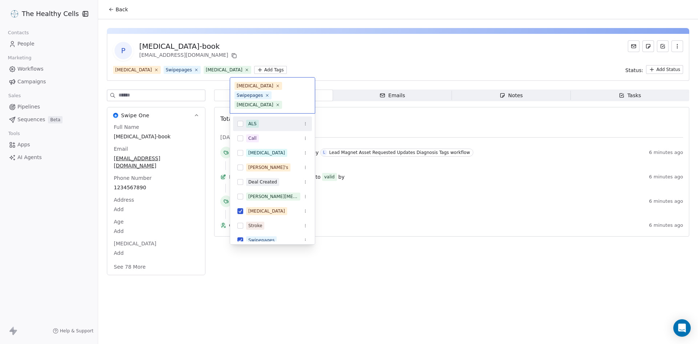
click at [336, 61] on html "The Healthy Cells Contacts People Marketing Workflows Campaigns Sales Pipelines…" at bounding box center [349, 172] width 698 height 344
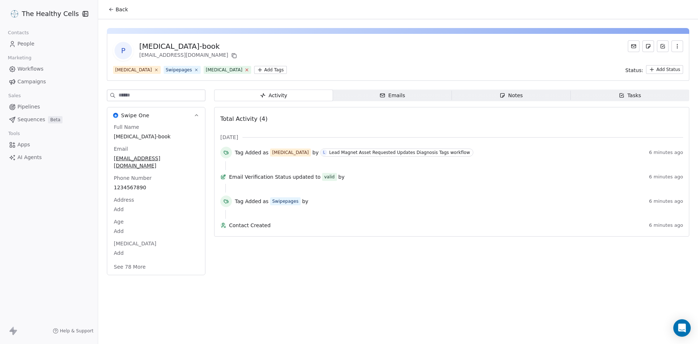
click at [244, 68] on icon at bounding box center [246, 69] width 5 height 5
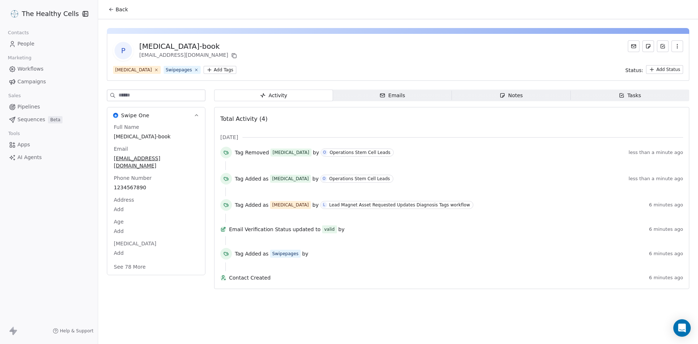
click at [32, 68] on span "Workflows" at bounding box center [30, 69] width 26 height 8
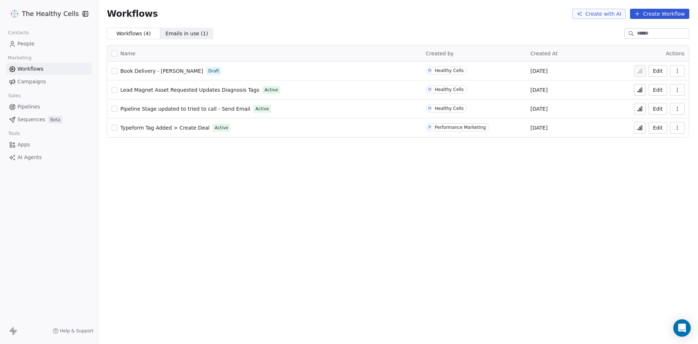
click at [199, 89] on span "Lead Magnet Asset Requested Updates Diagnosis Tags" at bounding box center [189, 90] width 139 height 6
click at [25, 40] on span "People" at bounding box center [25, 44] width 17 height 8
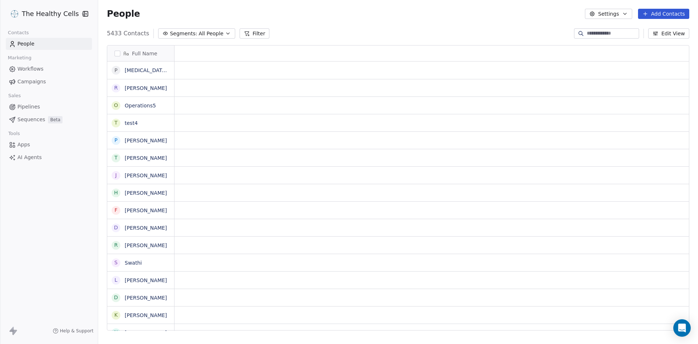
scroll to position [297, 594]
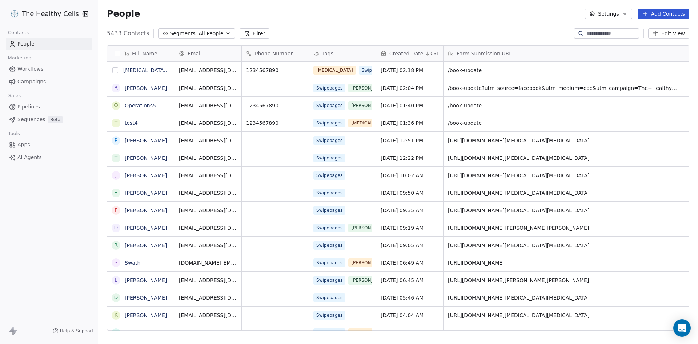
click at [116, 69] on button "grid" at bounding box center [115, 70] width 6 height 6
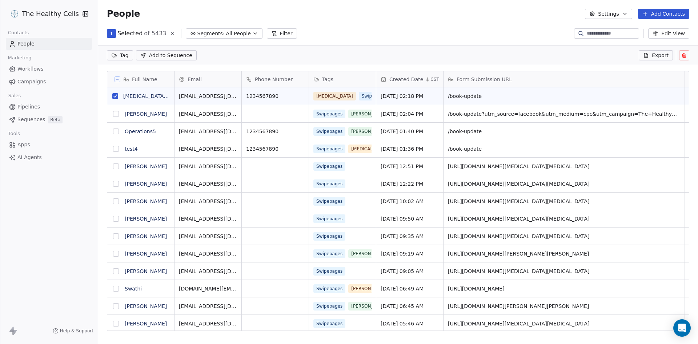
click at [117, 131] on button "grid" at bounding box center [116, 131] width 6 height 6
click at [116, 148] on button "grid" at bounding box center [116, 149] width 6 height 6
click at [683, 56] on icon at bounding box center [684, 55] width 6 height 6
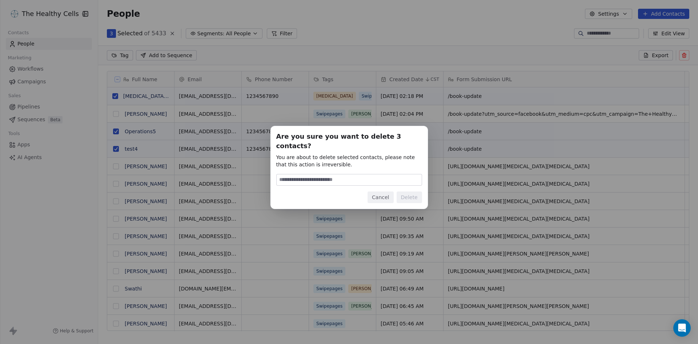
click at [366, 174] on input at bounding box center [349, 179] width 145 height 11
type input "******"
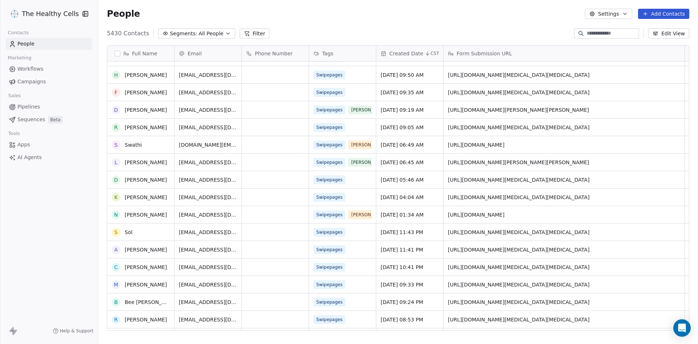
scroll to position [73, 0]
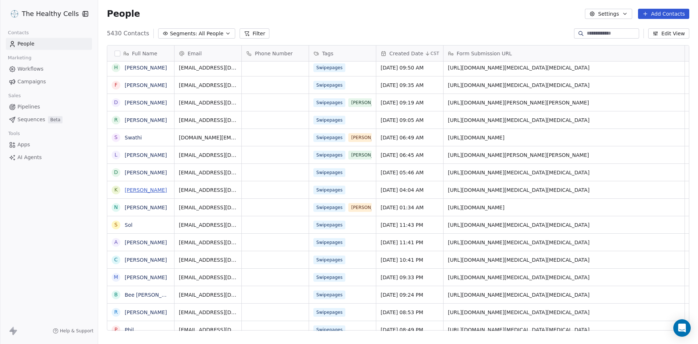
click at [143, 192] on link "[PERSON_NAME]" at bounding box center [146, 190] width 42 height 6
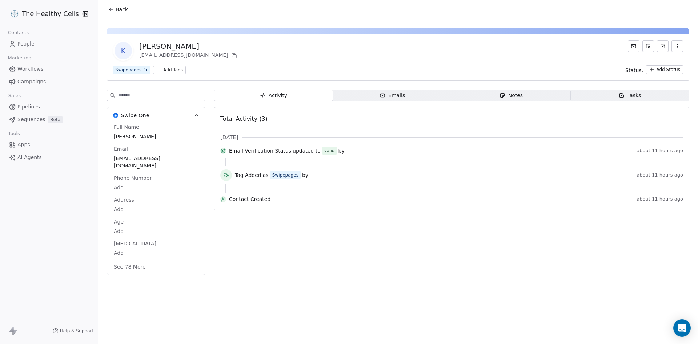
click at [116, 13] on span "Back" at bounding box center [122, 9] width 12 height 7
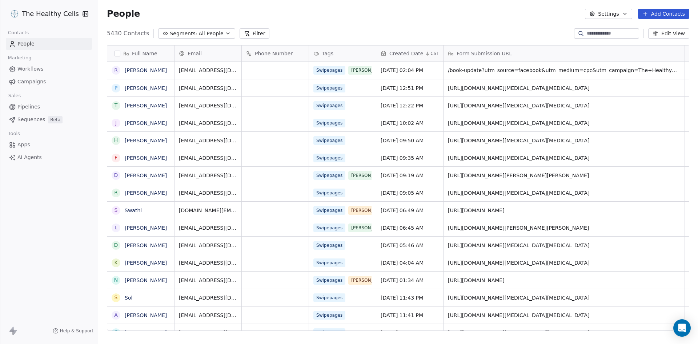
scroll to position [297, 594]
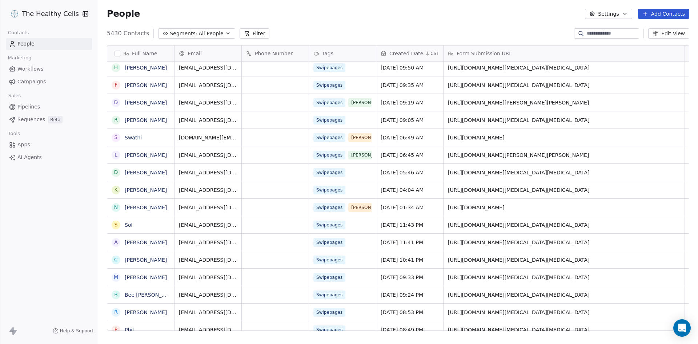
click at [205, 36] on span "All People" at bounding box center [211, 34] width 25 height 8
click at [343, 35] on html "The Healthy Cells Contacts People Marketing Workflows Campaigns Sales Pipelines…" at bounding box center [349, 172] width 698 height 344
click at [213, 32] on span "All People" at bounding box center [211, 34] width 25 height 8
click at [430, 28] on html "The Healthy Cells Contacts People Marketing Workflows Campaigns Sales Pipelines…" at bounding box center [349, 172] width 698 height 344
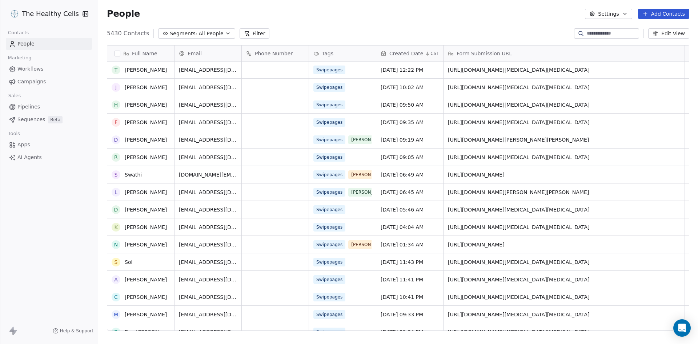
scroll to position [0, 0]
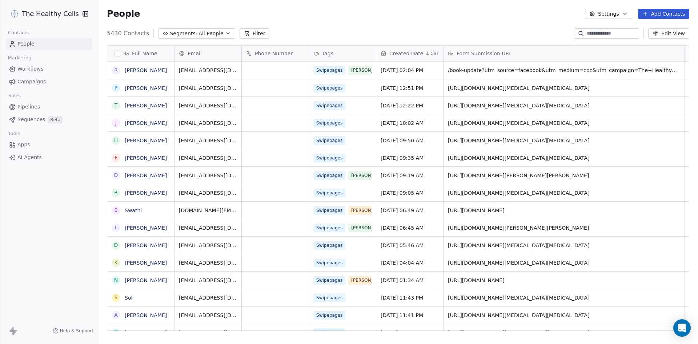
click at [255, 35] on button "Filter" at bounding box center [255, 33] width 30 height 10
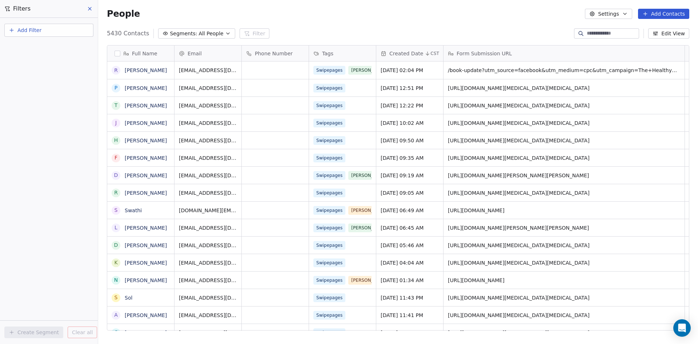
click at [40, 32] on span "Add Filter" at bounding box center [29, 31] width 24 height 8
click at [40, 51] on div "Contact properties" at bounding box center [49, 47] width 83 height 12
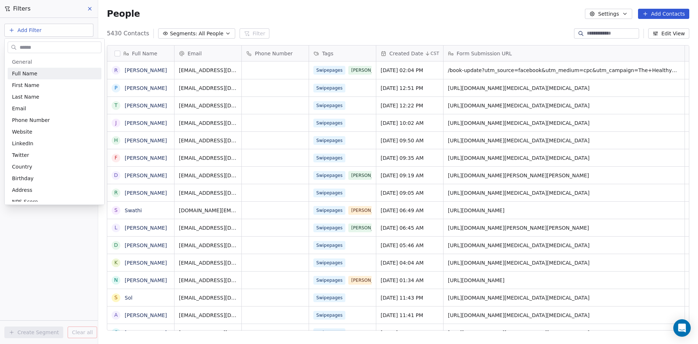
click at [41, 48] on input "text" at bounding box center [59, 47] width 83 height 11
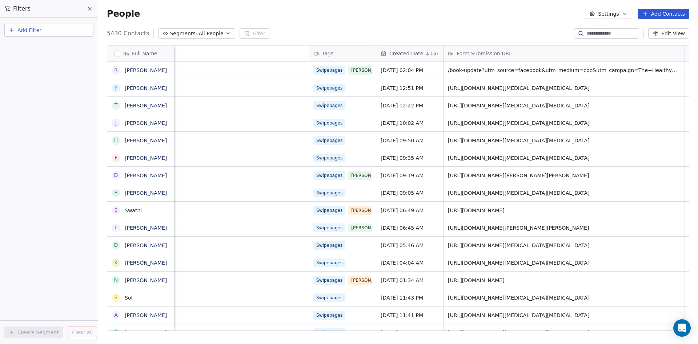
scroll to position [0, 557]
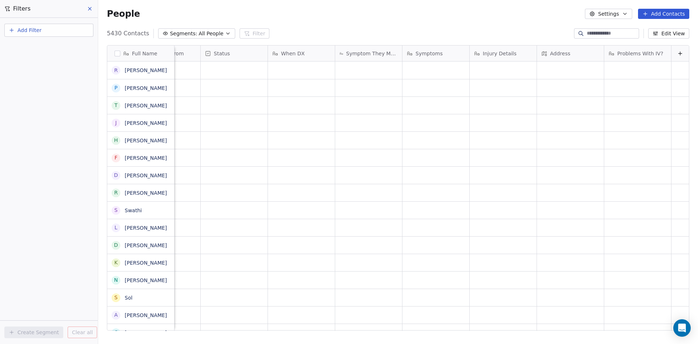
drag, startPoint x: 409, startPoint y: 328, endPoint x: 698, endPoint y: 336, distance: 288.4
click at [698, 336] on html "The Healthy Cells Contacts People Marketing Workflows Campaigns Sales Pipelines…" at bounding box center [349, 172] width 698 height 344
click at [677, 31] on button "Edit View" at bounding box center [668, 33] width 41 height 10
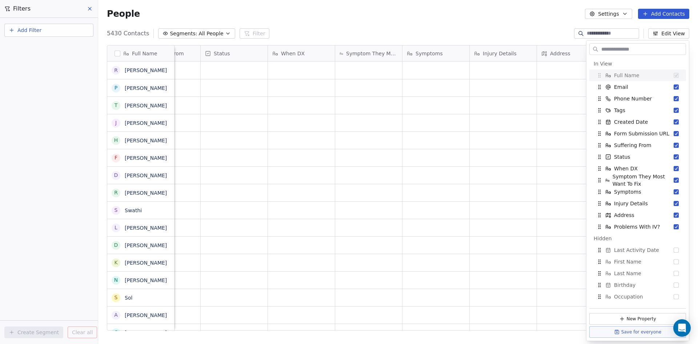
click at [564, 25] on div "People Settings Add Contacts" at bounding box center [398, 14] width 600 height 28
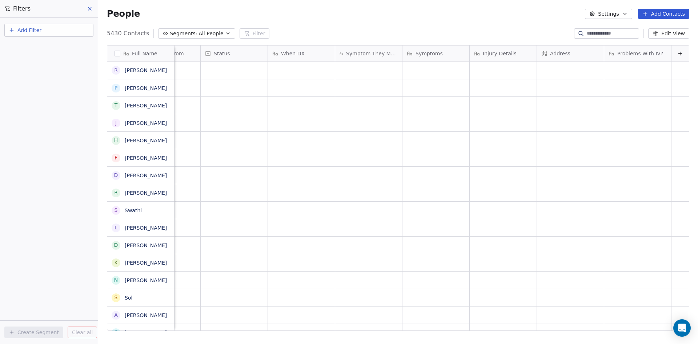
click at [677, 53] on icon at bounding box center [680, 54] width 6 height 6
type input "*****"
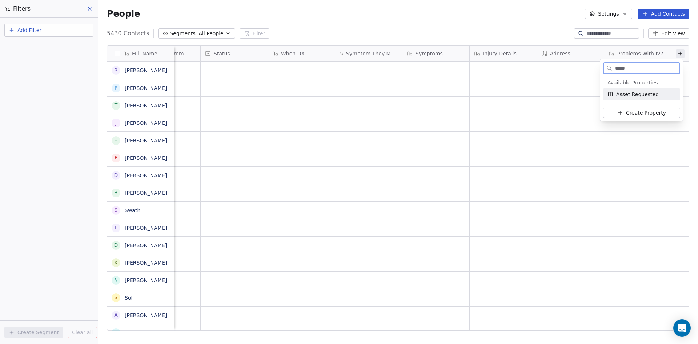
click at [622, 95] on span "Asset Requested" at bounding box center [637, 94] width 43 height 7
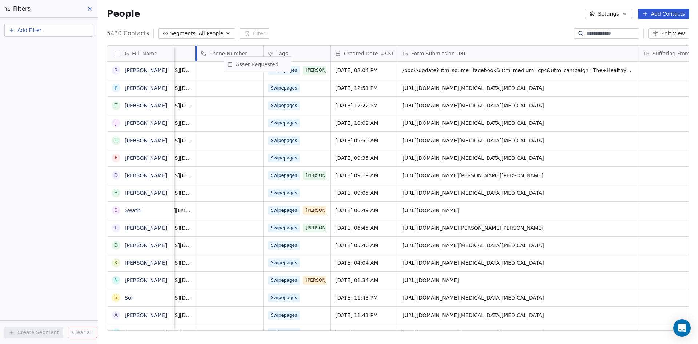
scroll to position [0, 0]
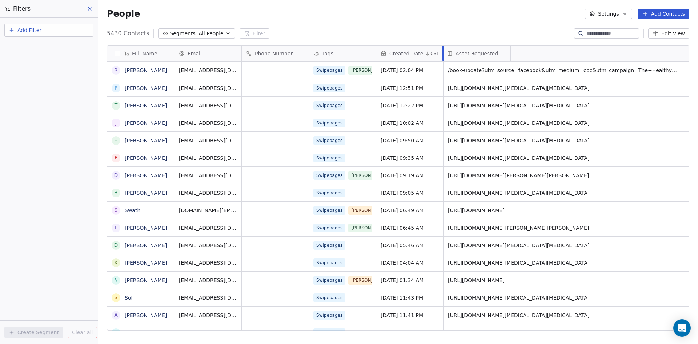
drag, startPoint x: 622, startPoint y: 55, endPoint x: 490, endPoint y: 57, distance: 132.4
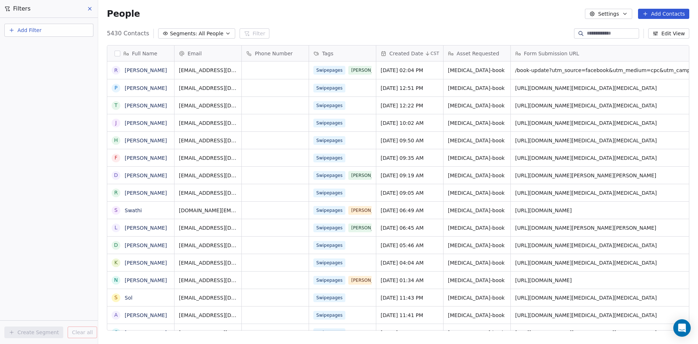
click at [47, 31] on button "Add Filter" at bounding box center [48, 30] width 89 height 13
click at [37, 49] on span "Contact properties" at bounding box center [35, 48] width 47 height 8
type input "*****"
click at [41, 72] on span "Asset Requested" at bounding box center [33, 73] width 43 height 7
click at [35, 100] on div "Contains" at bounding box center [49, 101] width 76 height 12
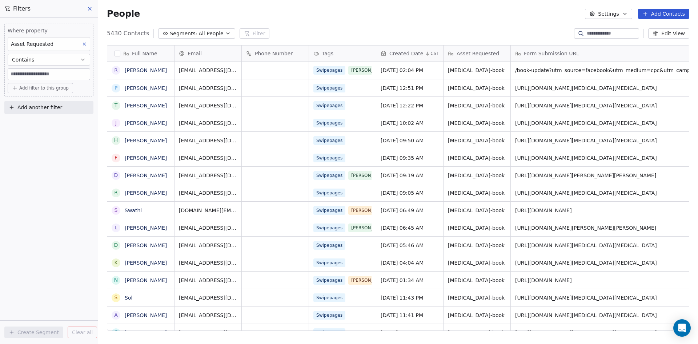
click at [30, 74] on input at bounding box center [49, 74] width 82 height 11
type input "*********"
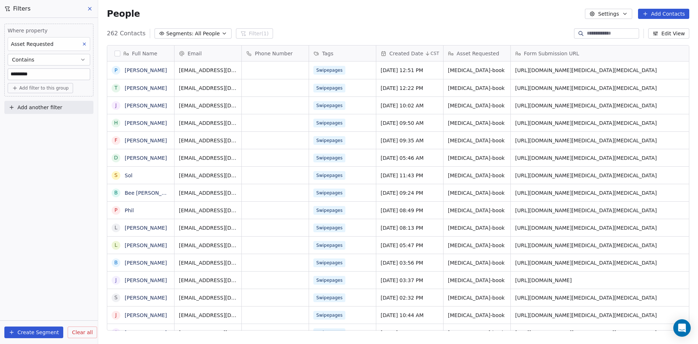
scroll to position [297, 594]
click at [46, 108] on span "Add another filter" at bounding box center [39, 108] width 45 height 8
click at [22, 127] on span "Contact properties" at bounding box center [35, 125] width 47 height 8
type input "*****"
click at [49, 149] on span "Asset Requested" at bounding box center [33, 150] width 43 height 7
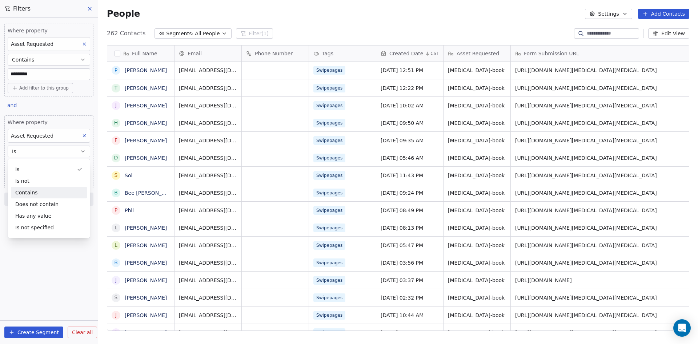
click at [44, 193] on div "Contains" at bounding box center [49, 193] width 76 height 12
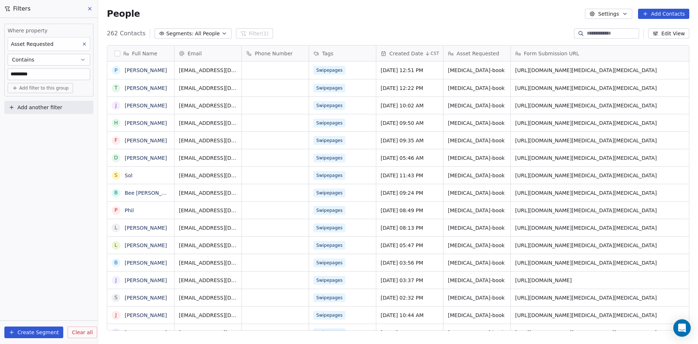
click at [33, 91] on button "Add filter to this group" at bounding box center [40, 88] width 65 height 10
click at [31, 179] on html "The Healthy Cells Contacts People Marketing Workflows Campaigns Sales Pipelines…" at bounding box center [349, 172] width 698 height 344
click at [58, 77] on input "*********" at bounding box center [49, 74] width 82 height 11
click at [55, 89] on span "Add filter to this group" at bounding box center [43, 88] width 49 height 6
click at [53, 103] on span "Contact properties" at bounding box center [38, 104] width 47 height 8
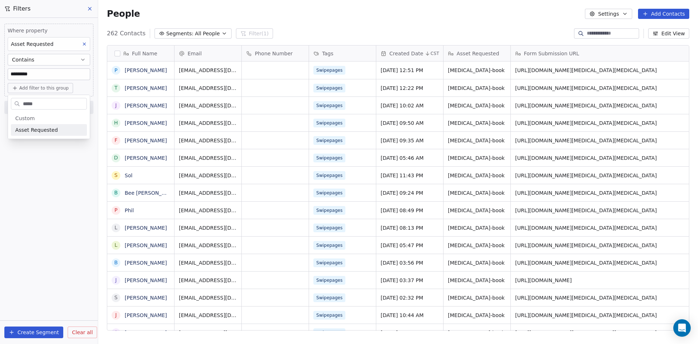
type input "*****"
click at [50, 129] on span "Asset Requested" at bounding box center [36, 129] width 43 height 7
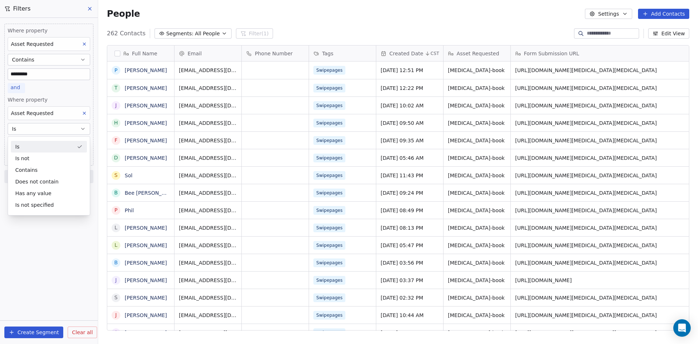
click at [17, 88] on span "and" at bounding box center [15, 87] width 9 height 6
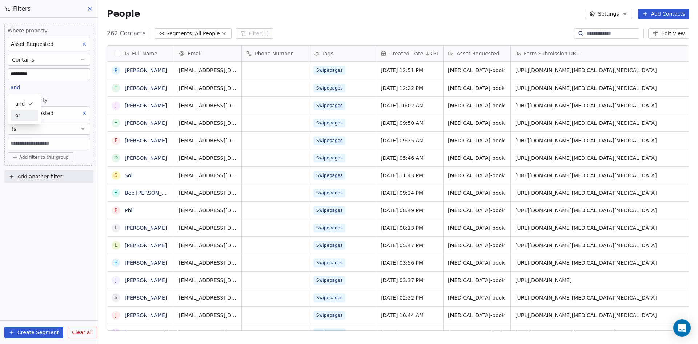
click at [19, 111] on div "or" at bounding box center [24, 115] width 27 height 12
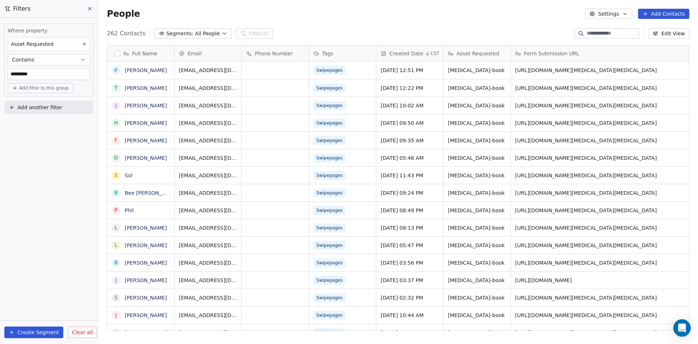
click at [29, 90] on span "Add filter to this group" at bounding box center [43, 88] width 49 height 6
drag, startPoint x: 32, startPoint y: 118, endPoint x: 34, endPoint y: 107, distance: 11.2
click at [34, 107] on div "Contact properties Contact activity" at bounding box center [49, 109] width 76 height 23
click at [34, 107] on span "Contact properties" at bounding box center [38, 104] width 47 height 8
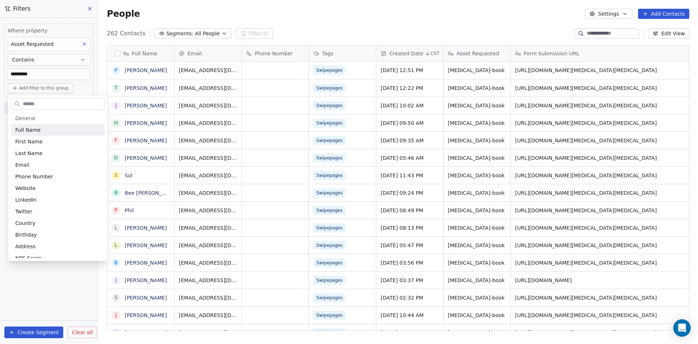
click at [34, 107] on input "text" at bounding box center [62, 104] width 83 height 11
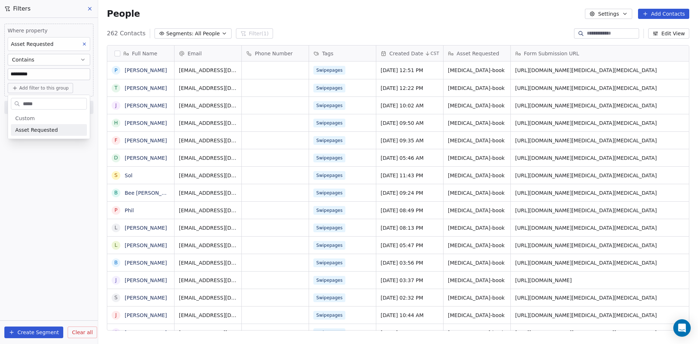
type input "*****"
click at [36, 127] on span "Asset Requested" at bounding box center [36, 129] width 43 height 7
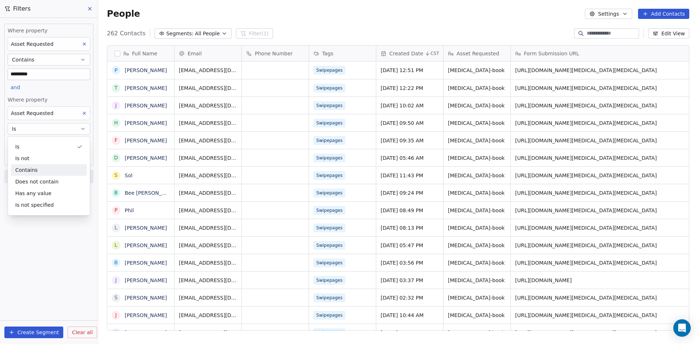
click at [34, 167] on div "Contains" at bounding box center [49, 170] width 76 height 12
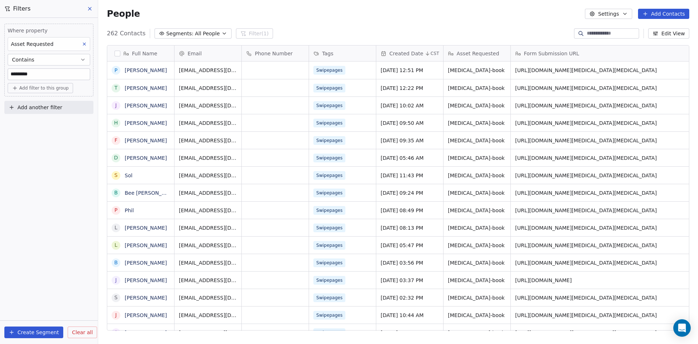
click at [40, 87] on span "Add filter to this group" at bounding box center [43, 88] width 49 height 6
click at [54, 72] on html "The Healthy Cells Contacts People Marketing Workflows Campaigns Sales Pipelines…" at bounding box center [349, 172] width 698 height 344
click at [49, 73] on input "*********" at bounding box center [49, 74] width 82 height 11
click at [48, 90] on span "Add filter to this group" at bounding box center [43, 88] width 49 height 6
click at [45, 104] on span "Contact properties" at bounding box center [38, 104] width 47 height 8
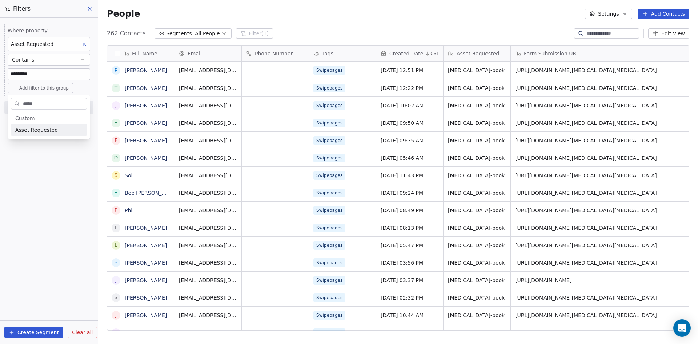
drag, startPoint x: 38, startPoint y: 102, endPoint x: 37, endPoint y: 128, distance: 26.6
click at [37, 128] on div "***** General System Custom Asset Requested B2B Fields Ecommerce Subscription /…" at bounding box center [49, 117] width 82 height 44
type input "*****"
click at [37, 128] on span "Asset Requested" at bounding box center [36, 129] width 43 height 7
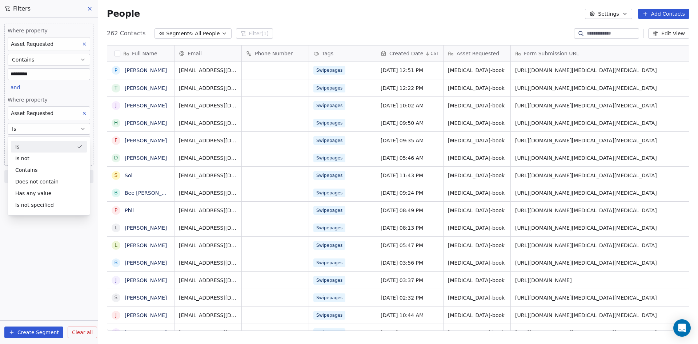
click at [53, 98] on span "Where property" at bounding box center [49, 99] width 83 height 7
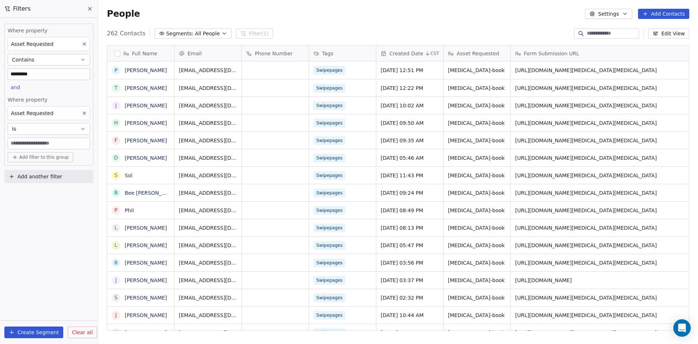
click at [44, 128] on button "Is" at bounding box center [49, 129] width 83 height 12
click at [36, 169] on div "Contains" at bounding box center [49, 170] width 76 height 12
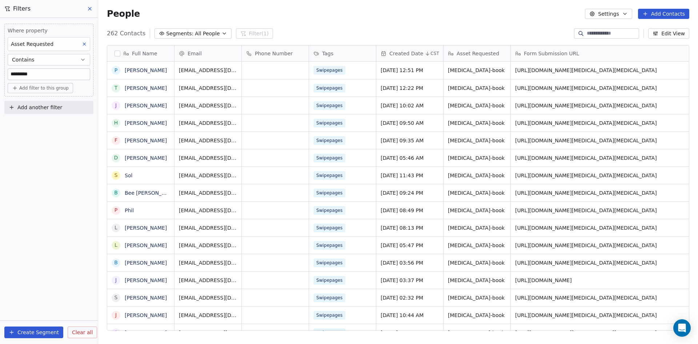
click at [49, 79] on input "*********" at bounding box center [49, 74] width 82 height 11
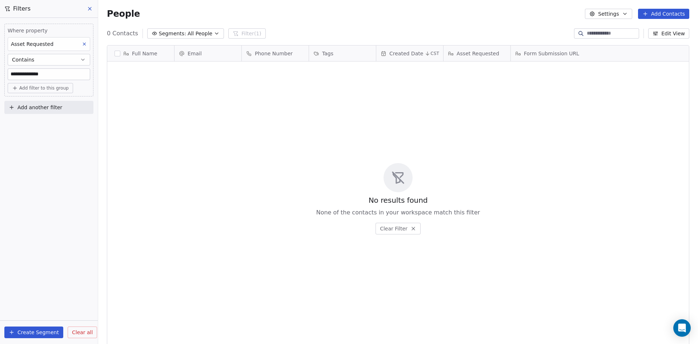
click at [37, 76] on input "**********" at bounding box center [49, 74] width 82 height 11
click at [41, 59] on button "Contains" at bounding box center [49, 60] width 83 height 12
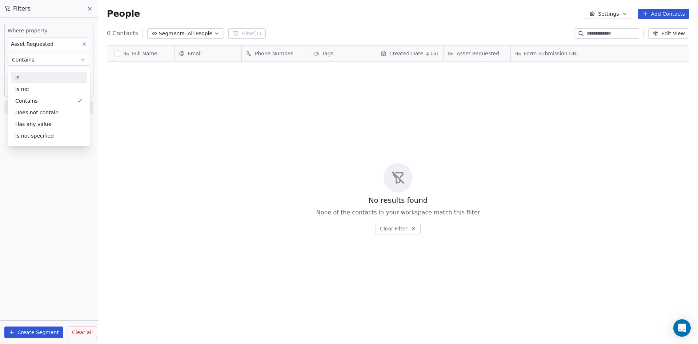
click at [32, 80] on div "Is" at bounding box center [49, 78] width 76 height 12
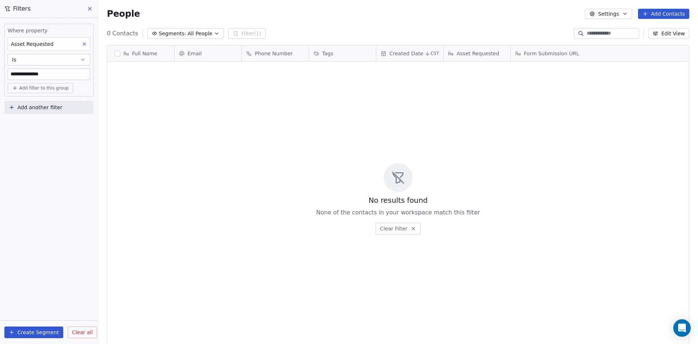
drag, startPoint x: 36, startPoint y: 73, endPoint x: 112, endPoint y: 82, distance: 77.2
click at [112, 82] on div "**********" at bounding box center [398, 172] width 600 height 344
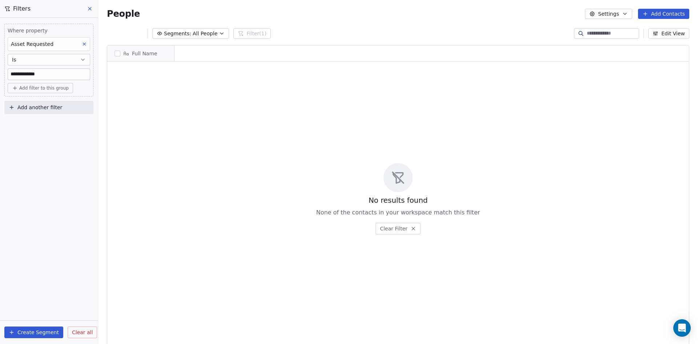
scroll to position [6, 6]
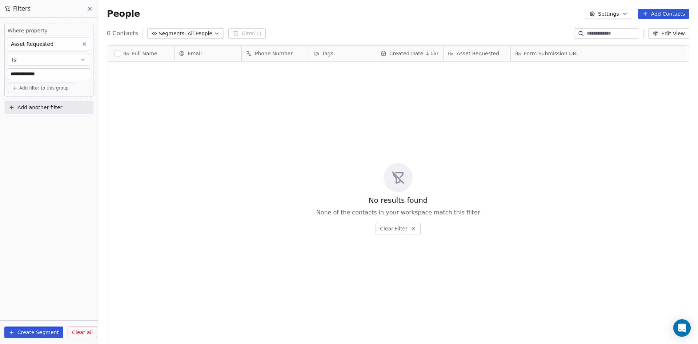
paste input "**********"
type input "**********"
click at [53, 85] on span "Add filter to this group" at bounding box center [43, 88] width 49 height 6
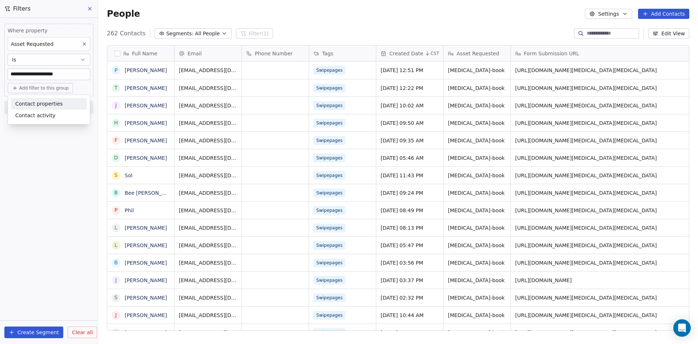
scroll to position [297, 594]
click at [52, 104] on span "Contact properties" at bounding box center [38, 104] width 47 height 8
type input "*****"
click at [44, 132] on span "Asset Requested" at bounding box center [36, 129] width 43 height 7
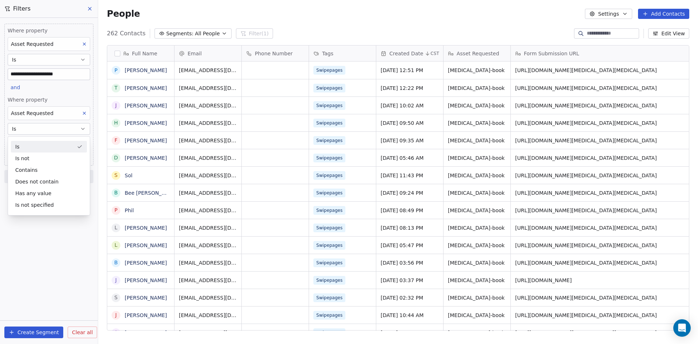
click at [63, 99] on span "Where property" at bounding box center [49, 99] width 83 height 7
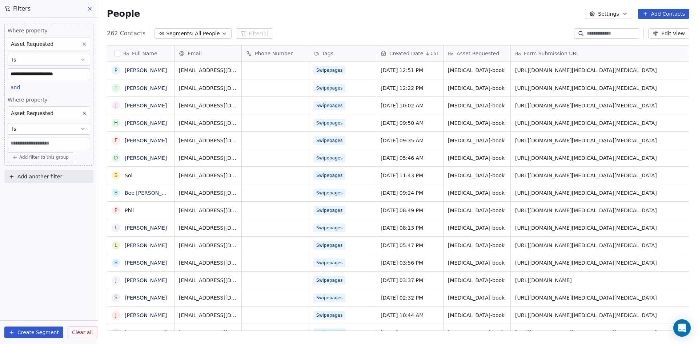
click at [46, 143] on input at bounding box center [49, 143] width 82 height 11
type input "*********"
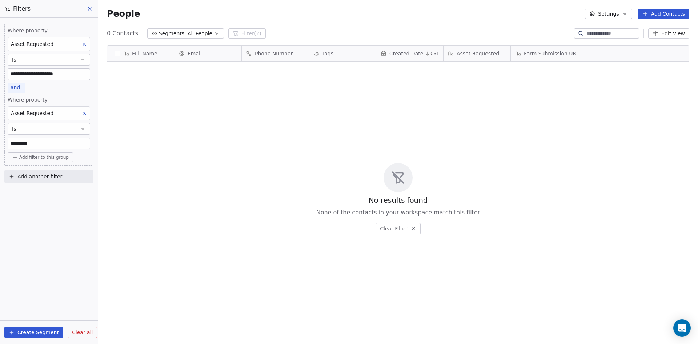
click at [18, 88] on span "and" at bounding box center [15, 87] width 9 height 6
click at [21, 113] on div "or" at bounding box center [24, 116] width 18 height 8
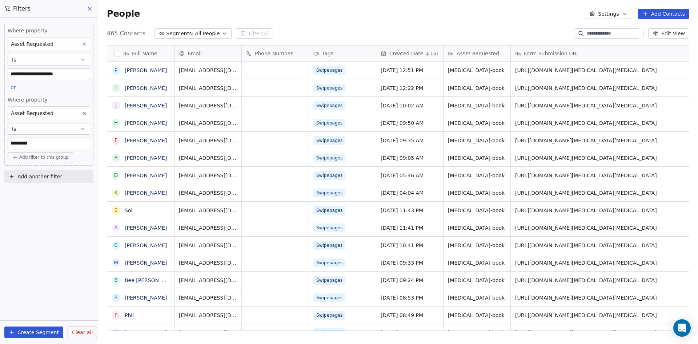
scroll to position [0, 0]
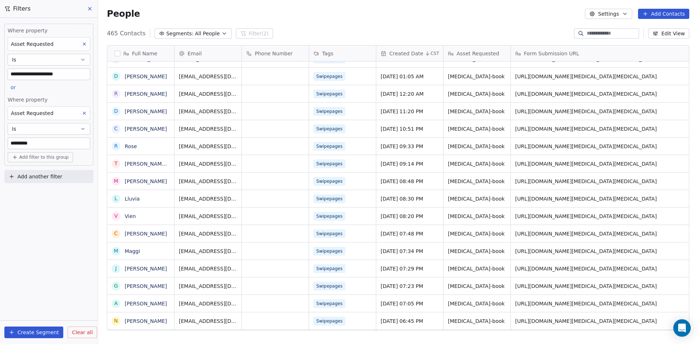
click at [117, 52] on button "button" at bounding box center [118, 54] width 6 height 6
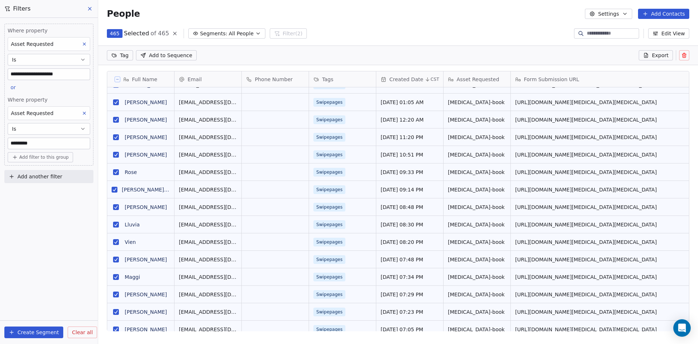
click at [656, 57] on span "Export" at bounding box center [660, 55] width 17 height 7
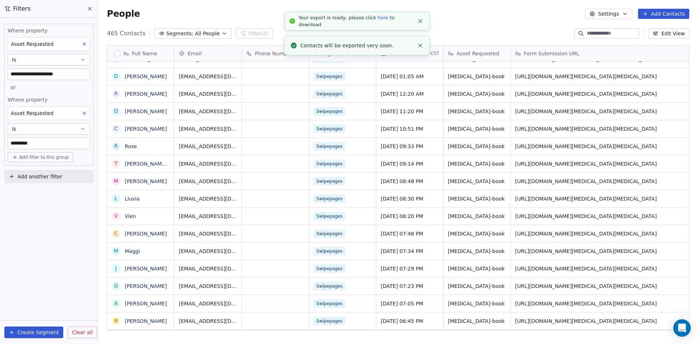
click at [378, 20] on link "here" at bounding box center [383, 17] width 11 height 5
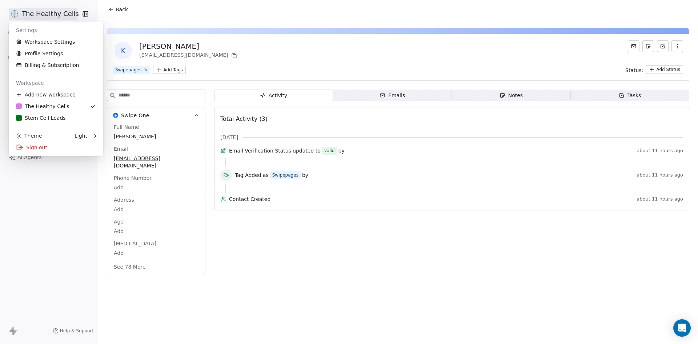
click at [43, 12] on html "The Healthy Cells Contacts People Marketing Workflows Campaigns Sales Pipelines…" at bounding box center [349, 172] width 698 height 344
click at [252, 26] on html "The Healthy Cells Contacts People Marketing Workflows Campaigns Sales Pipelines…" at bounding box center [349, 172] width 698 height 344
